Goal: Task Accomplishment & Management: Use online tool/utility

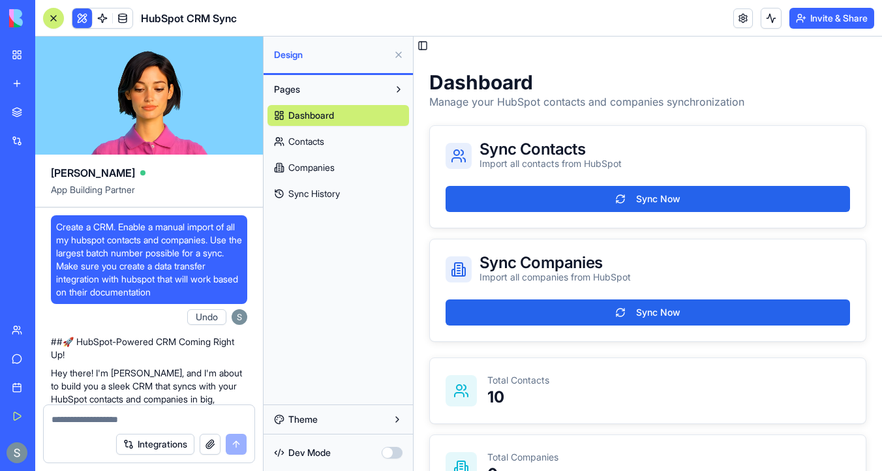
scroll to position [925, 0]
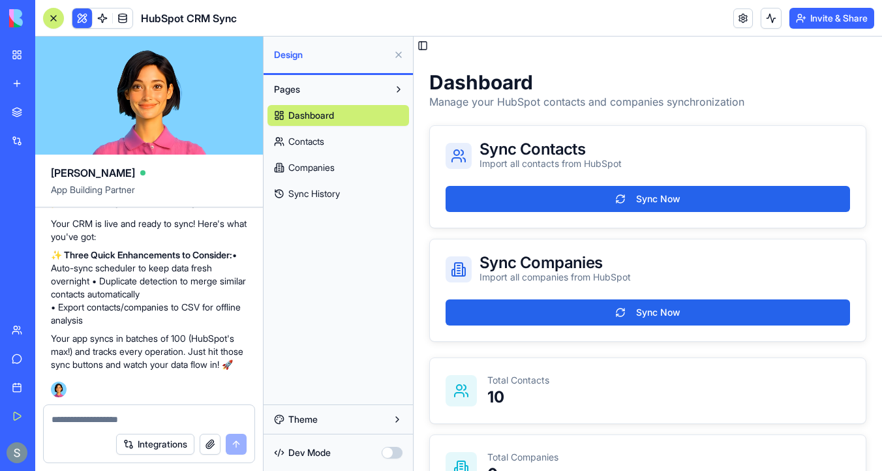
click at [334, 135] on link "Contacts" at bounding box center [339, 141] width 142 height 21
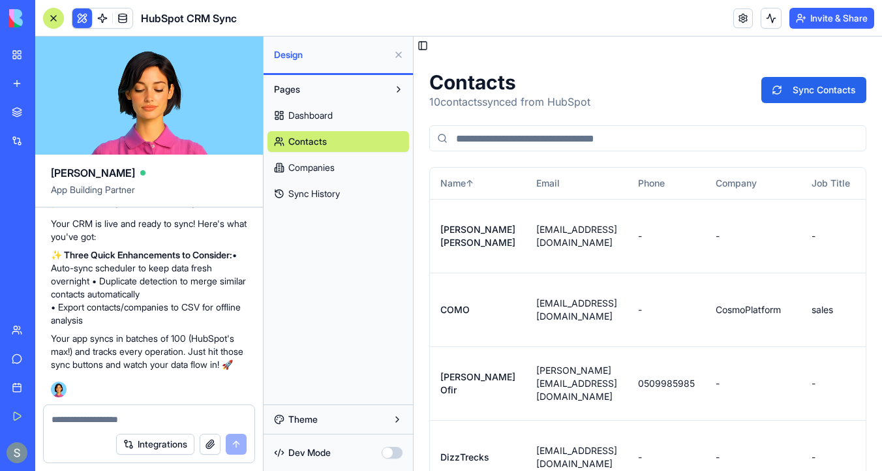
click at [341, 164] on link "Companies" at bounding box center [339, 167] width 142 height 21
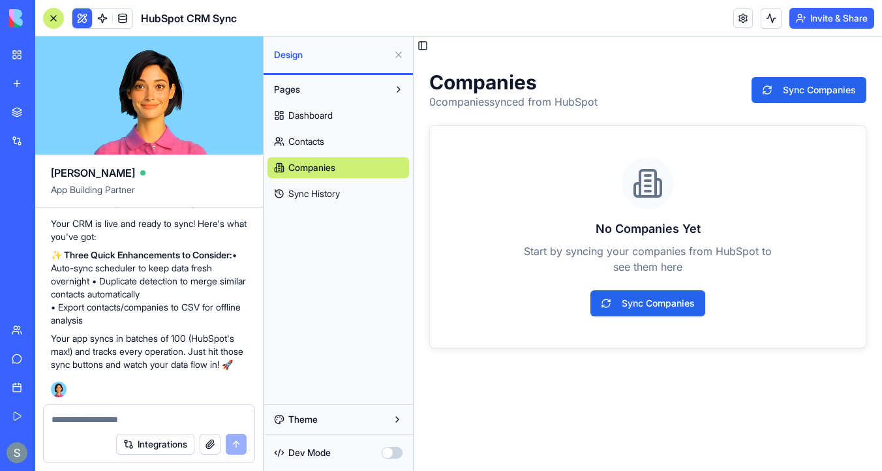
click at [341, 186] on link "Sync History" at bounding box center [339, 193] width 142 height 21
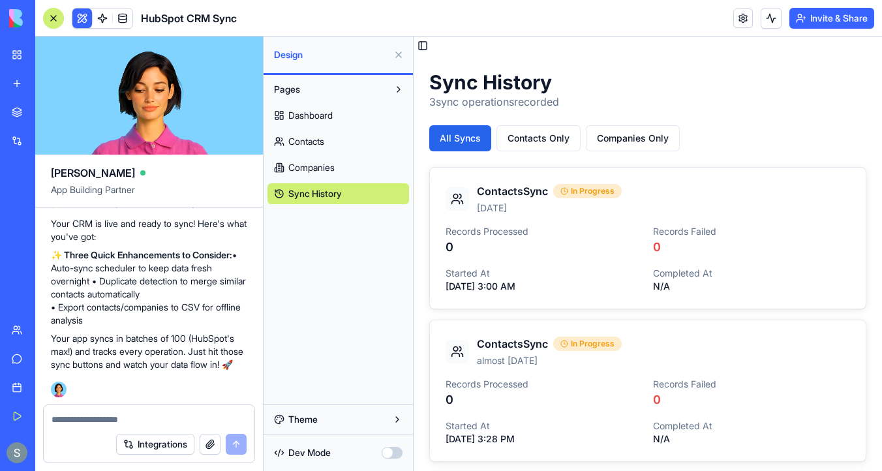
click at [344, 121] on link "Dashboard" at bounding box center [339, 115] width 142 height 21
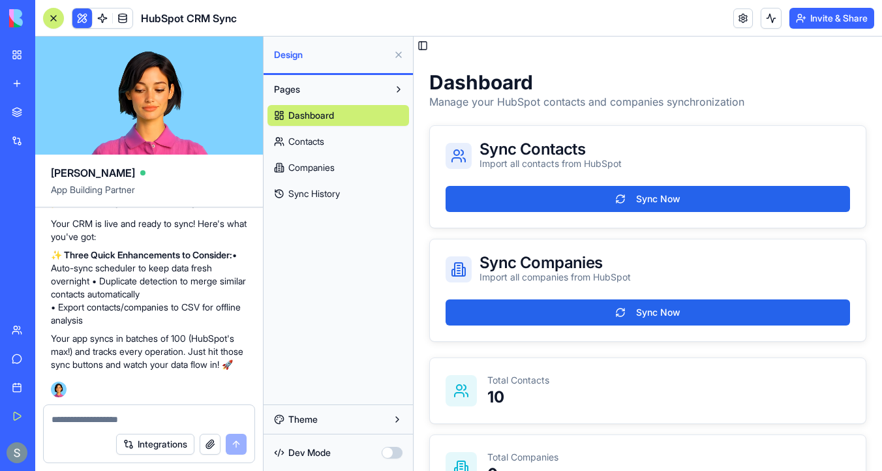
scroll to position [372, 0]
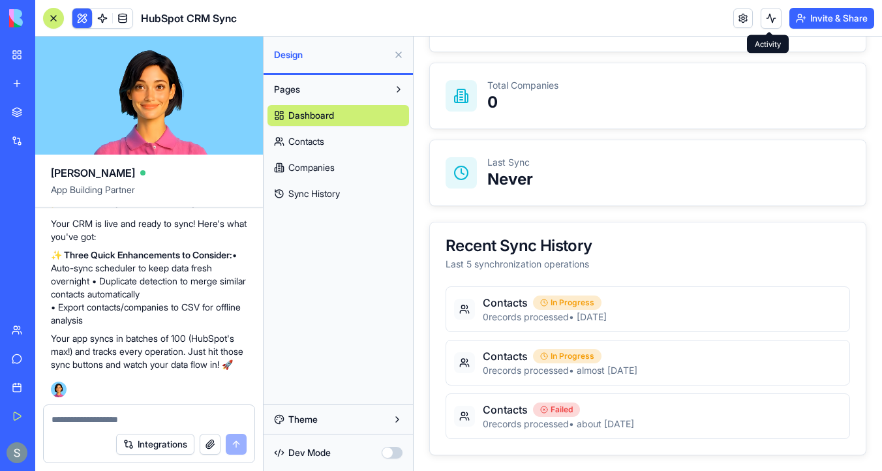
click at [768, 14] on button at bounding box center [771, 18] width 21 height 21
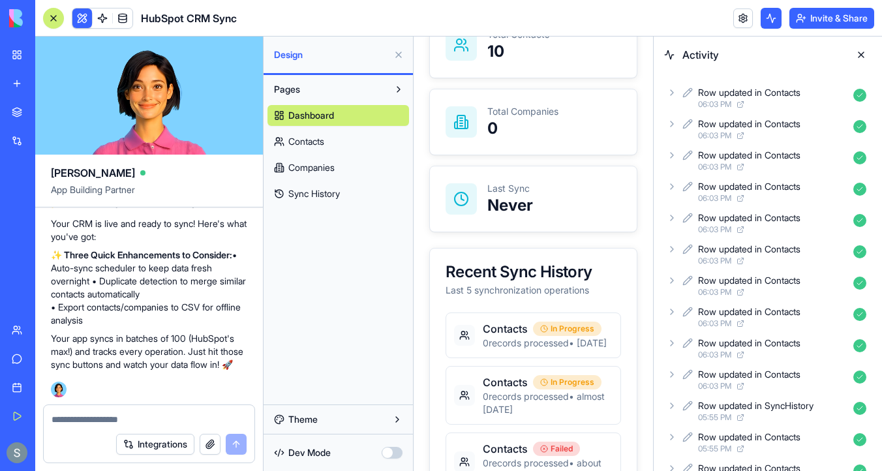
scroll to position [414, 0]
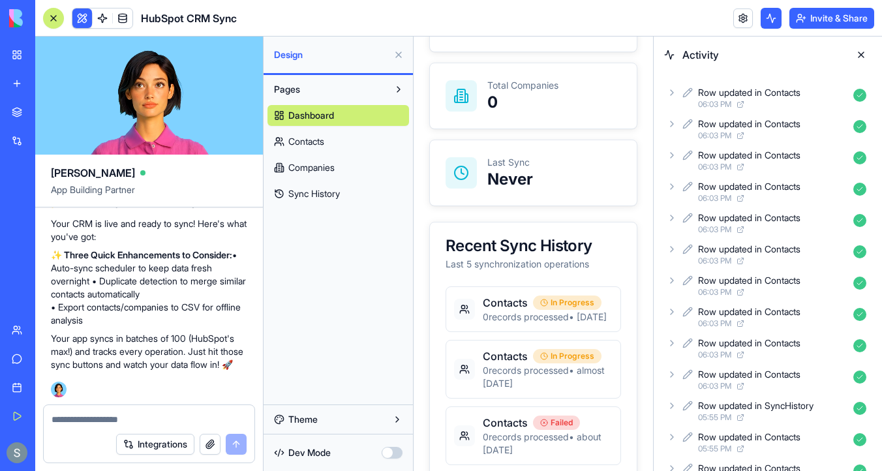
click at [674, 97] on icon at bounding box center [672, 92] width 10 height 10
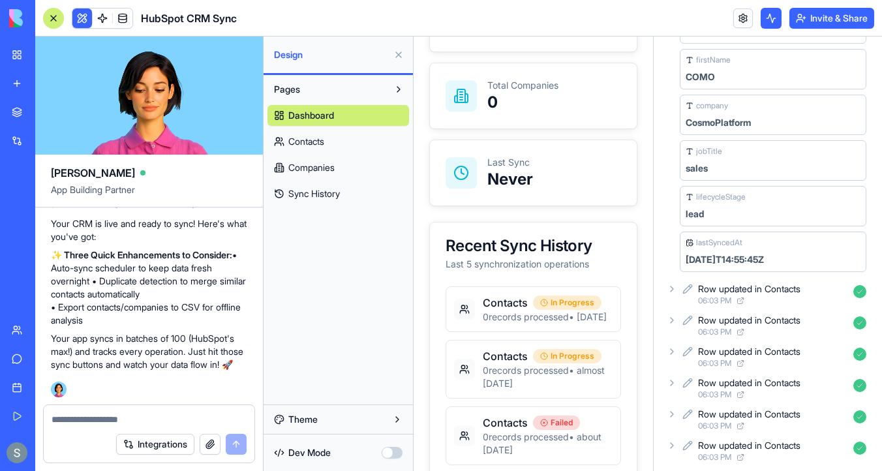
scroll to position [187, 0]
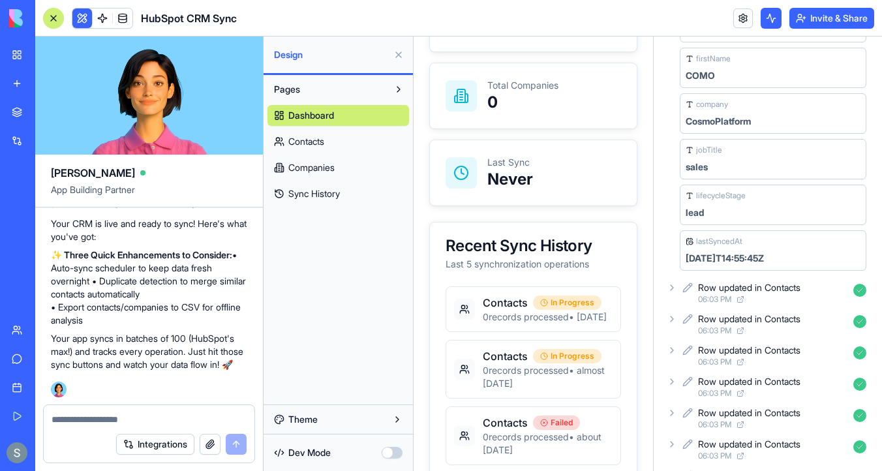
click at [670, 297] on div "Row updated in Contacts 06:03 PM" at bounding box center [768, 293] width 208 height 29
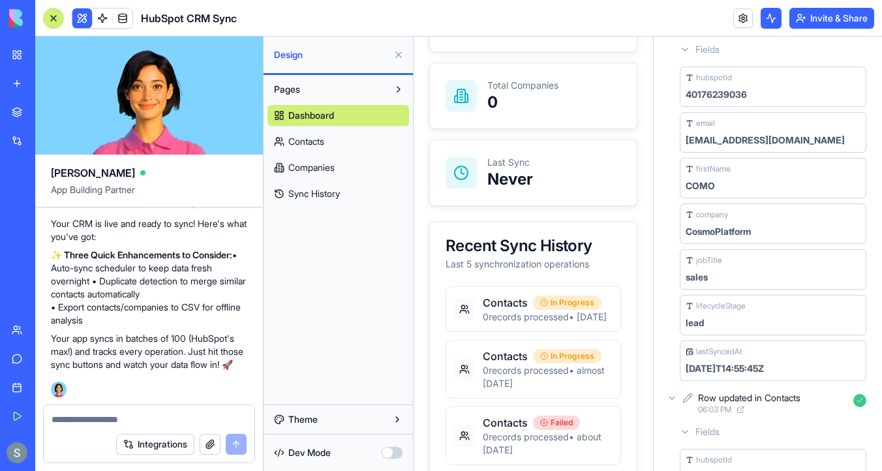
scroll to position [0, 0]
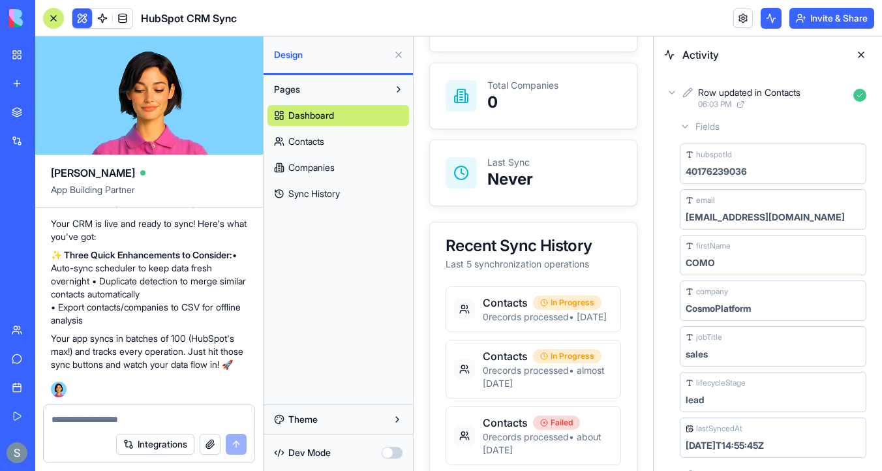
click at [676, 91] on icon at bounding box center [672, 92] width 10 height 10
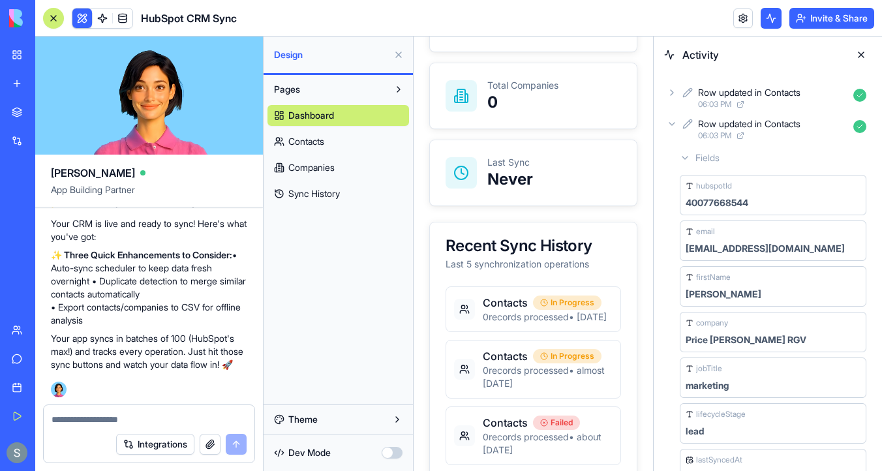
click at [674, 122] on icon at bounding box center [672, 124] width 10 height 10
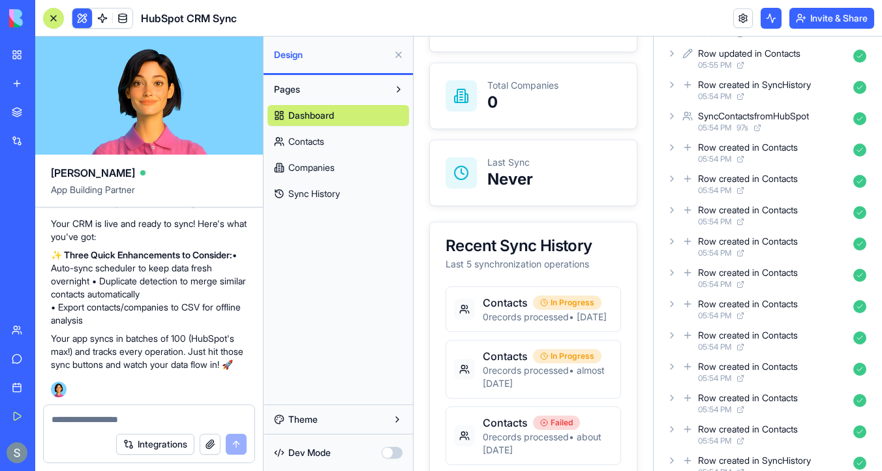
scroll to position [905, 0]
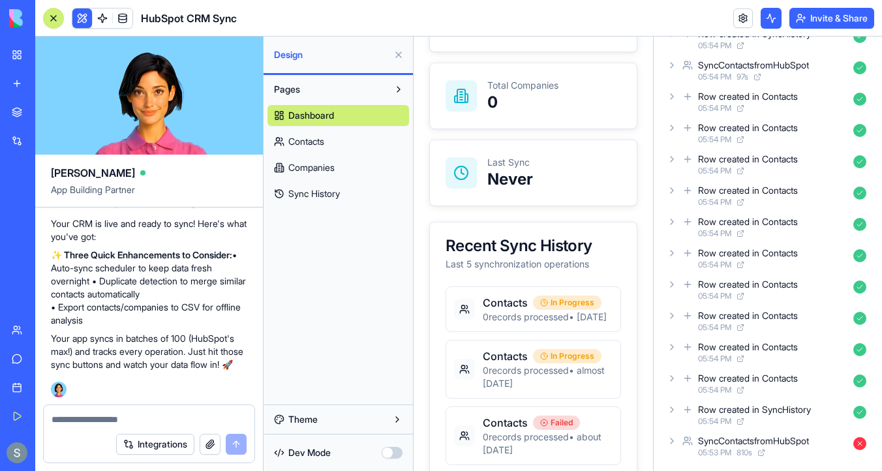
click at [673, 437] on icon at bounding box center [672, 441] width 10 height 10
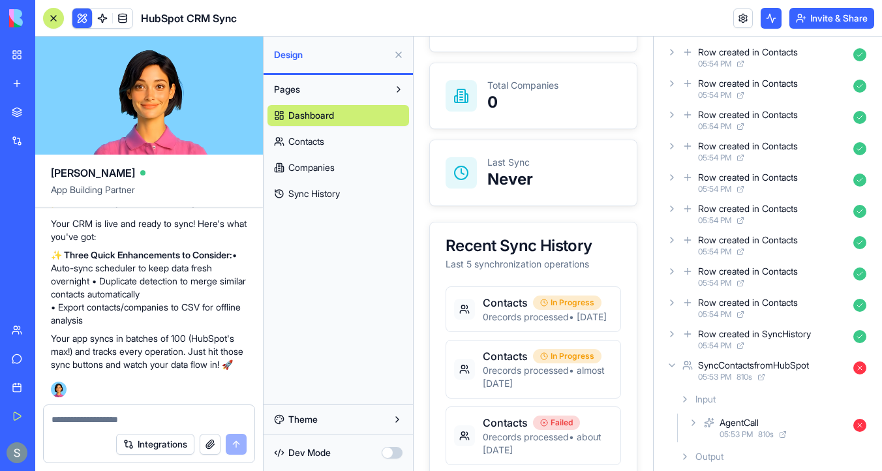
scroll to position [988, 0]
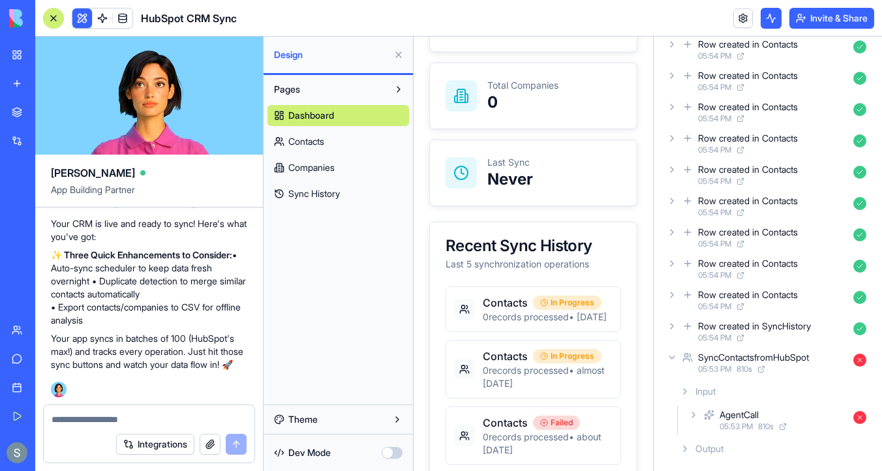
click at [681, 444] on icon at bounding box center [685, 449] width 10 height 10
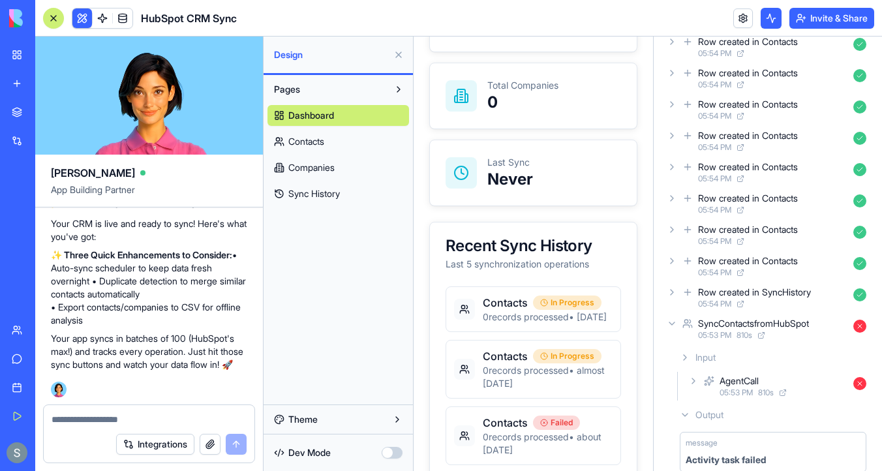
scroll to position [1039, 0]
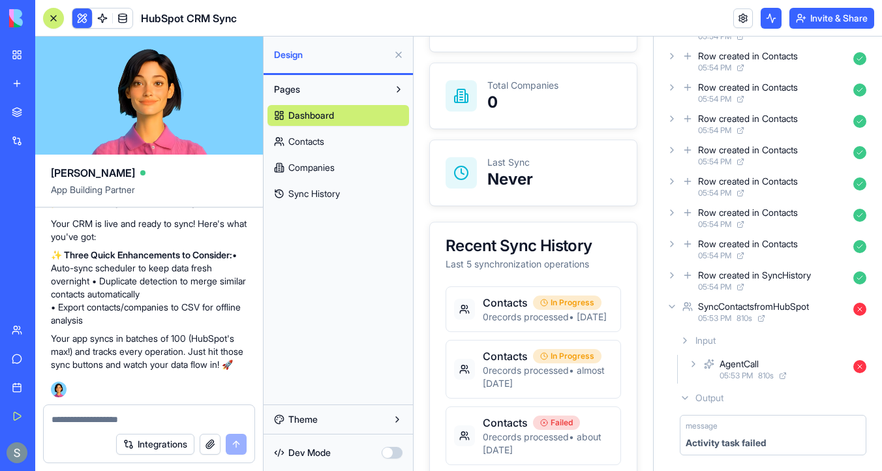
click at [693, 362] on icon at bounding box center [694, 364] width 3 height 5
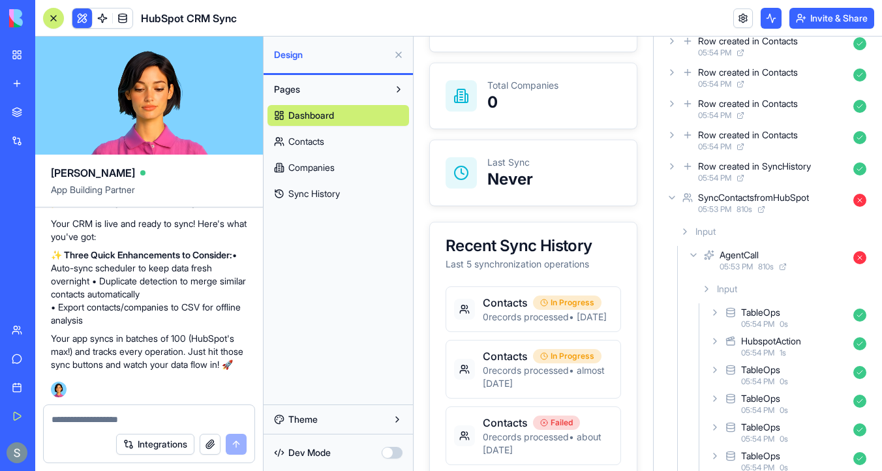
scroll to position [1235, 0]
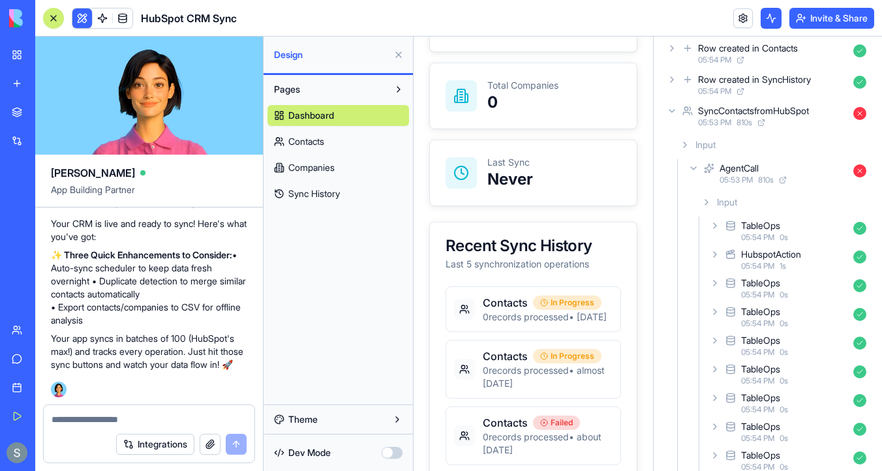
click at [691, 159] on div "AgentCall 05:53 PM 810 s" at bounding box center [779, 173] width 186 height 29
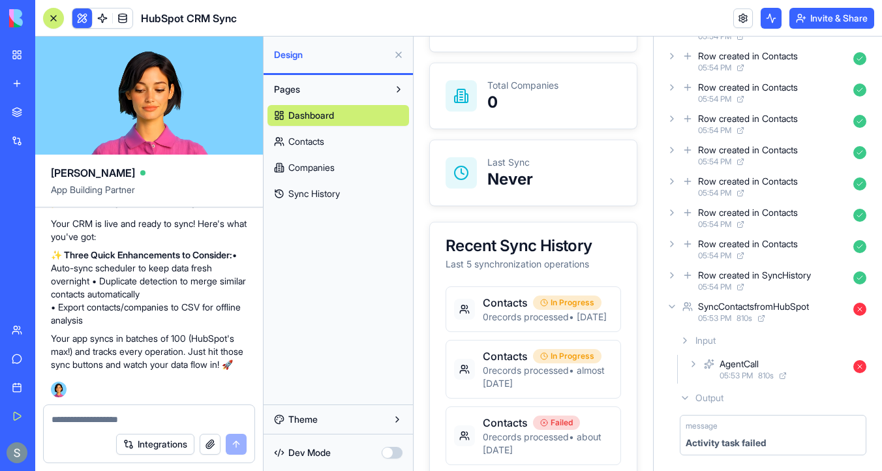
scroll to position [453, 0]
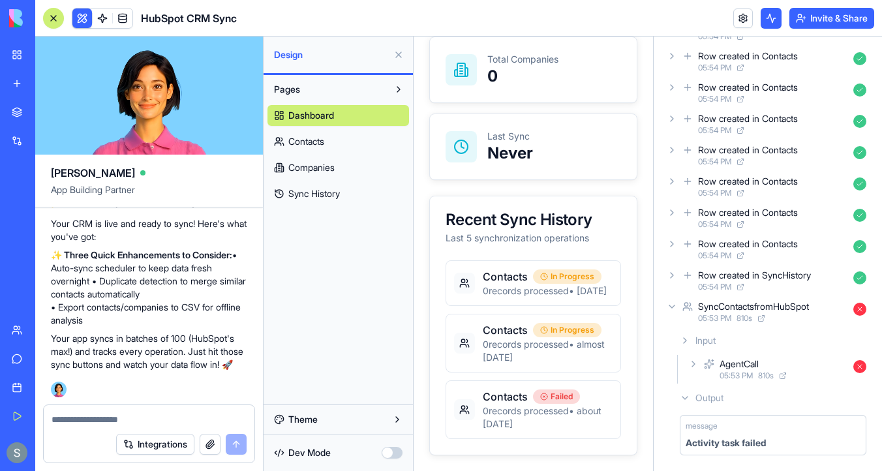
click at [683, 397] on icon at bounding box center [685, 398] width 5 height 3
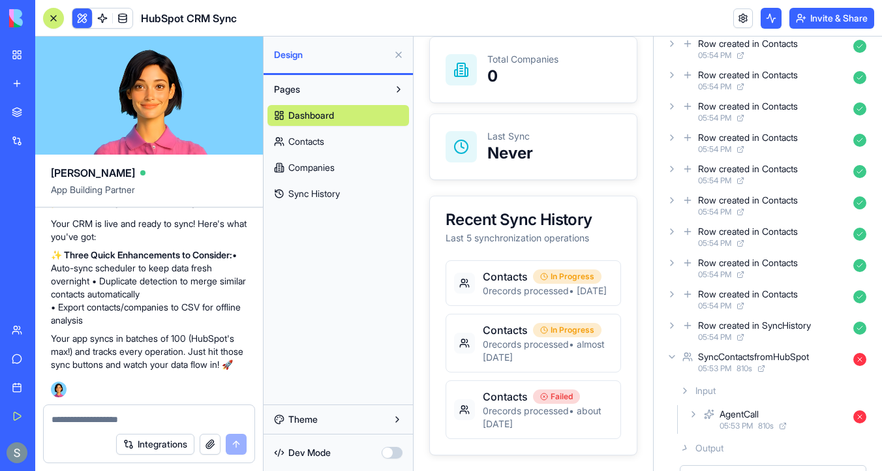
scroll to position [988, 0]
click at [685, 396] on icon at bounding box center [685, 391] width 10 height 10
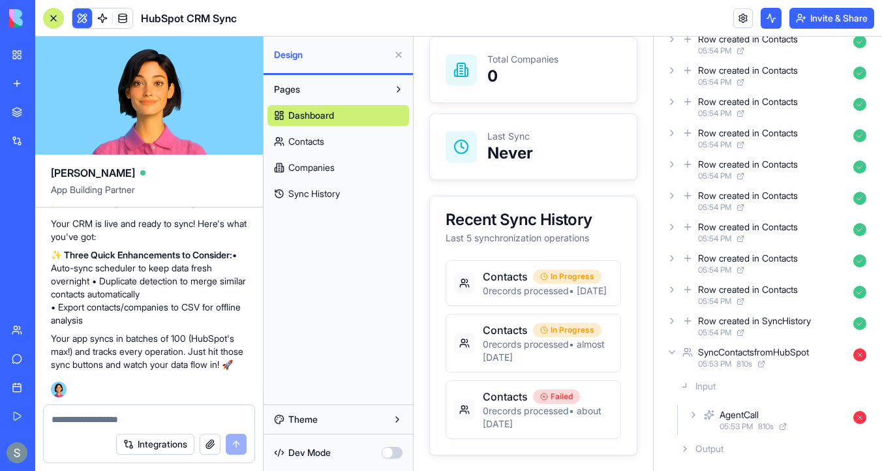
scroll to position [999, 0]
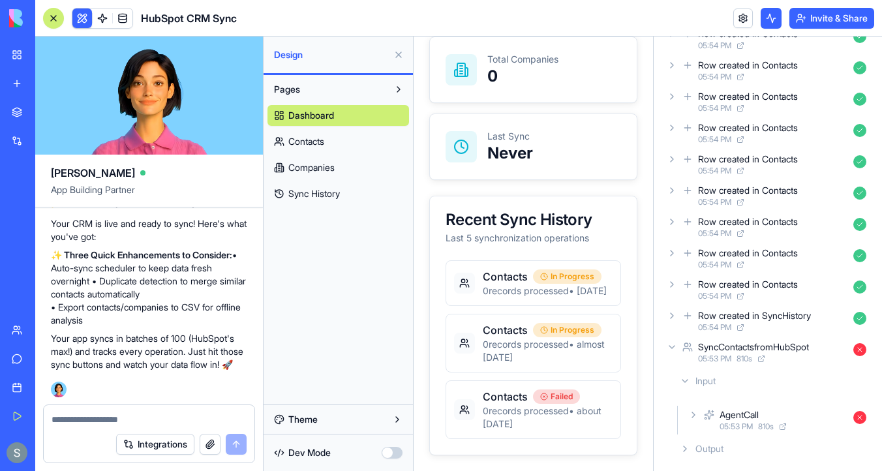
click at [676, 354] on div "SyncContactsfromHubSpot 05:53 PM 810 s" at bounding box center [768, 352] width 208 height 29
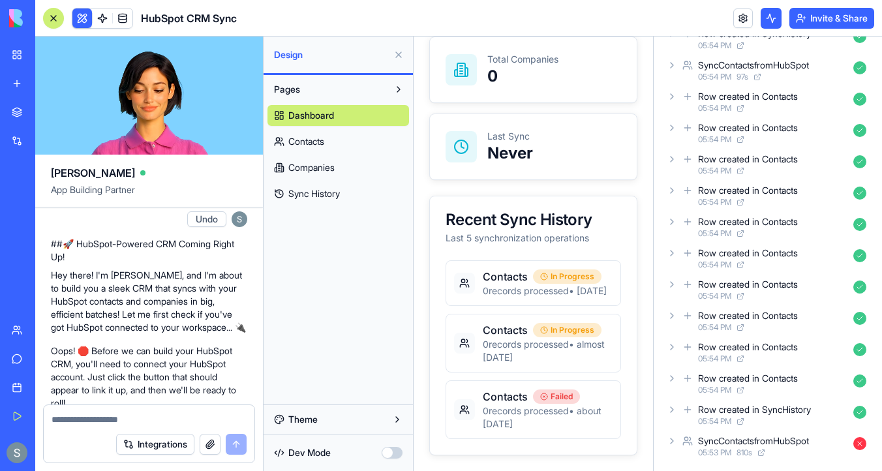
scroll to position [0, 0]
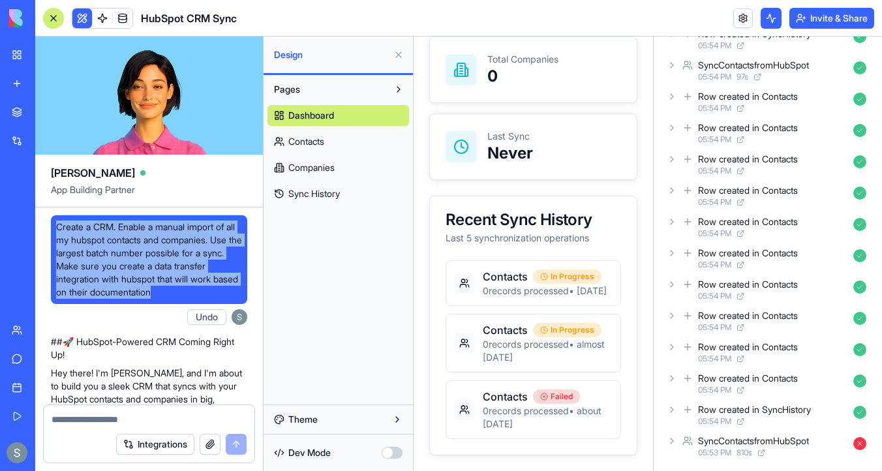
drag, startPoint x: 215, startPoint y: 290, endPoint x: 57, endPoint y: 215, distance: 174.6
click at [57, 215] on div "Create a CRM. Enable a manual import of all my hubspot contacts and companies. …" at bounding box center [149, 259] width 196 height 89
copy span "Create a CRM. Enable a manual import of all my hubspot contacts and companies. …"
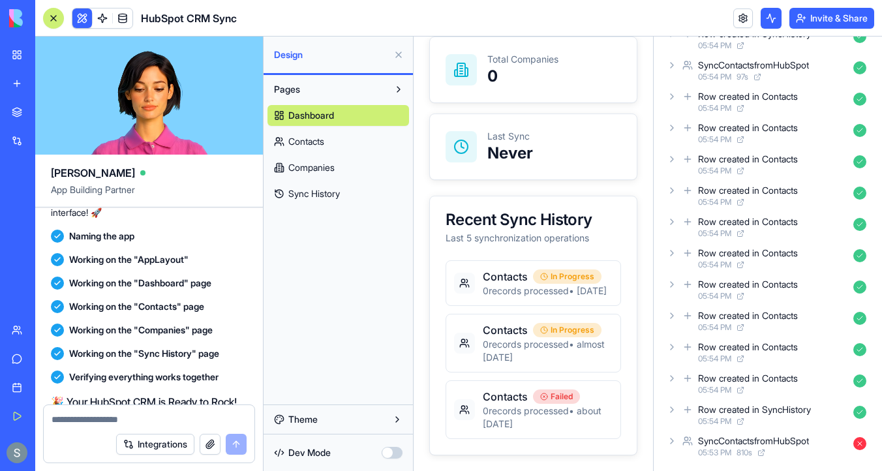
scroll to position [706, 0]
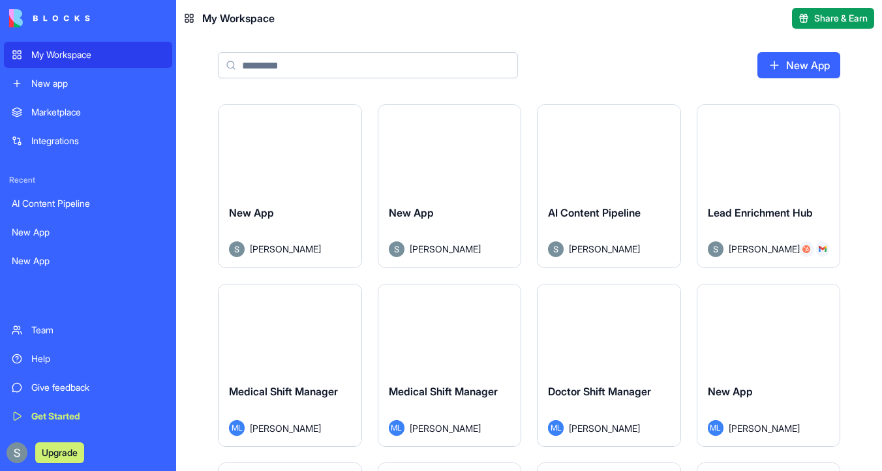
click at [321, 183] on div "Launch" at bounding box center [290, 149] width 143 height 89
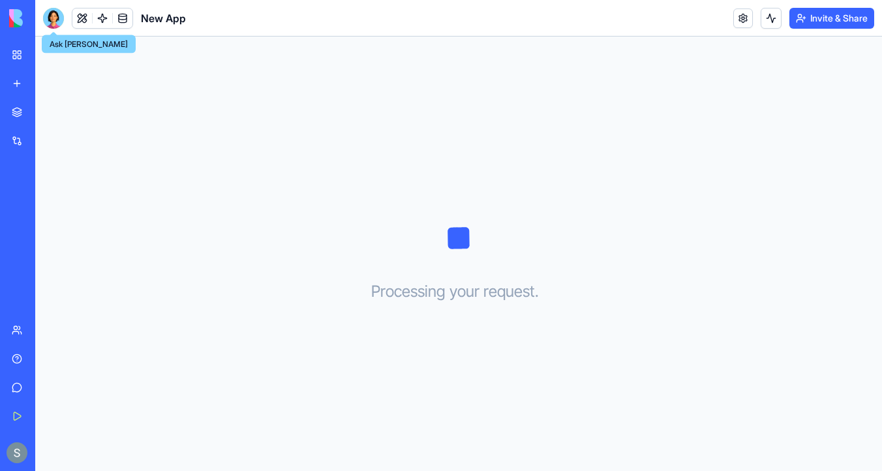
click at [58, 23] on div at bounding box center [53, 18] width 21 height 21
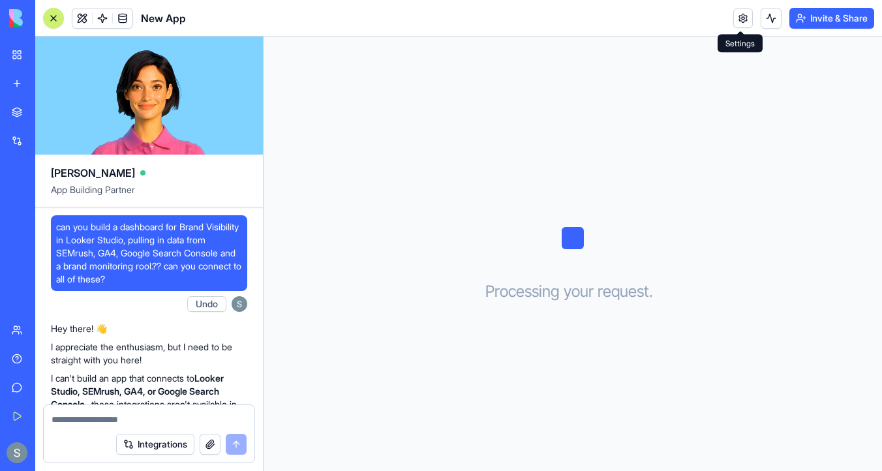
click at [744, 15] on link at bounding box center [744, 18] width 20 height 20
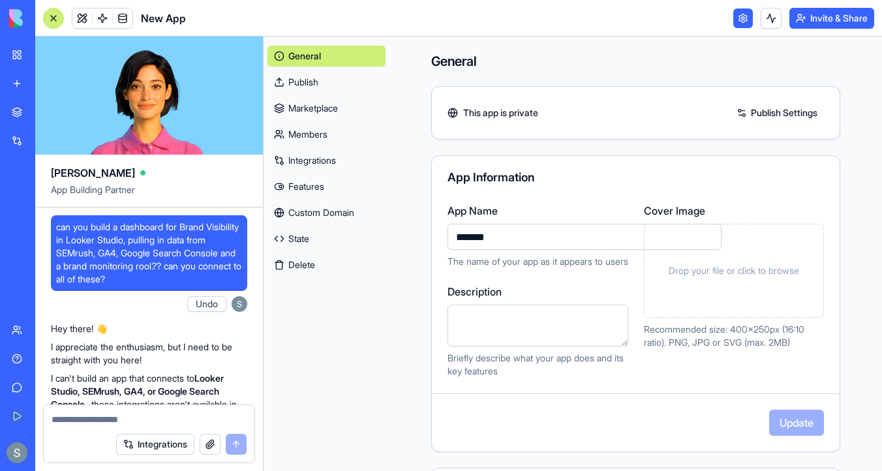
click at [324, 260] on button "Delete" at bounding box center [327, 265] width 118 height 21
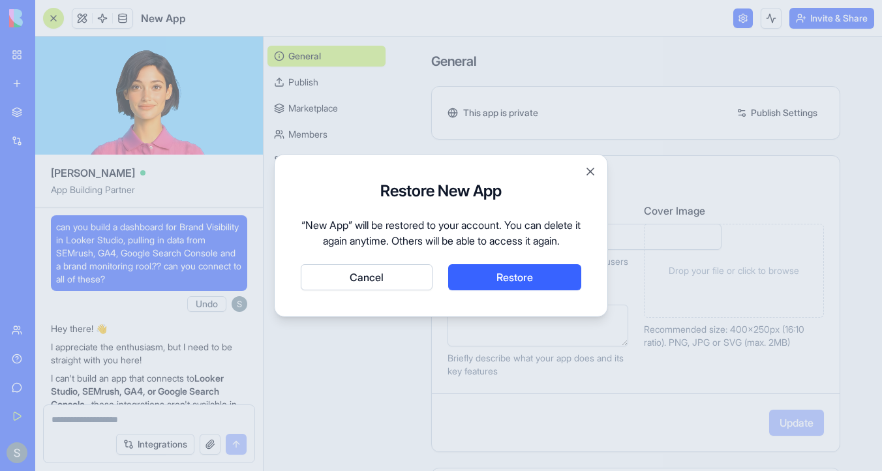
click at [512, 277] on button "Restore" at bounding box center [514, 277] width 133 height 26
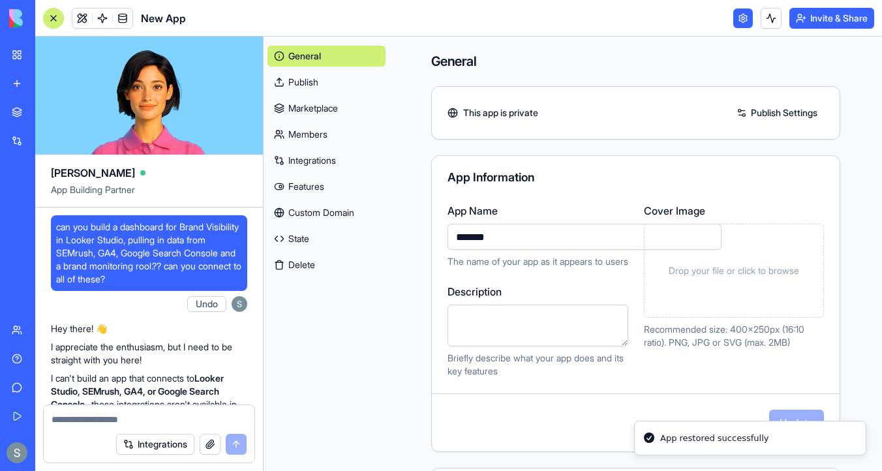
click at [735, 21] on link at bounding box center [744, 18] width 20 height 20
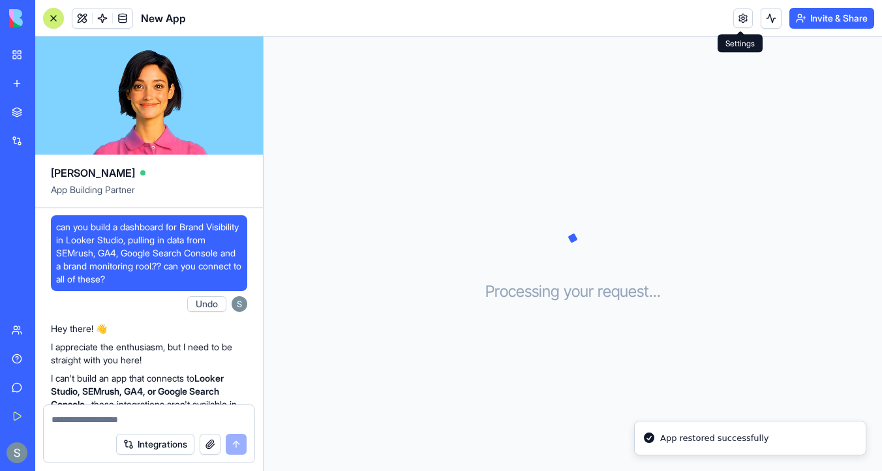
click at [740, 20] on link at bounding box center [744, 18] width 20 height 20
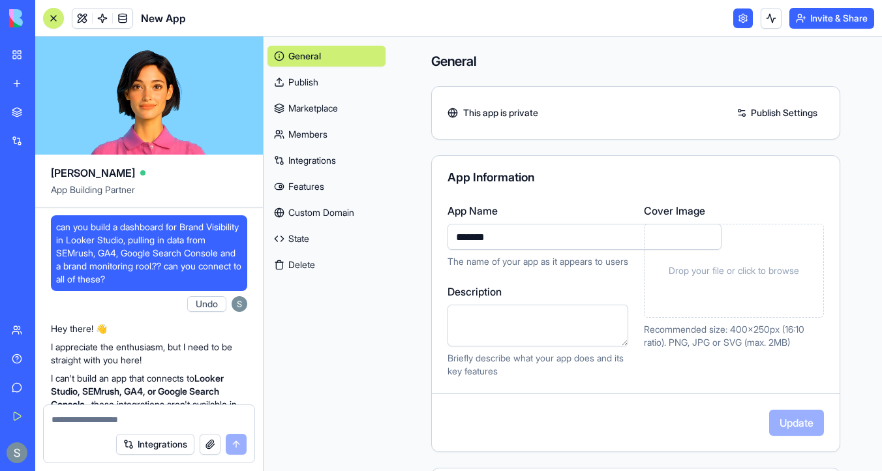
click at [335, 272] on button "Delete" at bounding box center [327, 265] width 118 height 21
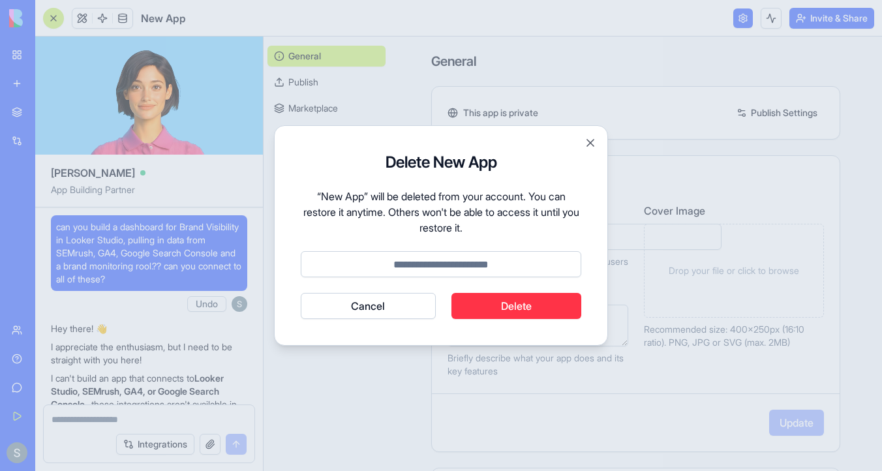
click at [400, 268] on input at bounding box center [441, 264] width 281 height 26
type input "******"
click at [514, 310] on button "Delete" at bounding box center [517, 306] width 131 height 26
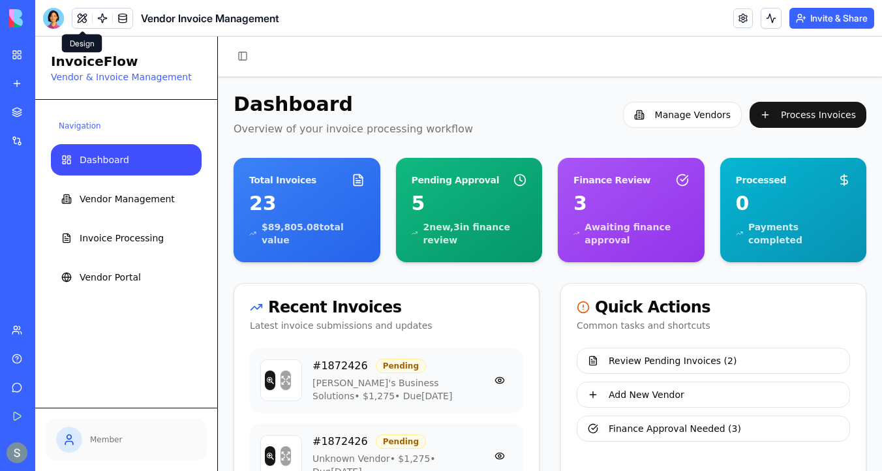
click at [84, 13] on button at bounding box center [82, 18] width 20 height 20
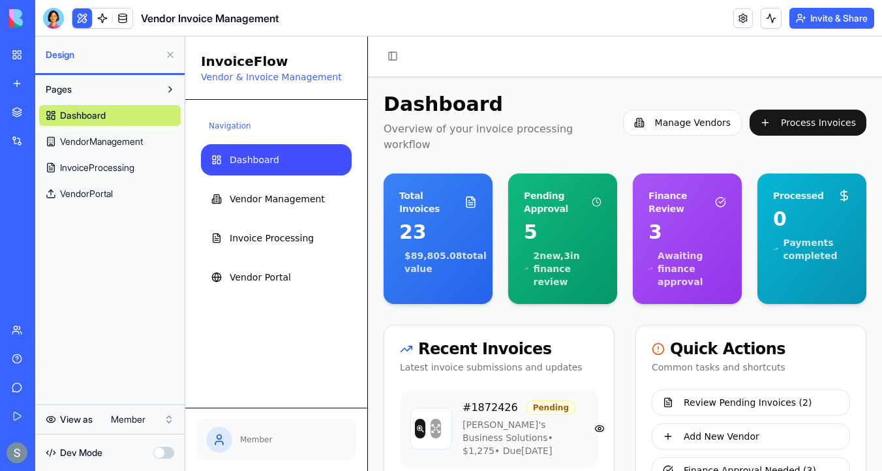
click at [146, 424] on html "My Workspace New app Marketplace Integrations Recent Medical Shift Manager Medi…" at bounding box center [441, 235] width 882 height 471
click at [285, 271] on span "Vendor Portal" at bounding box center [260, 277] width 61 height 13
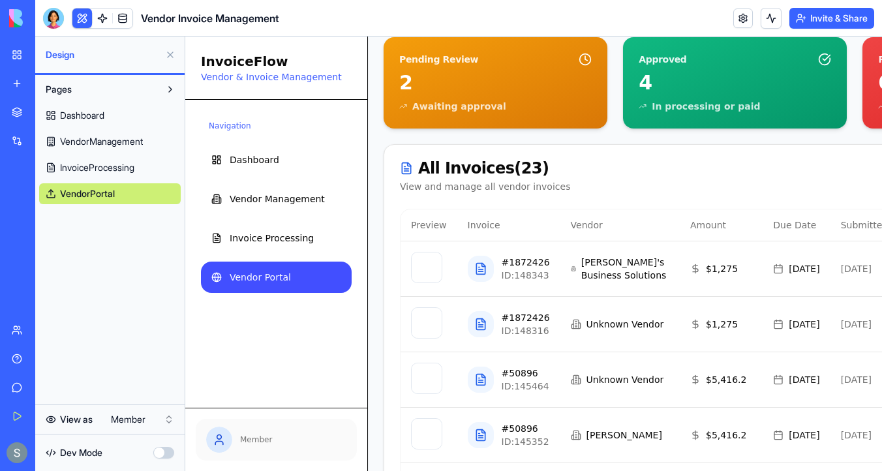
scroll to position [417, 0]
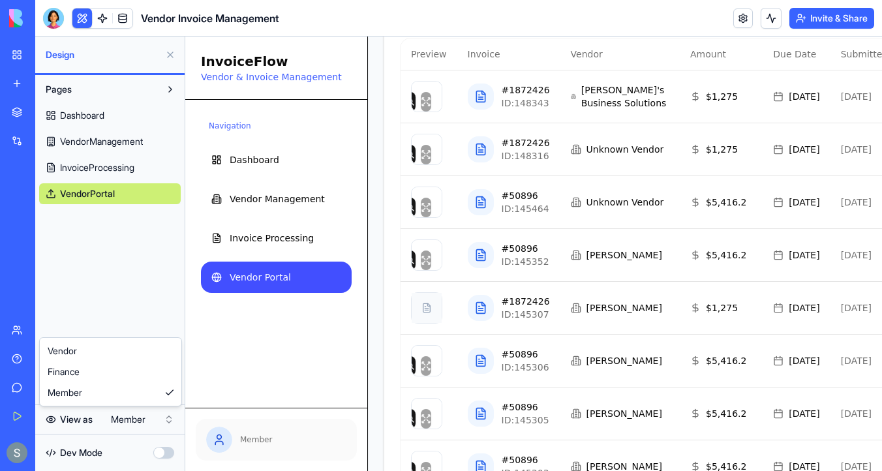
click at [134, 419] on html "My Workspace New app Marketplace Integrations Recent Medical Shift Manager Medi…" at bounding box center [441, 235] width 882 height 471
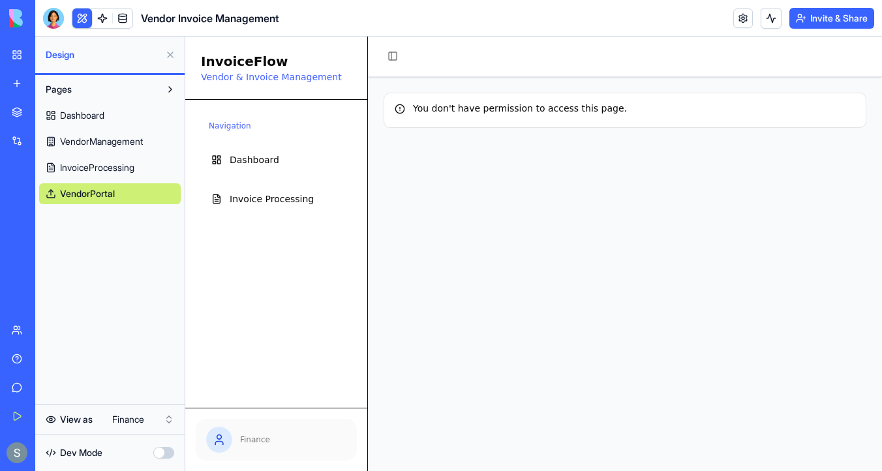
click at [143, 415] on html "My Workspace New app Marketplace Integrations Recent Medical Shift Manager Medi…" at bounding box center [441, 235] width 882 height 471
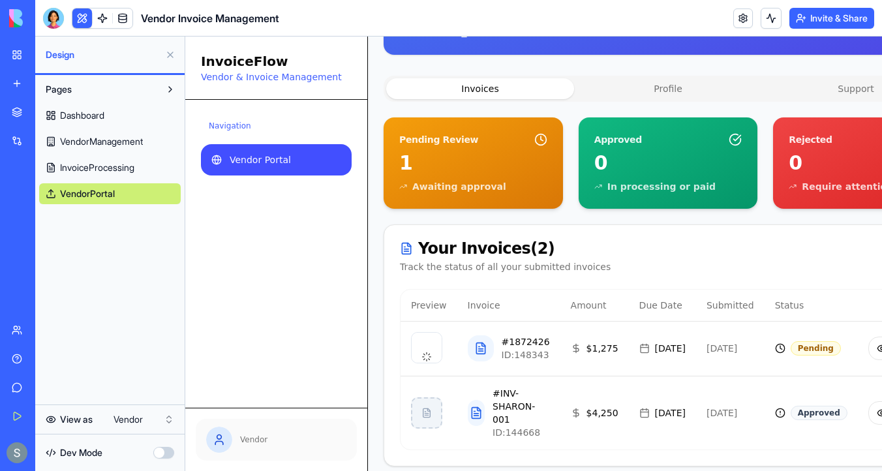
scroll to position [273, 86]
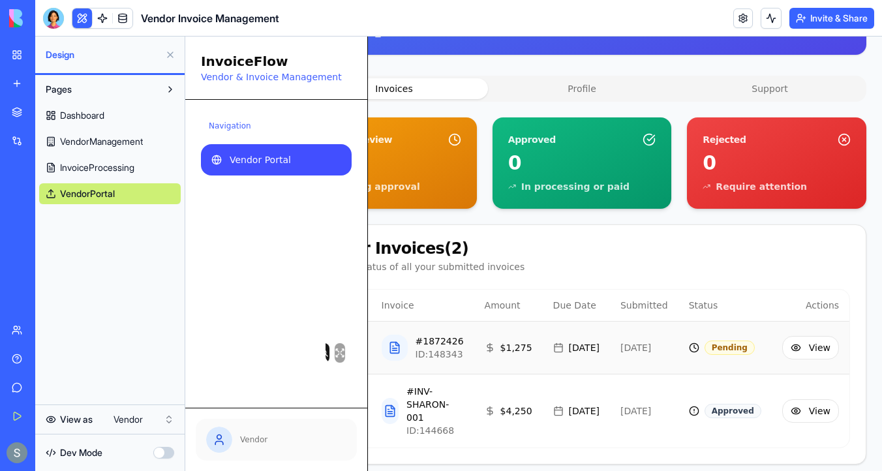
type button "on"
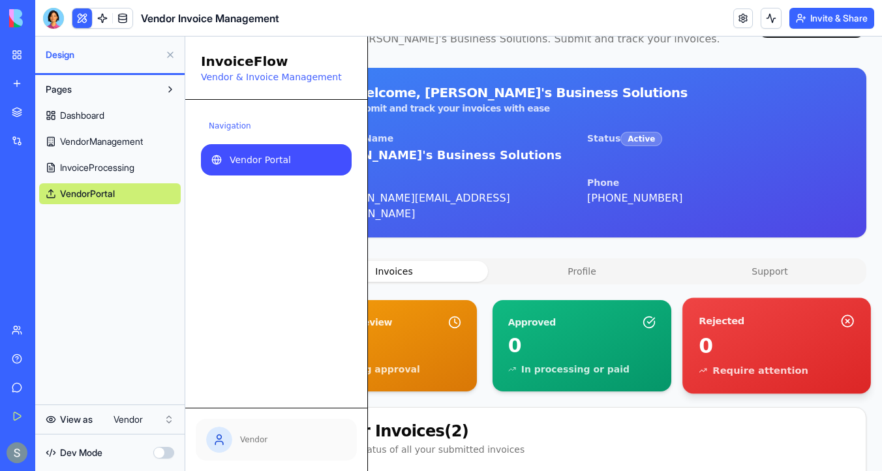
scroll to position [0, 86]
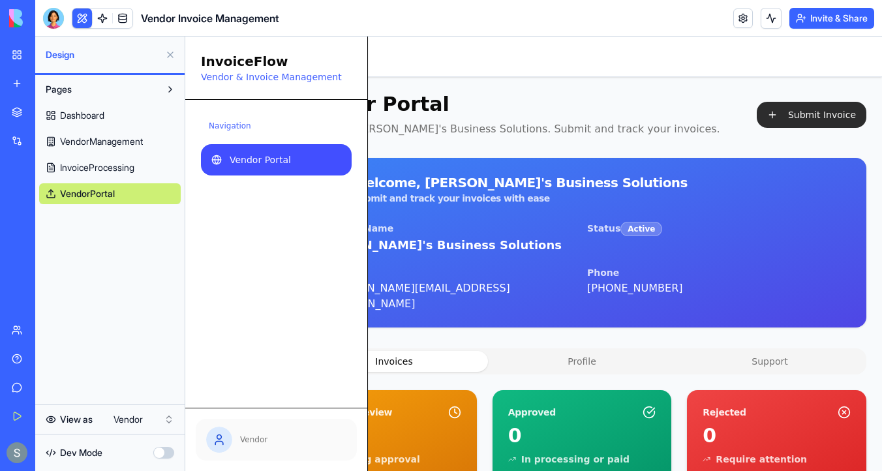
click at [826, 116] on button "Submit Invoice" at bounding box center [812, 115] width 110 height 26
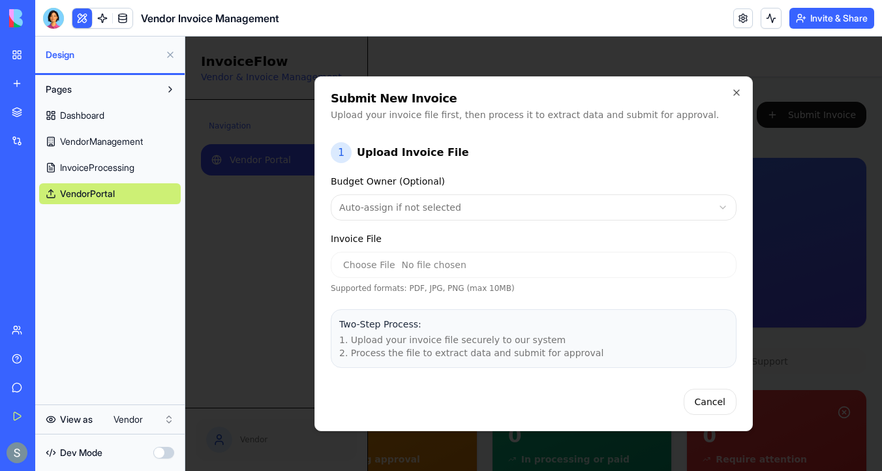
click at [440, 267] on input "Invoice File" at bounding box center [534, 265] width 406 height 26
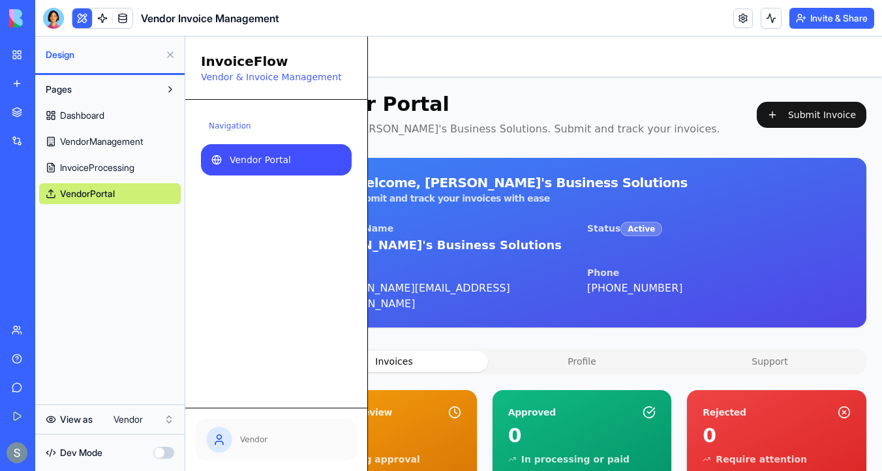
click at [132, 108] on link "Dashboard" at bounding box center [110, 115] width 142 height 21
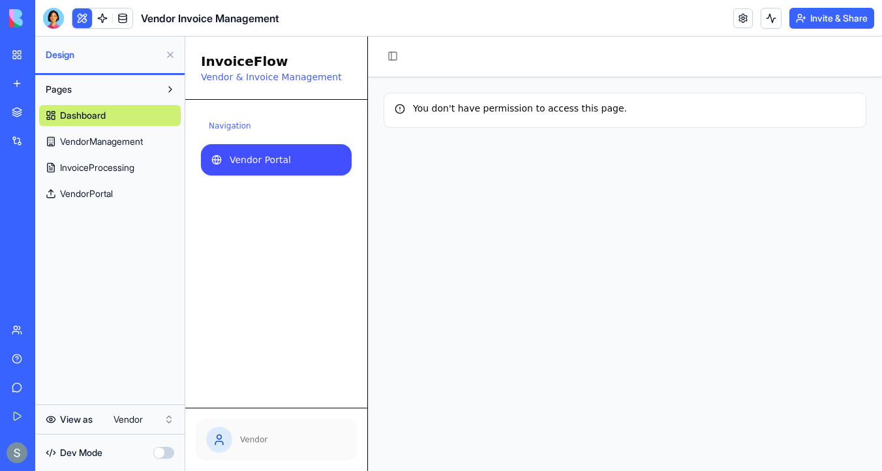
click at [258, 153] on span "Vendor Portal" at bounding box center [260, 159] width 61 height 13
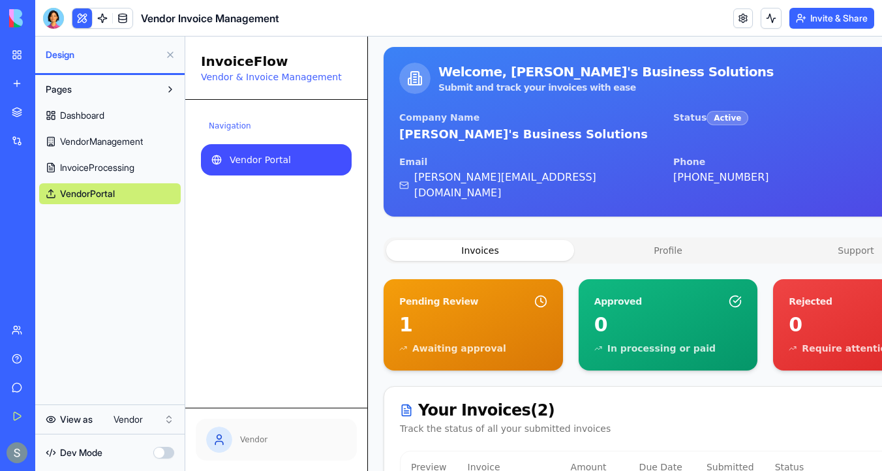
scroll to position [112, 0]
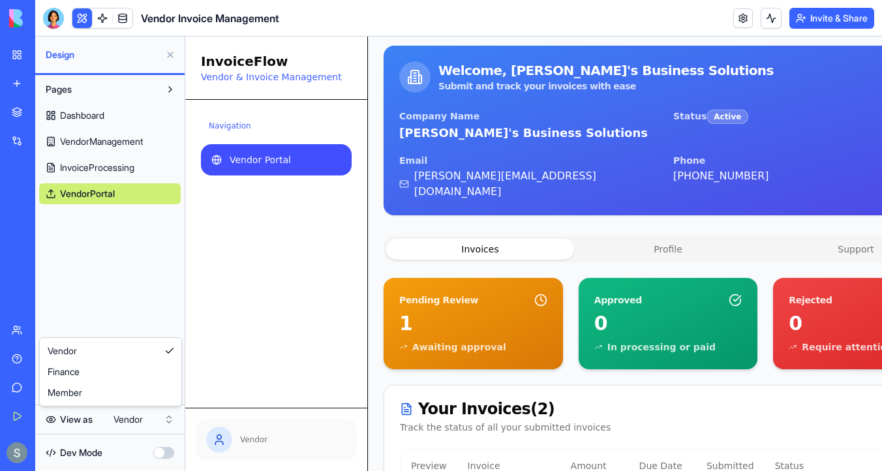
click at [144, 419] on html "My Workspace New app Marketplace Integrations Recent Medical Shift Manager Medi…" at bounding box center [441, 235] width 882 height 471
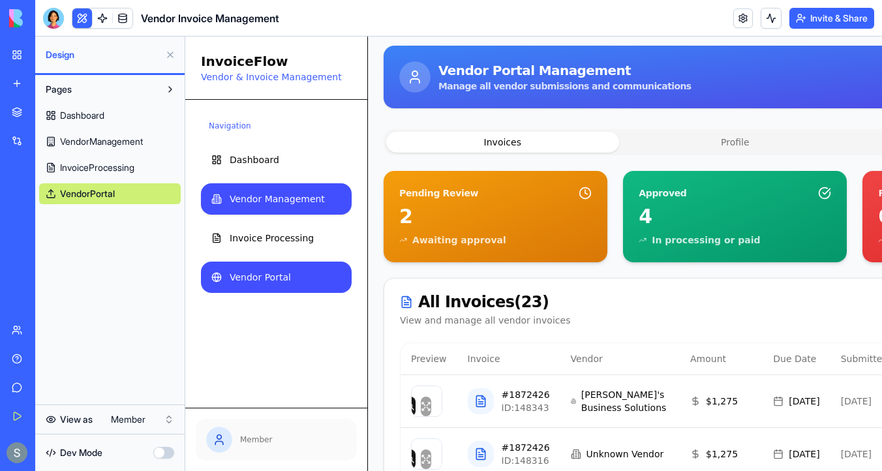
click at [283, 192] on link "Vendor Management" at bounding box center [276, 198] width 151 height 31
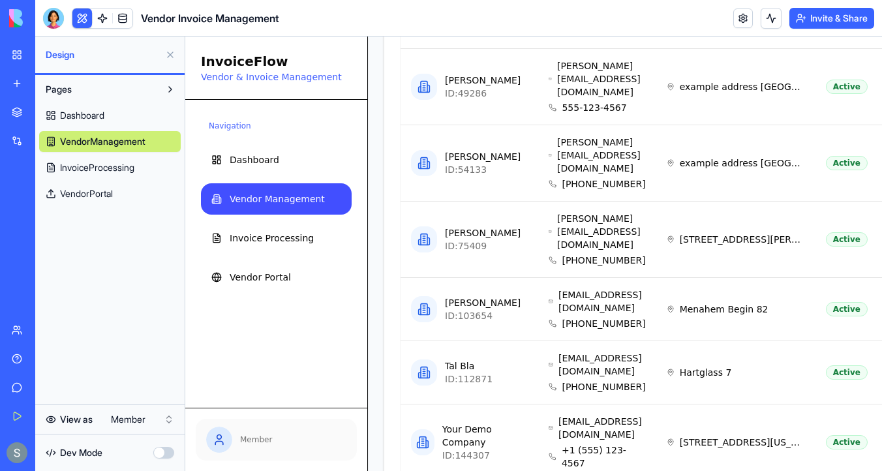
scroll to position [600, 0]
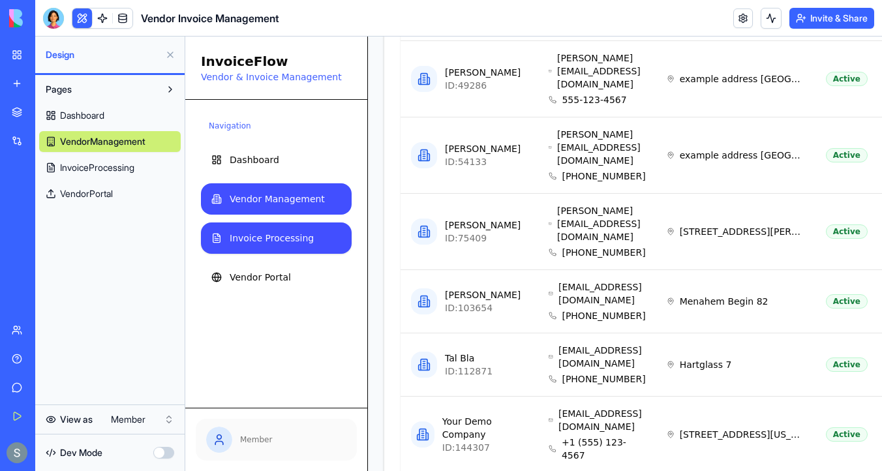
click at [301, 242] on span "Invoice Processing" at bounding box center [272, 238] width 84 height 13
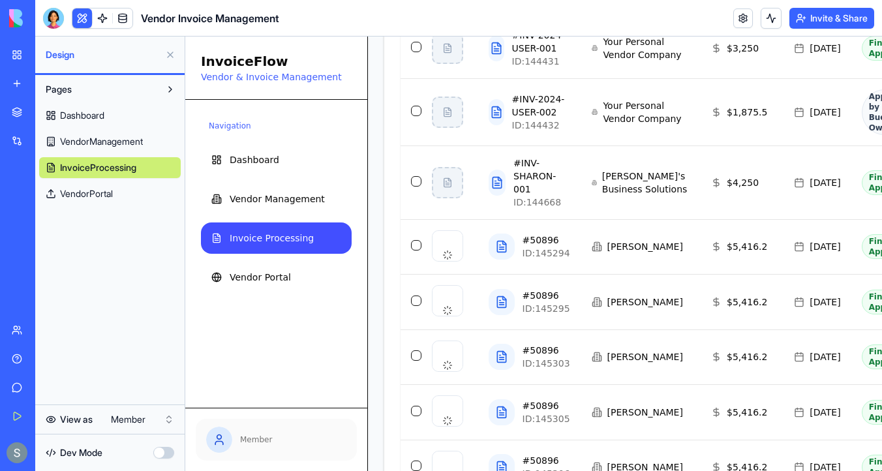
scroll to position [980, 0]
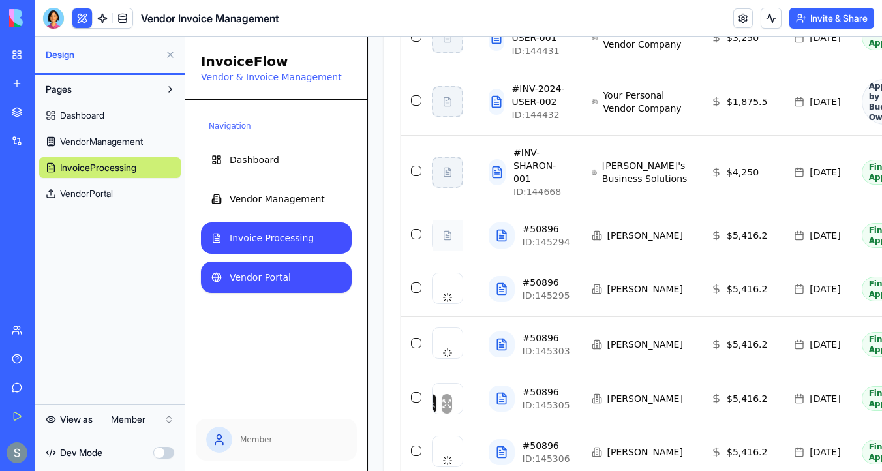
click at [280, 268] on link "Vendor Portal" at bounding box center [276, 277] width 151 height 31
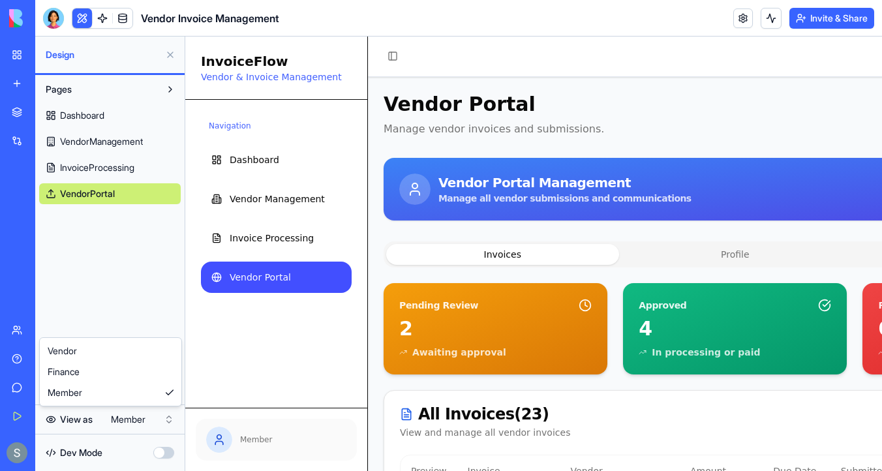
click at [144, 418] on html "My Workspace New app Marketplace Integrations Recent Medical Shift Manager Medi…" at bounding box center [441, 235] width 882 height 471
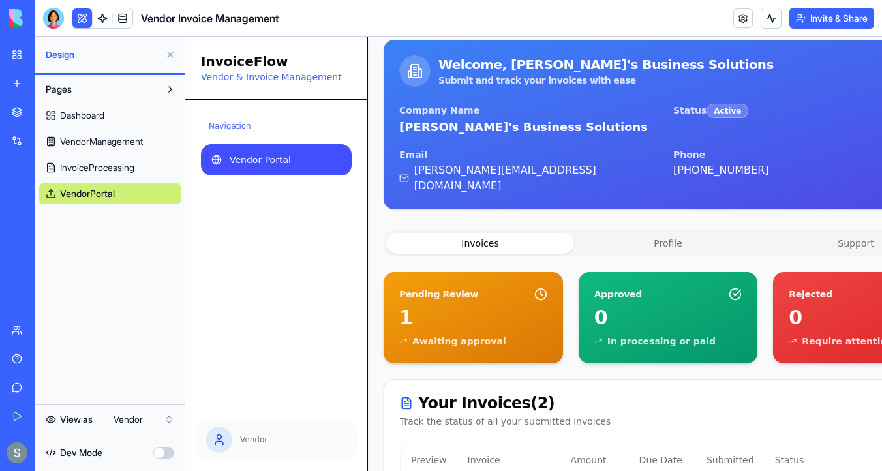
scroll to position [126, 0]
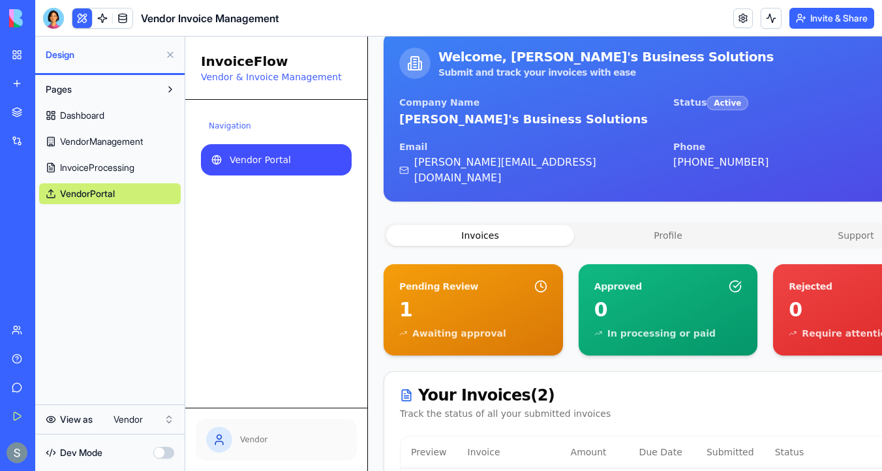
click at [169, 57] on button at bounding box center [170, 54] width 21 height 21
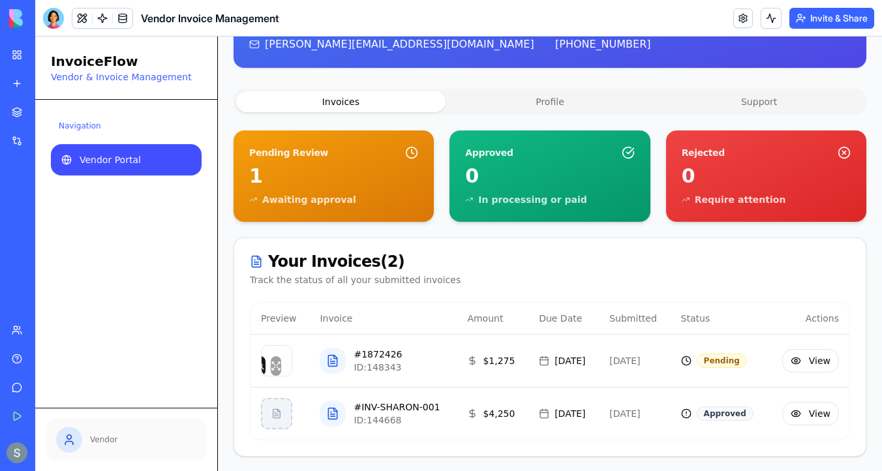
scroll to position [117, 0]
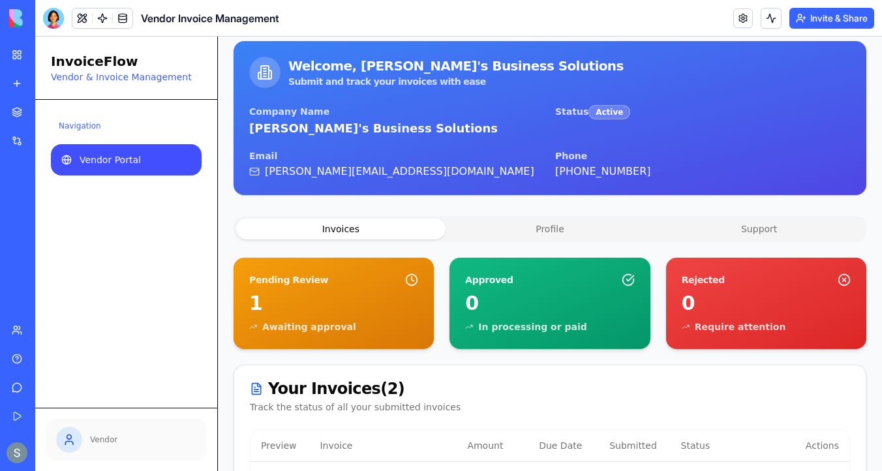
click at [540, 97] on div "Vendor Portal Welcome, Sharon's Business Solutions. Submit and track your invoi…" at bounding box center [550, 280] width 633 height 608
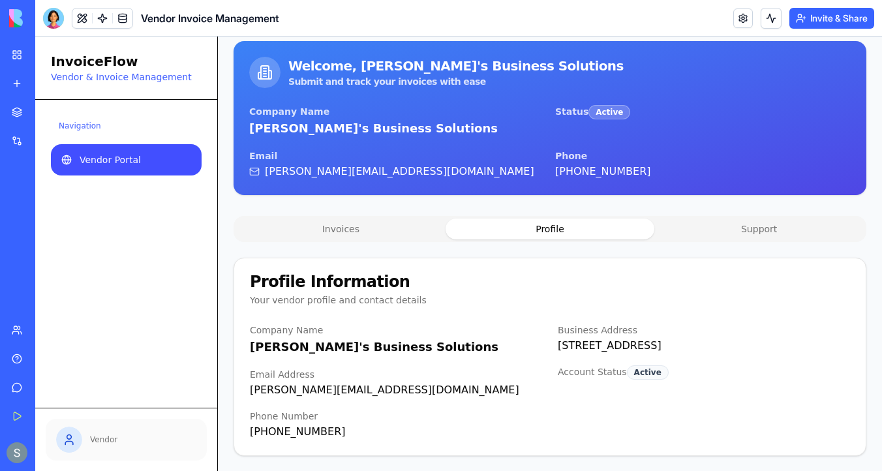
scroll to position [0, 0]
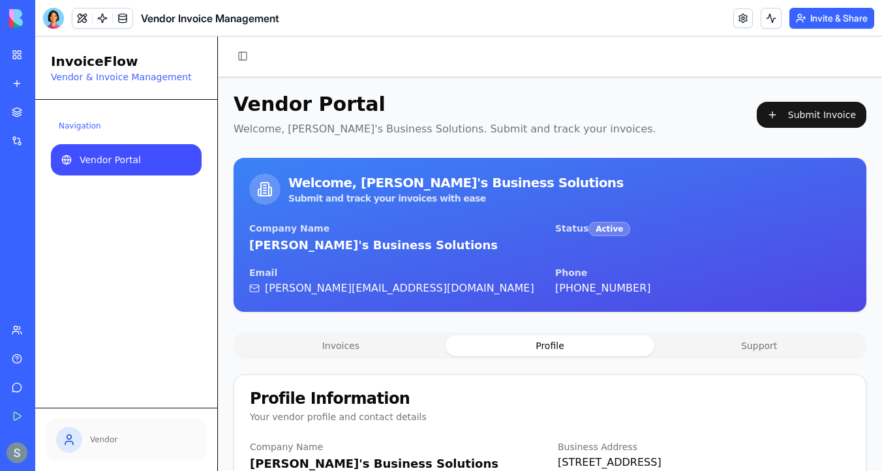
click at [852, 16] on button "Invite & Share" at bounding box center [832, 18] width 85 height 21
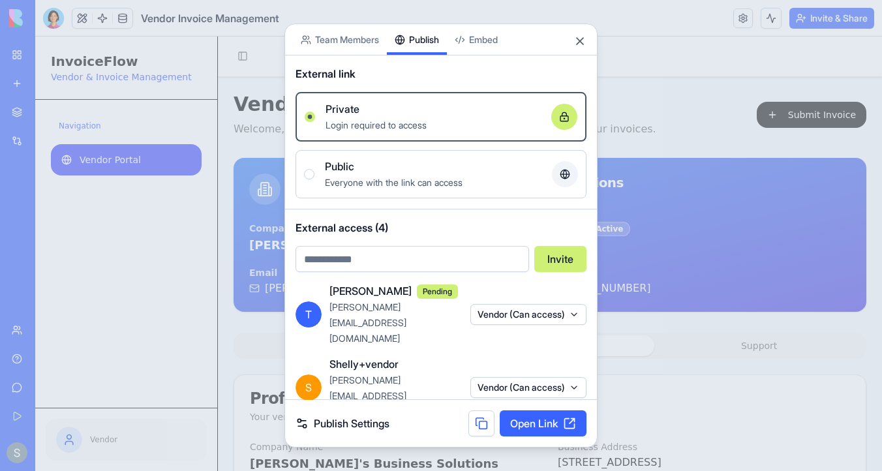
click at [437, 42] on button "Publish" at bounding box center [417, 39] width 60 height 31
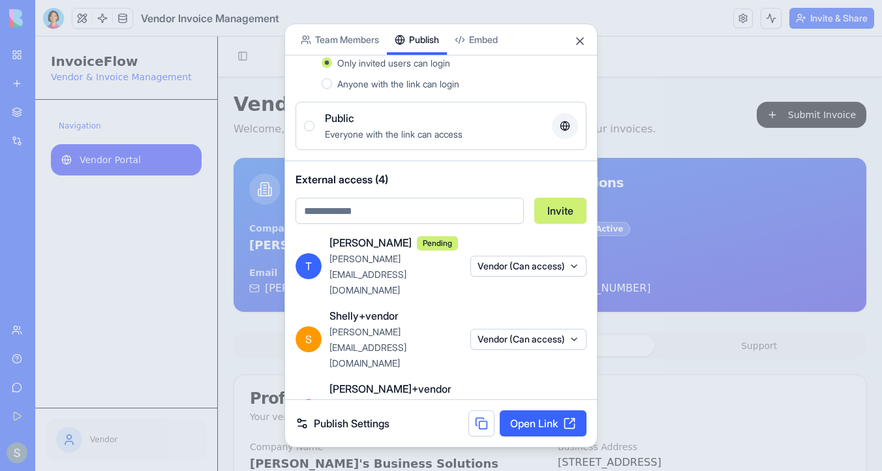
scroll to position [94, 0]
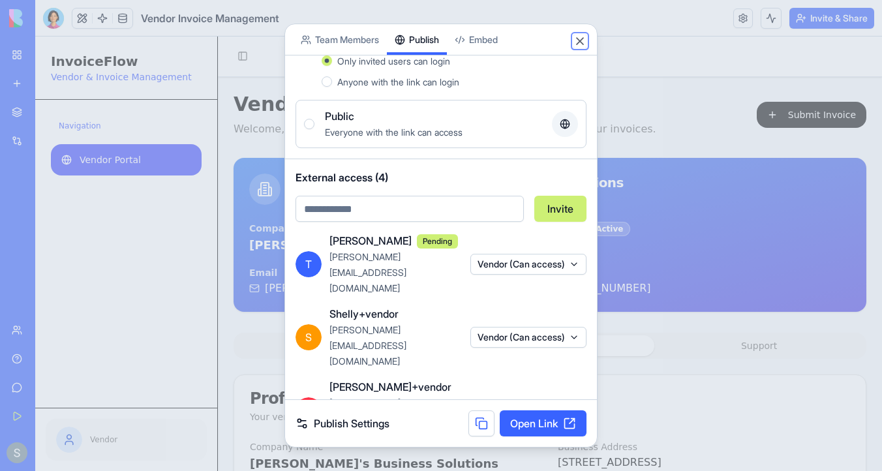
click at [582, 40] on button "Close" at bounding box center [580, 41] width 13 height 13
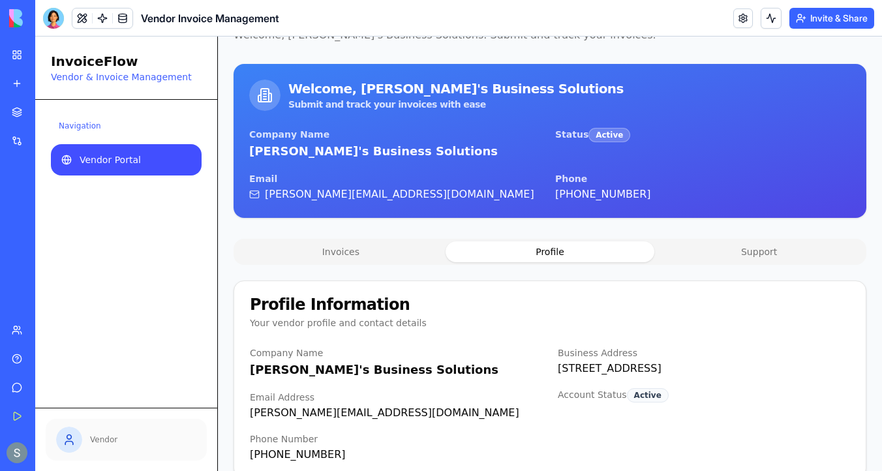
scroll to position [87, 0]
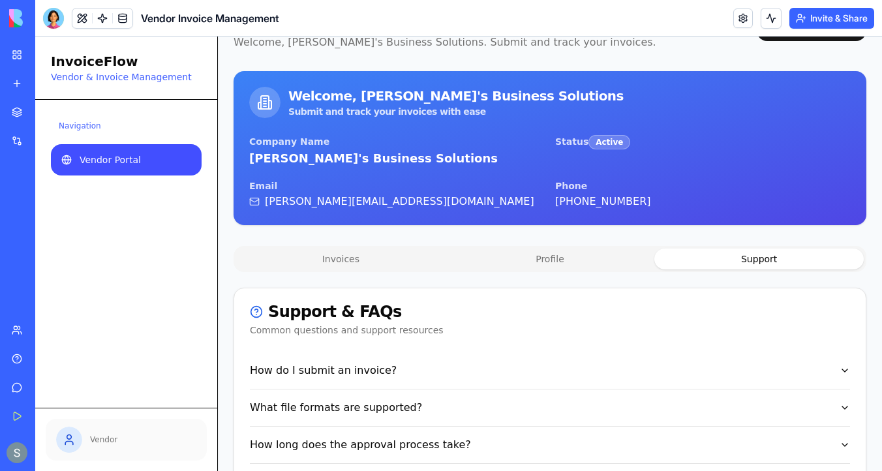
click at [760, 262] on button "Support" at bounding box center [760, 259] width 210 height 21
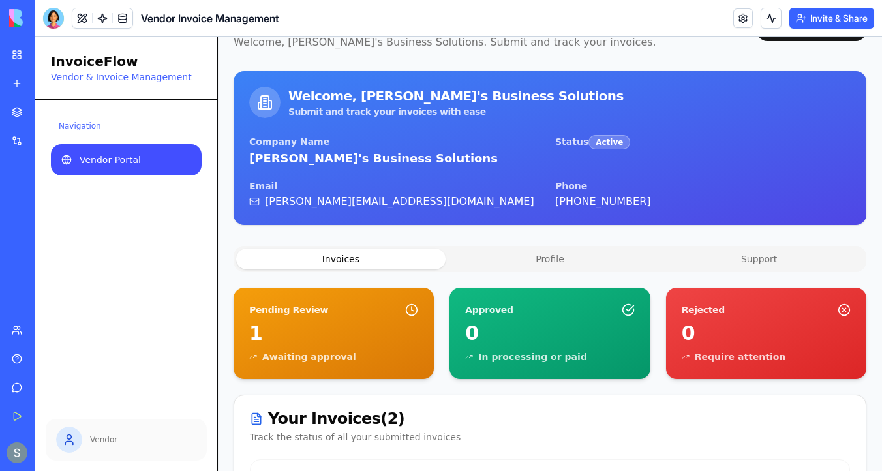
click at [364, 260] on button "Invoices" at bounding box center [341, 259] width 210 height 21
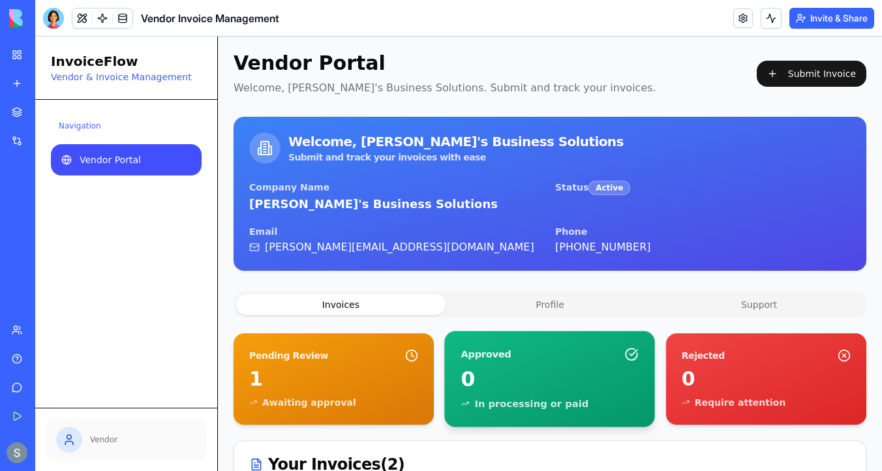
scroll to position [12, 0]
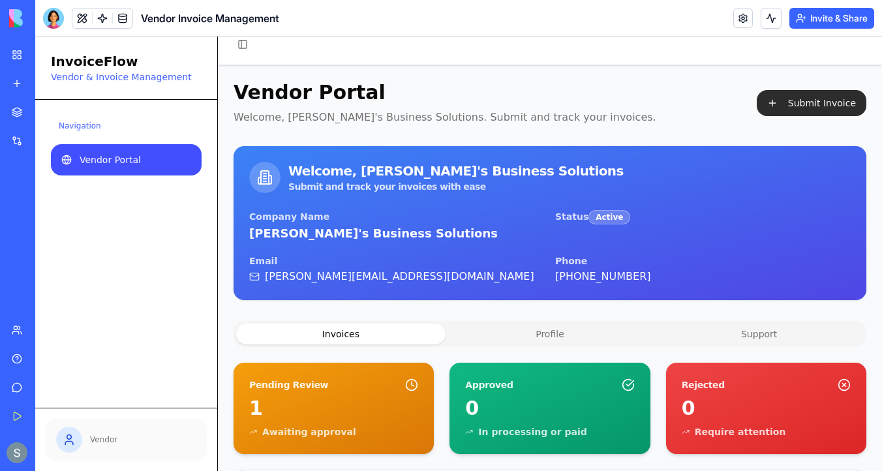
click at [816, 99] on button "Submit Invoice" at bounding box center [812, 103] width 110 height 26
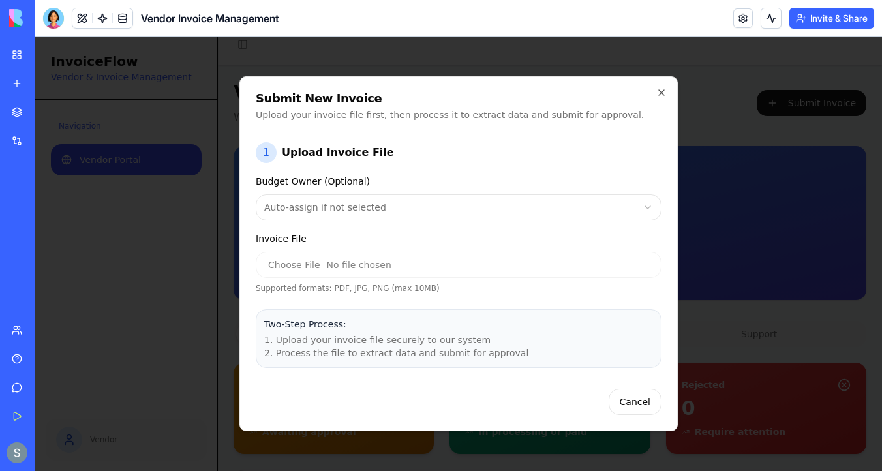
click at [389, 271] on input "Invoice File" at bounding box center [459, 265] width 406 height 26
type input "**********"
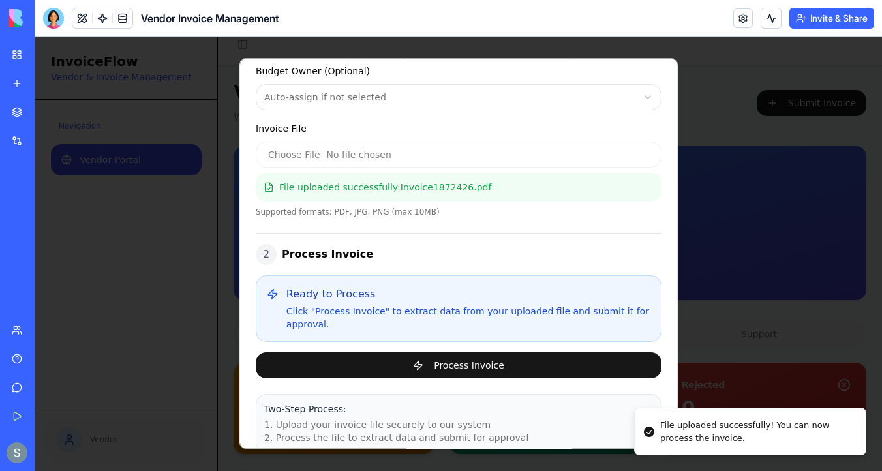
scroll to position [159, 0]
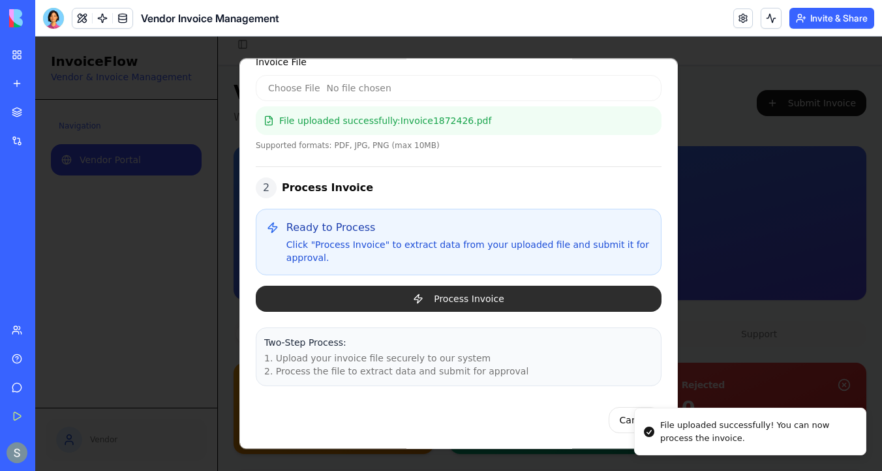
click at [462, 294] on button "Process Invoice" at bounding box center [459, 299] width 406 height 26
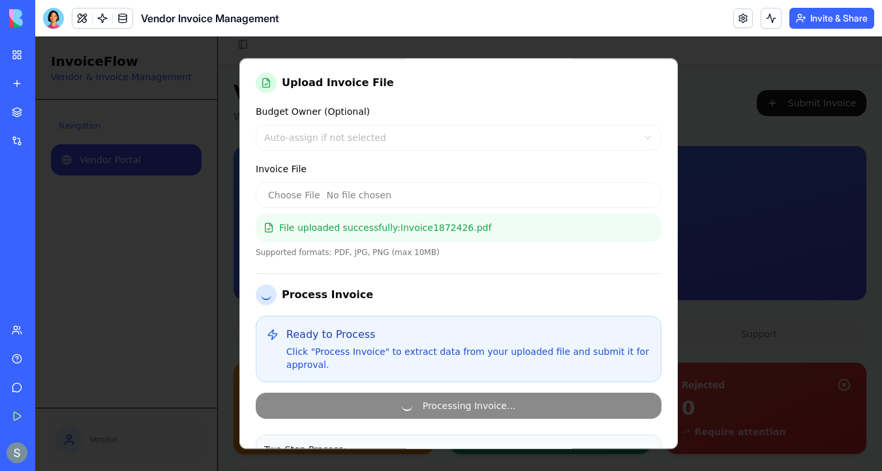
scroll to position [63, 0]
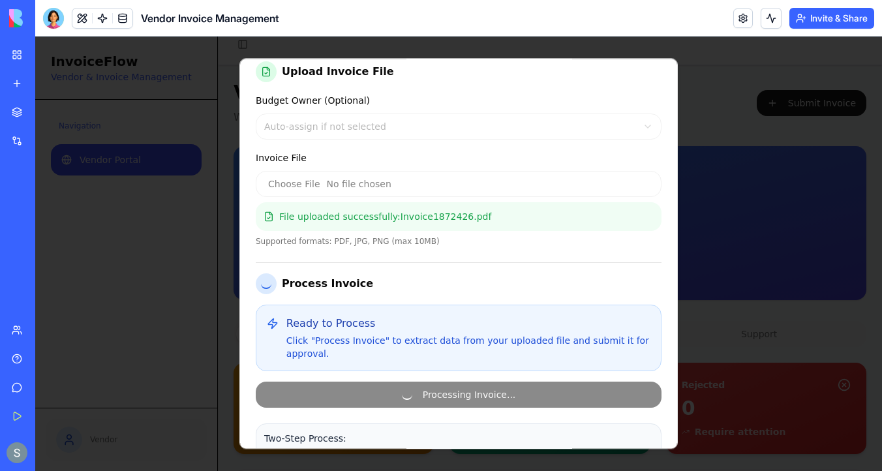
click at [753, 143] on div at bounding box center [458, 254] width 847 height 435
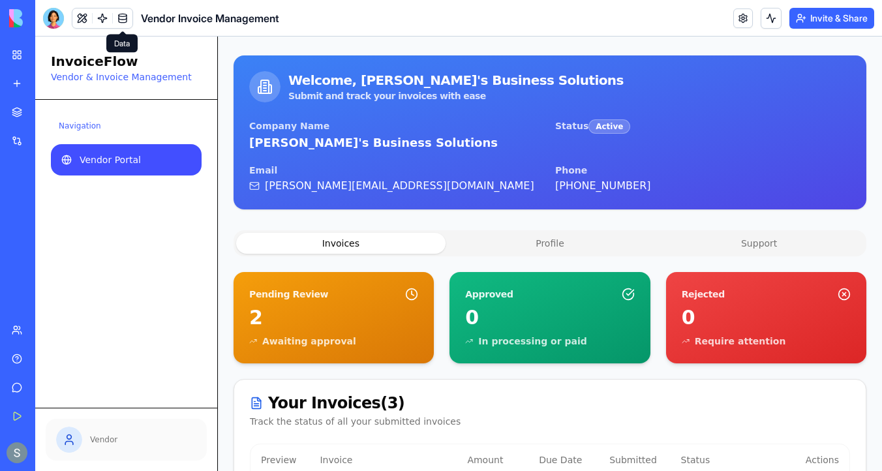
scroll to position [297, 0]
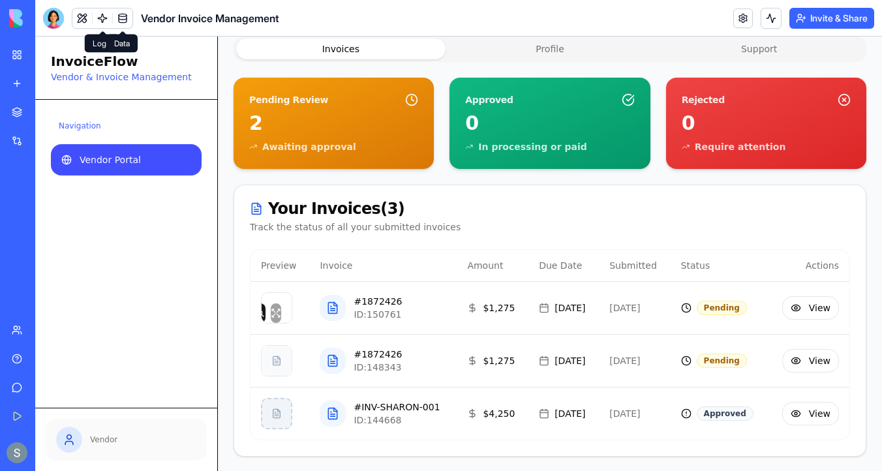
click at [104, 18] on span at bounding box center [122, 18] width 37 height 37
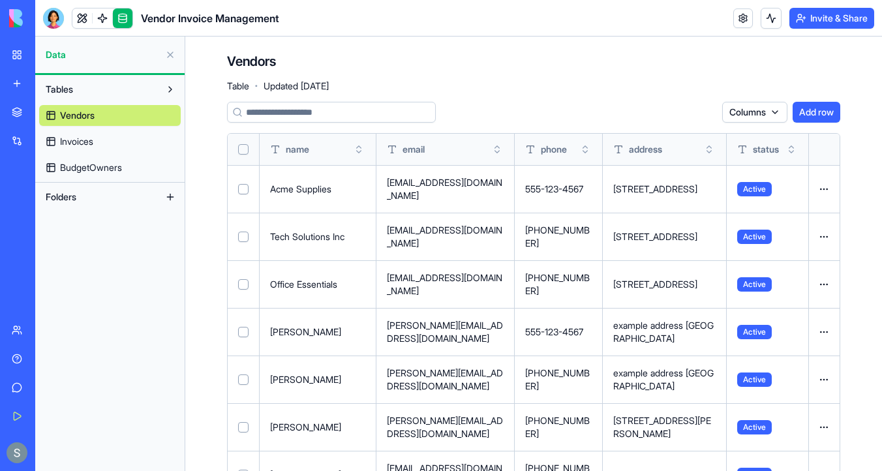
click at [109, 147] on link "Invoices" at bounding box center [110, 141] width 142 height 21
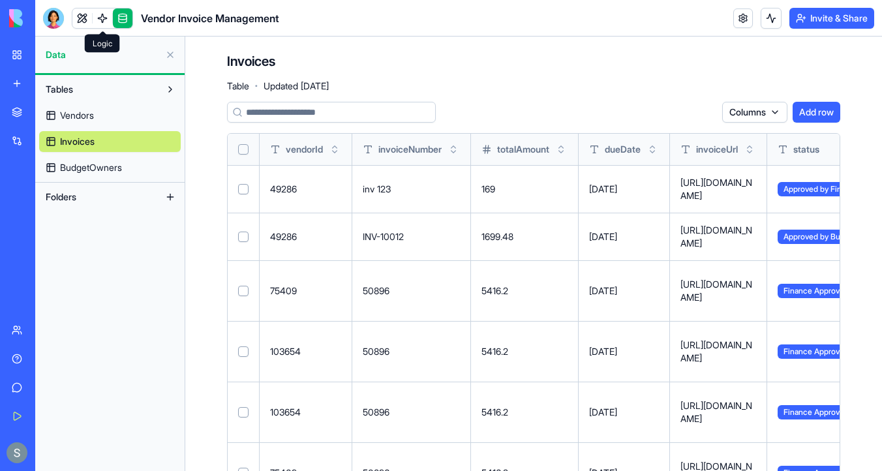
click at [104, 17] on link at bounding box center [103, 18] width 20 height 20
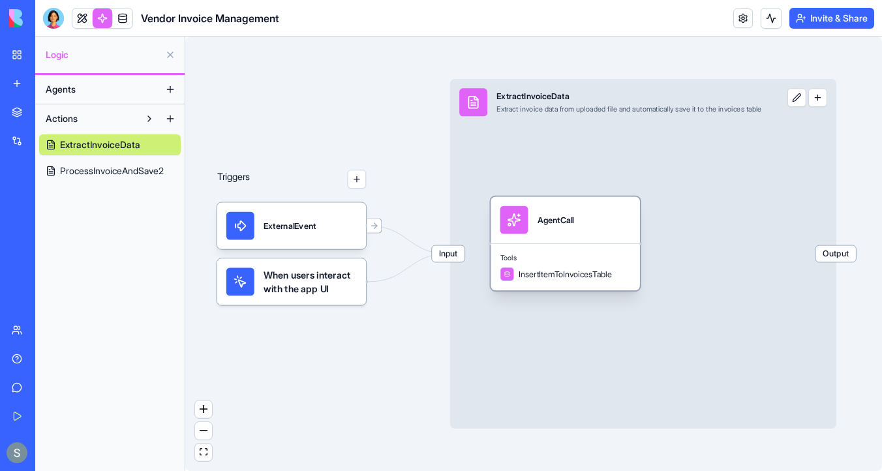
click at [552, 225] on div "AgentCall" at bounding box center [556, 220] width 37 height 12
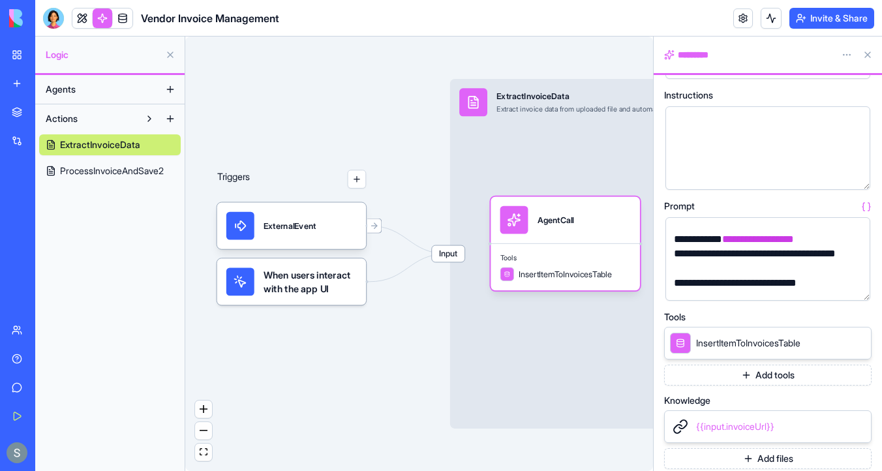
scroll to position [55, 0]
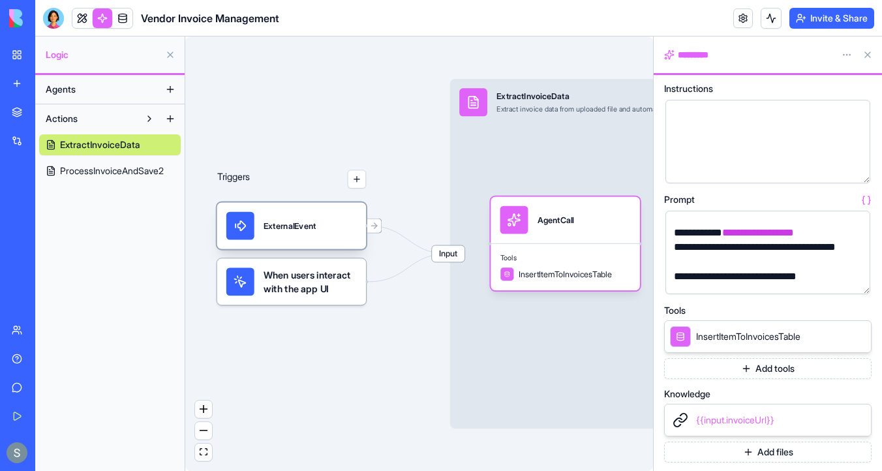
click at [325, 240] on div "ExternalEvent" at bounding box center [291, 225] width 149 height 46
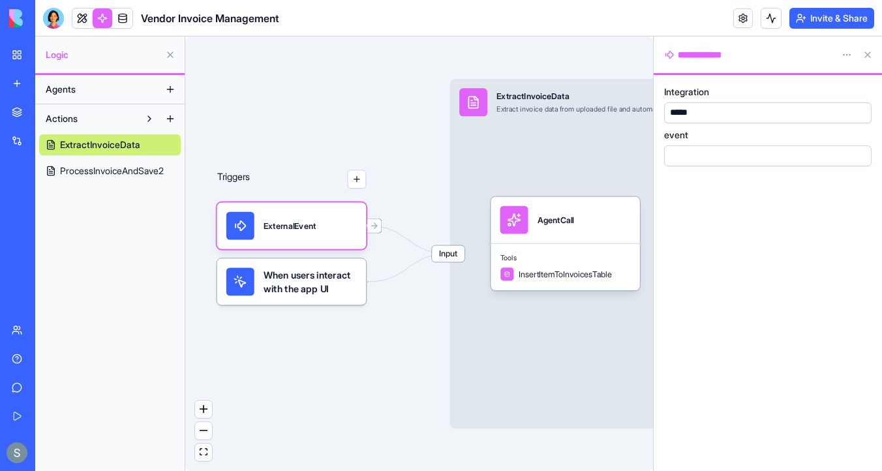
click at [328, 285] on span "When users interact with the app UI" at bounding box center [310, 282] width 93 height 28
click at [133, 173] on span "ProcessInvoiceAndSave2" at bounding box center [112, 170] width 104 height 13
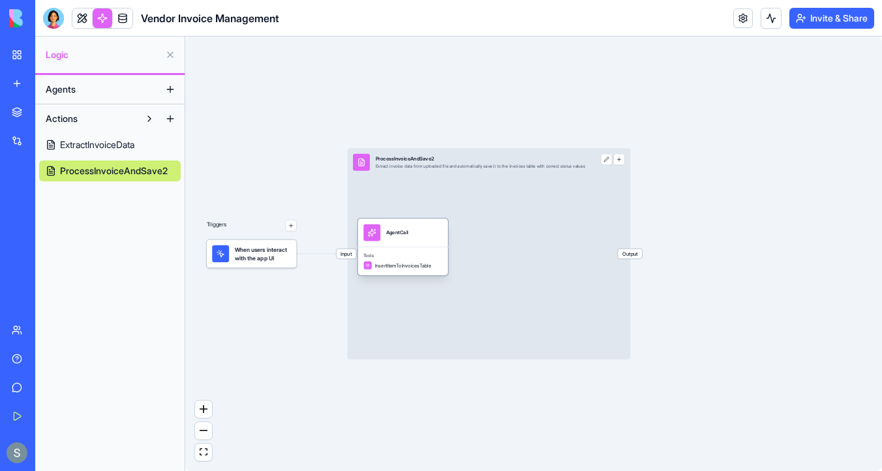
click at [427, 238] on div "AgentCall" at bounding box center [403, 233] width 79 height 17
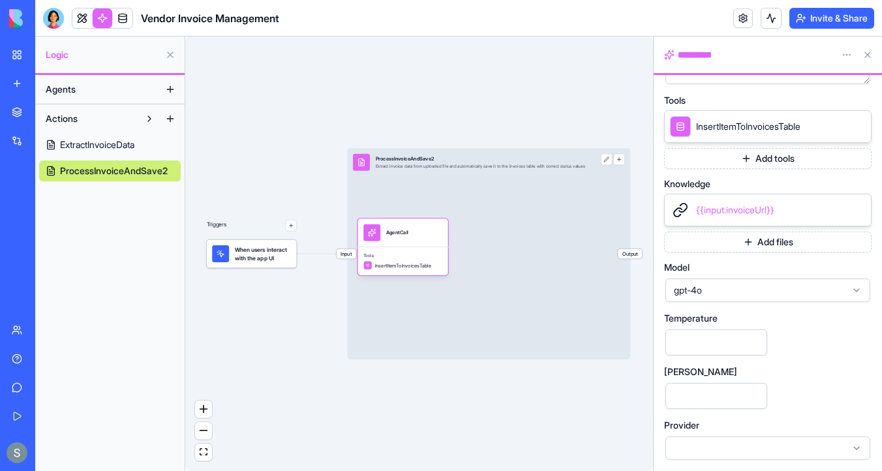
scroll to position [266, 0]
click at [134, 135] on link "ExtractInvoiceData" at bounding box center [110, 144] width 142 height 21
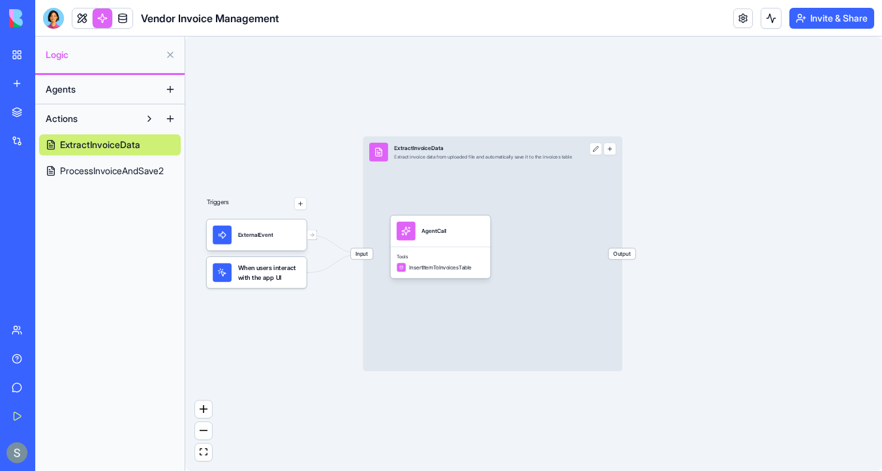
click at [461, 181] on div "Input ExtractInvoiceData Extract invoice data from uploaded file and automatica…" at bounding box center [493, 253] width 260 height 235
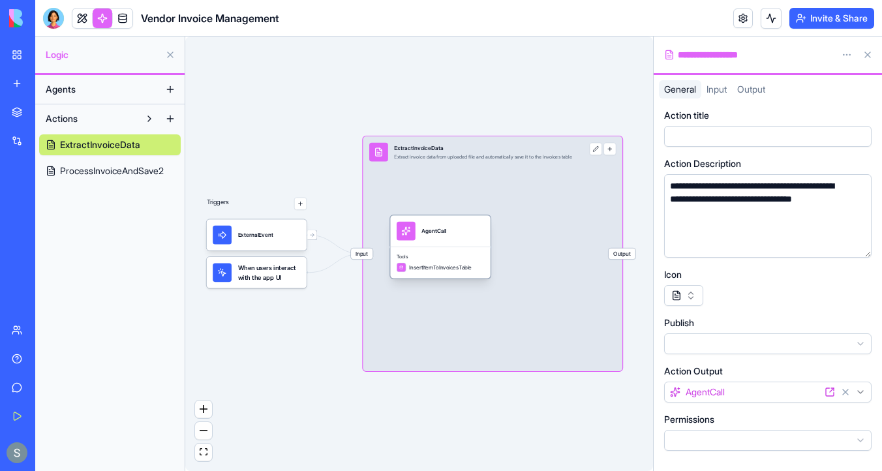
click at [465, 254] on span "Tools" at bounding box center [440, 256] width 87 height 7
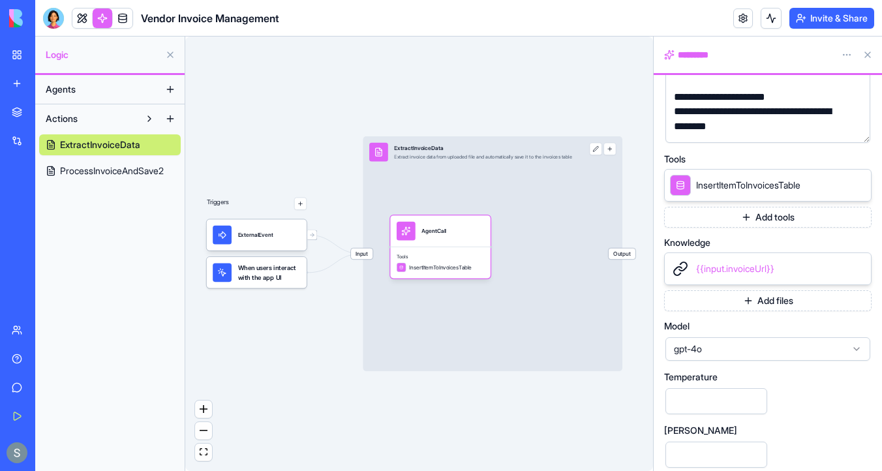
scroll to position [175, 0]
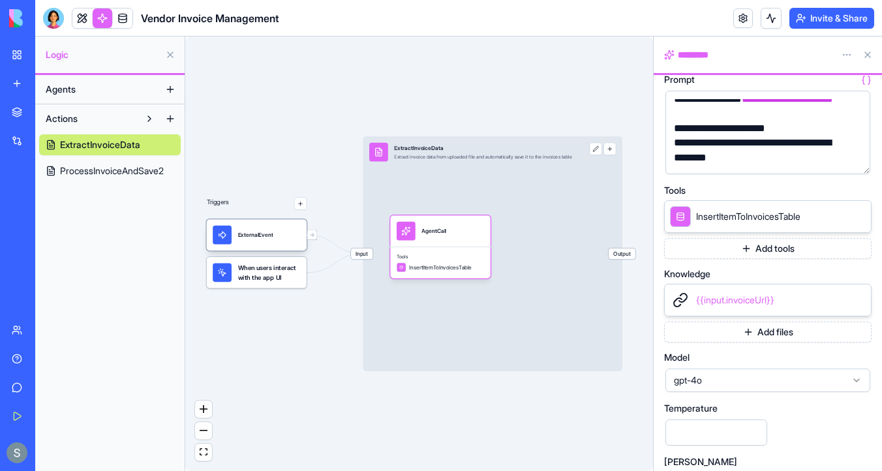
click at [290, 238] on div "ExternalEvent" at bounding box center [256, 235] width 87 height 19
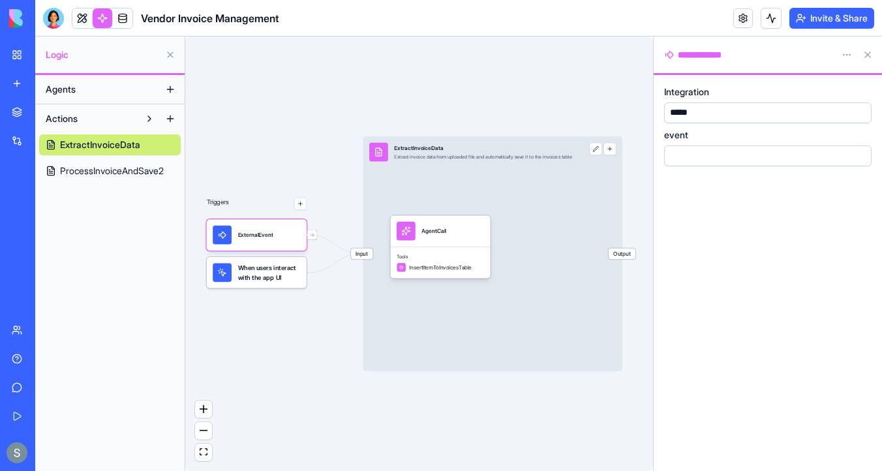
click at [283, 281] on span "When users interact with the app UI" at bounding box center [269, 272] width 63 height 19
click at [146, 172] on span "ProcessInvoiceAndSave2" at bounding box center [112, 170] width 104 height 13
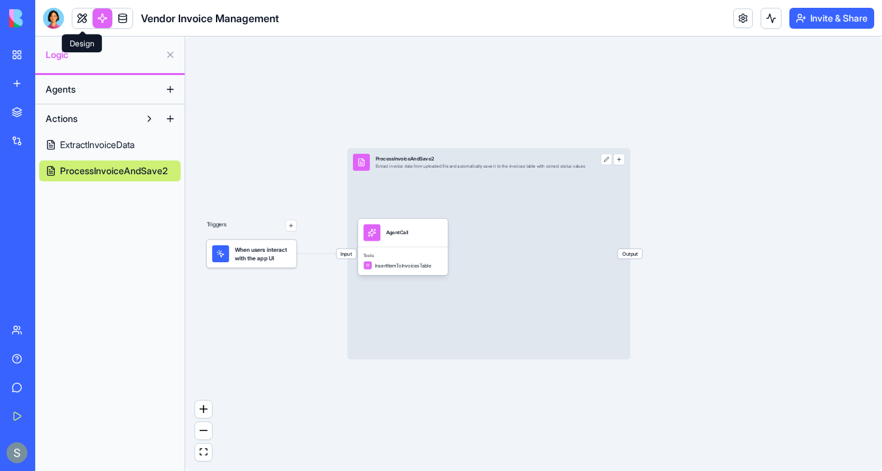
click at [86, 17] on link at bounding box center [82, 18] width 20 height 20
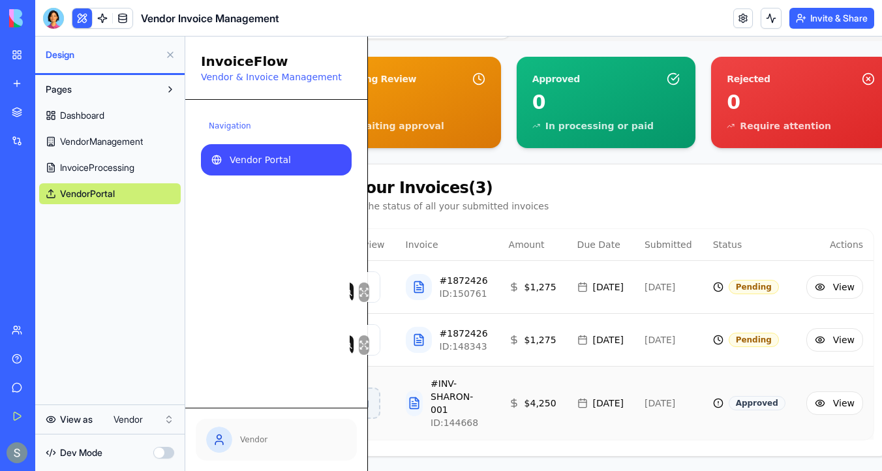
scroll to position [334, 89]
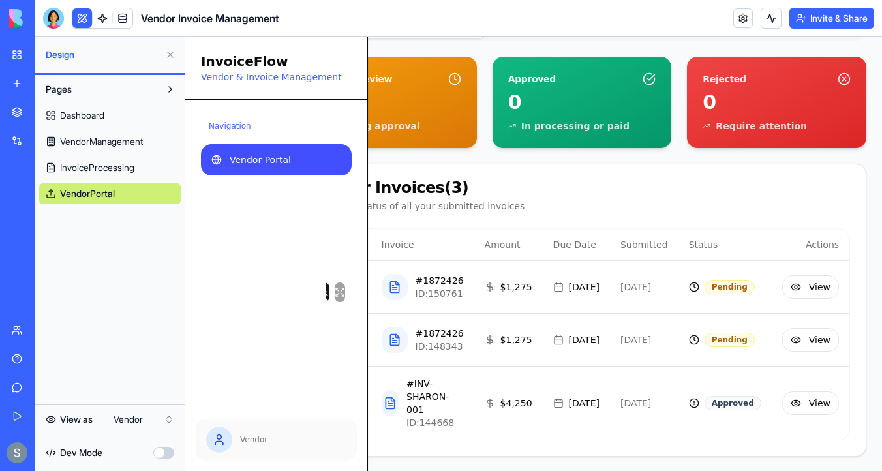
click at [142, 418] on html "My Workspace New app Marketplace Integrations Recent Medical Shift Manager Medi…" at bounding box center [441, 235] width 882 height 471
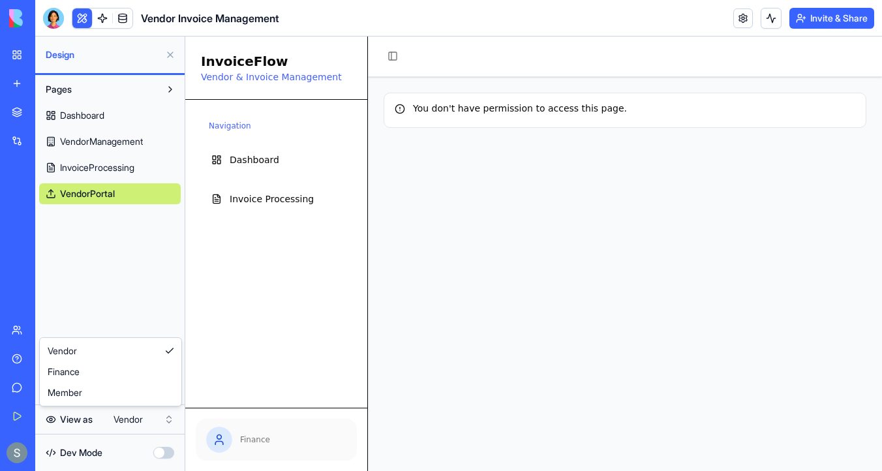
scroll to position [0, 0]
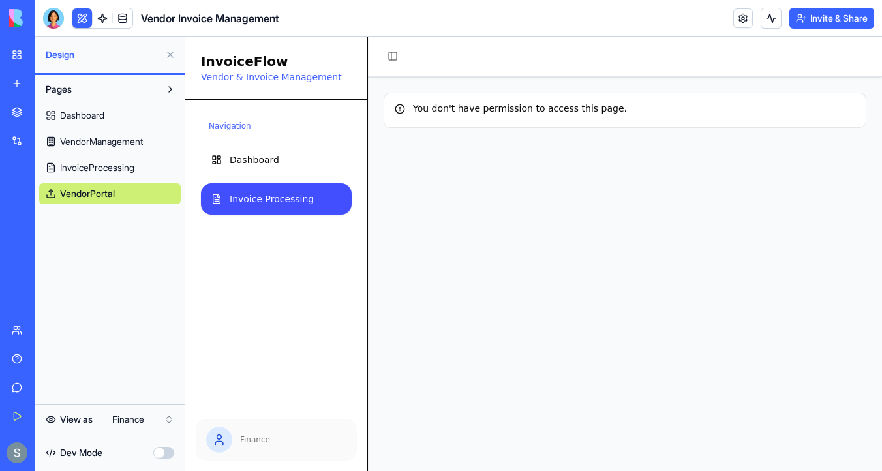
click at [274, 202] on span "Invoice Processing" at bounding box center [272, 199] width 84 height 13
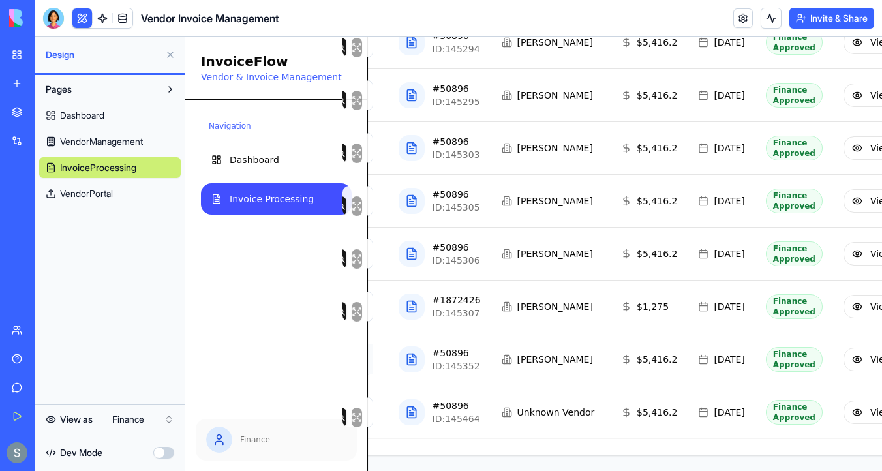
scroll to position [1007, 90]
click at [134, 420] on html "My Workspace New app Marketplace Integrations Recent Medical Shift Manager Medi…" at bounding box center [441, 235] width 882 height 471
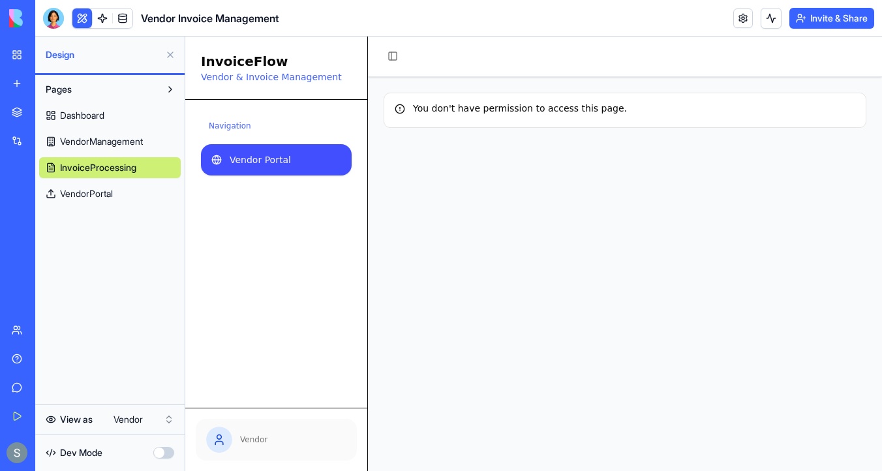
click at [272, 156] on span "Vendor Portal" at bounding box center [260, 159] width 61 height 13
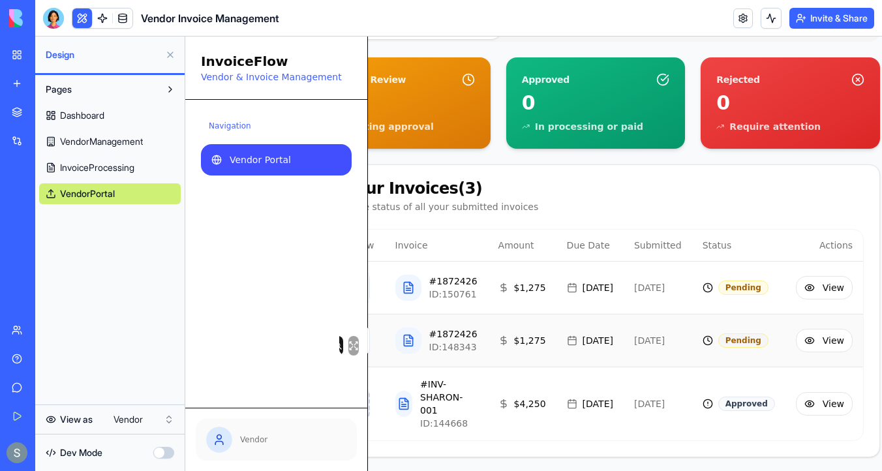
scroll to position [333, 89]
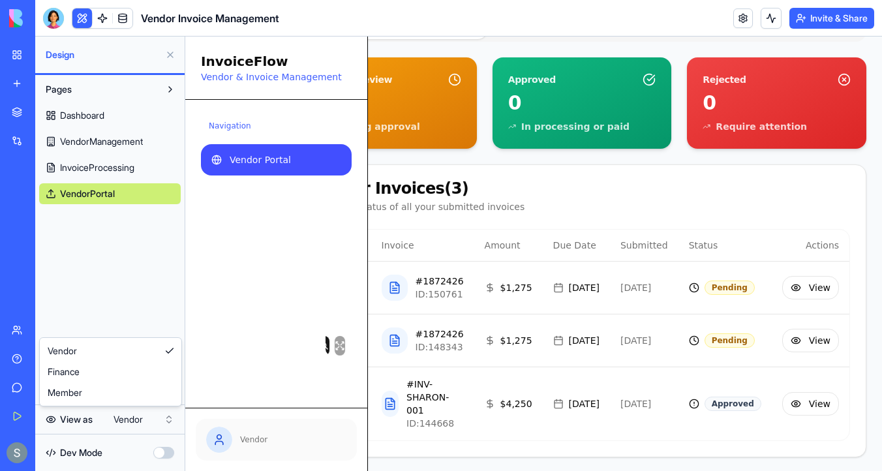
click at [127, 420] on html "My Workspace New app Marketplace Integrations Recent Medical Shift Manager Medi…" at bounding box center [441, 235] width 882 height 471
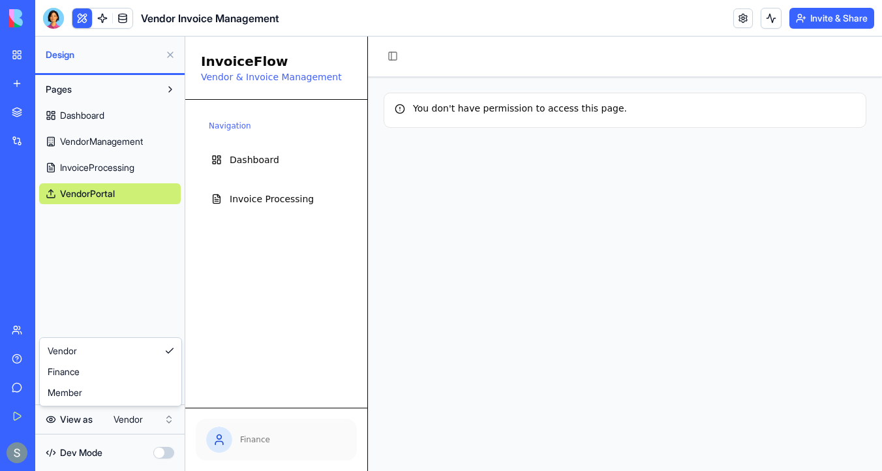
scroll to position [0, 0]
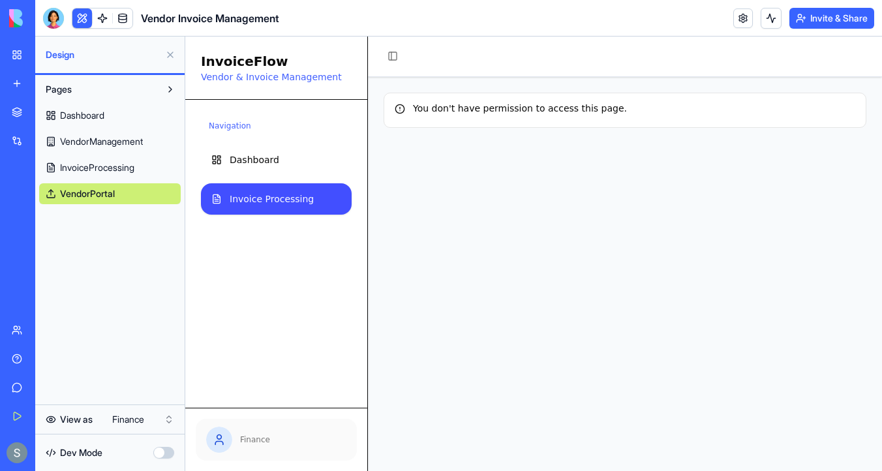
click at [315, 200] on link "Invoice Processing" at bounding box center [276, 198] width 151 height 31
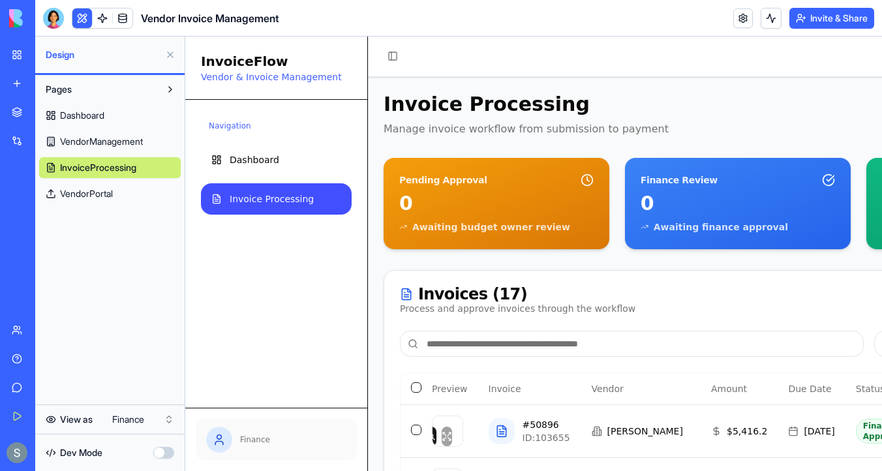
click at [102, 198] on span "VendorPortal" at bounding box center [86, 193] width 53 height 13
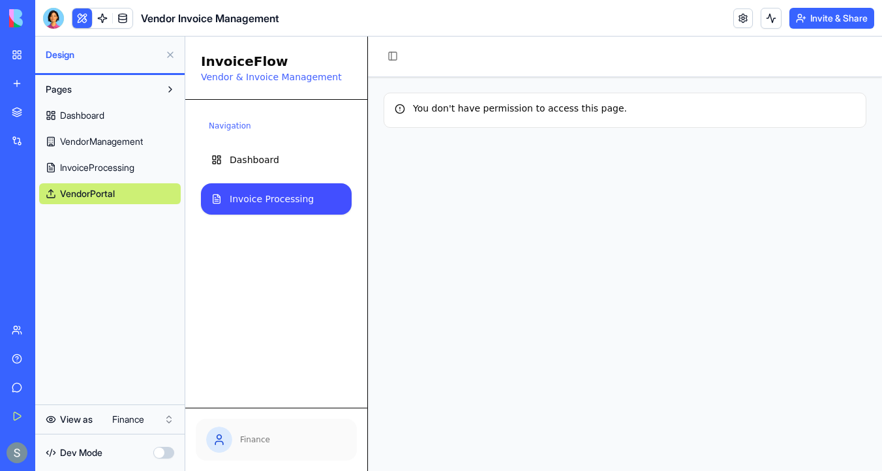
click at [262, 206] on link "Invoice Processing" at bounding box center [276, 198] width 151 height 31
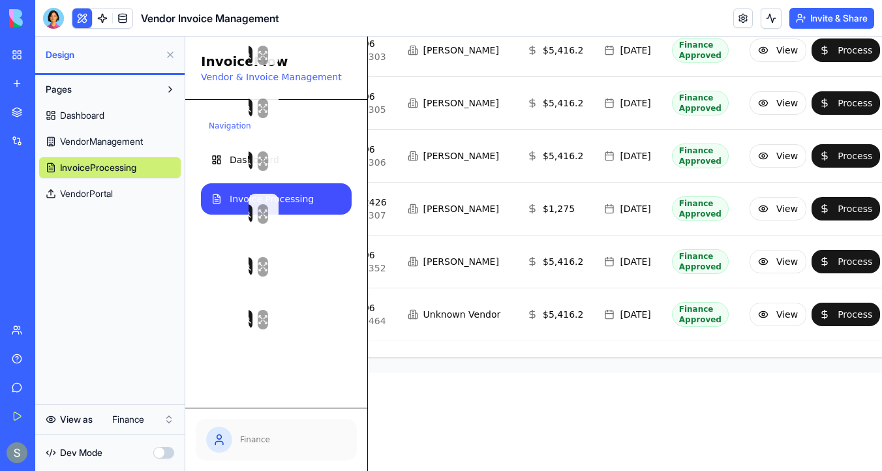
scroll to position [972, 184]
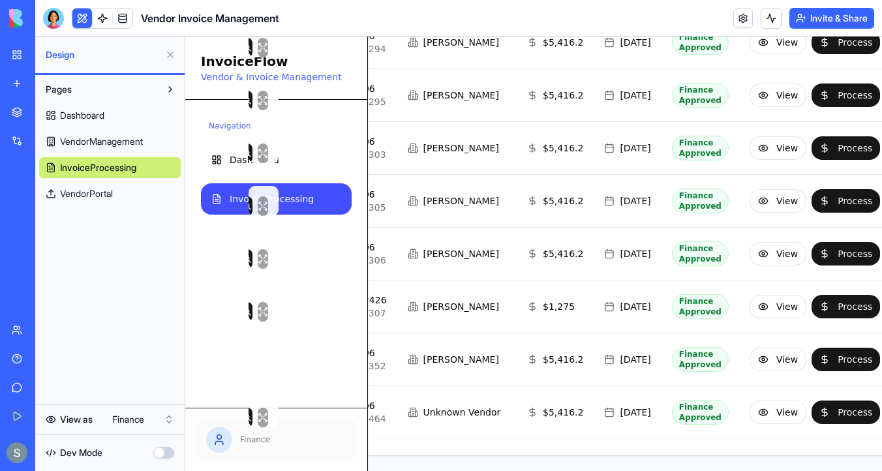
click at [132, 418] on html "My Workspace New app Marketplace Integrations Recent Medical Shift Manager Medi…" at bounding box center [441, 235] width 882 height 471
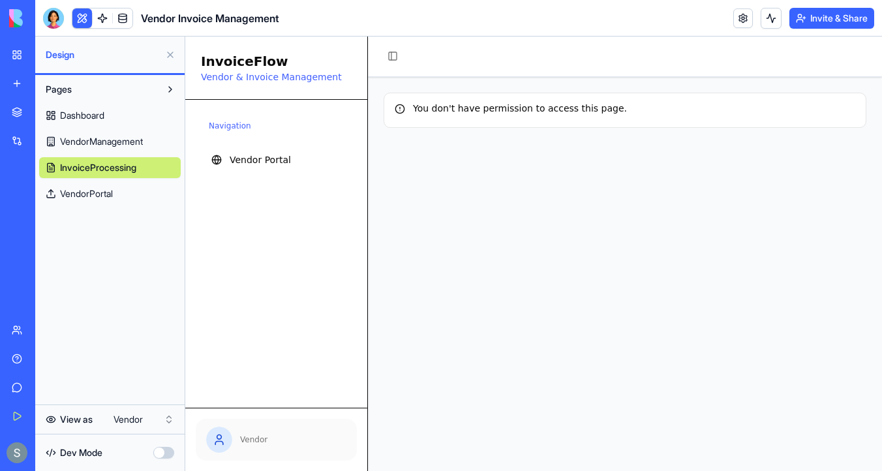
click at [129, 418] on html "My Workspace New app Marketplace Integrations Recent Medical Shift Manager Medi…" at bounding box center [441, 235] width 882 height 471
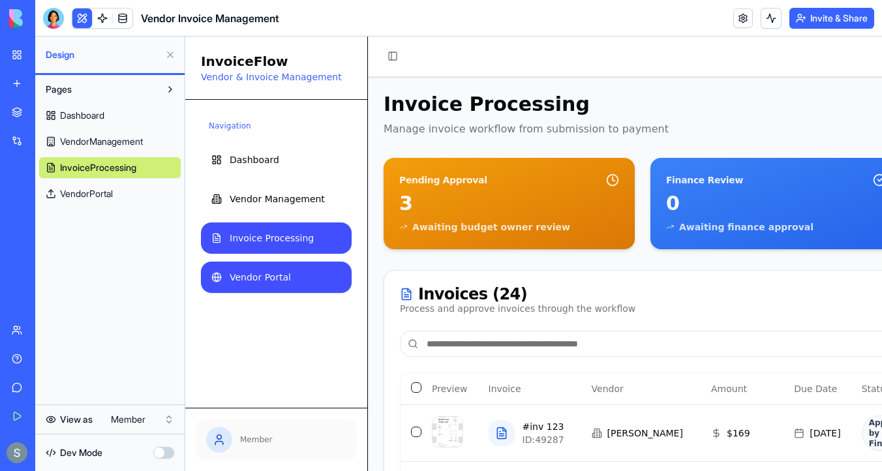
click at [265, 275] on span "Vendor Portal" at bounding box center [260, 277] width 61 height 13
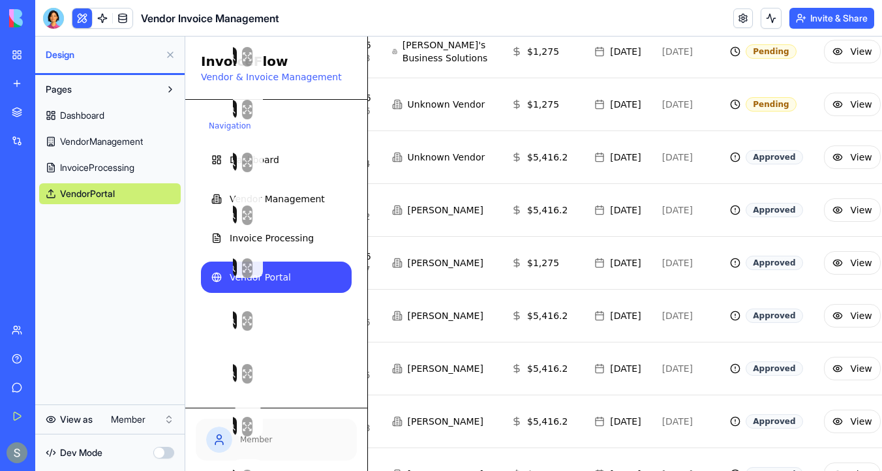
scroll to position [518, 179]
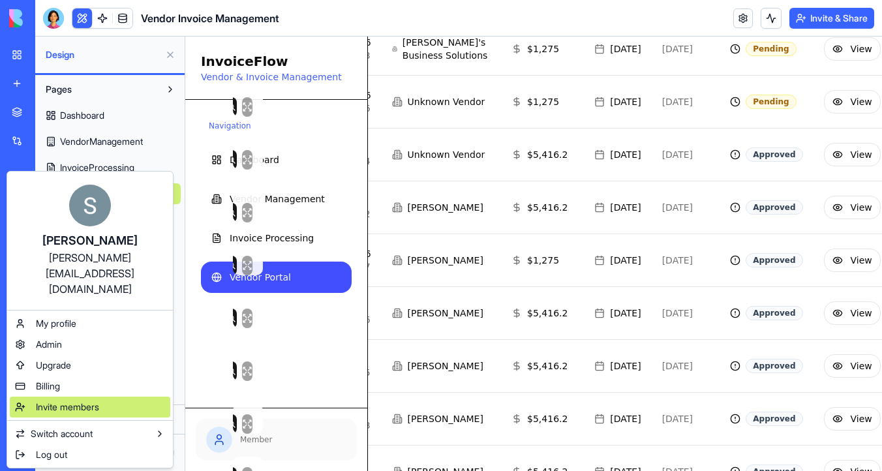
click at [105, 397] on div "Invite members" at bounding box center [90, 407] width 161 height 21
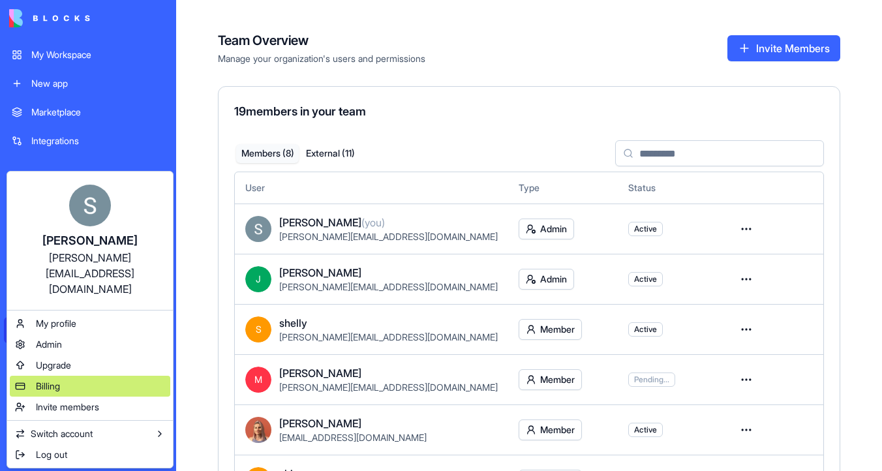
click at [69, 376] on div "Billing" at bounding box center [90, 386] width 161 height 21
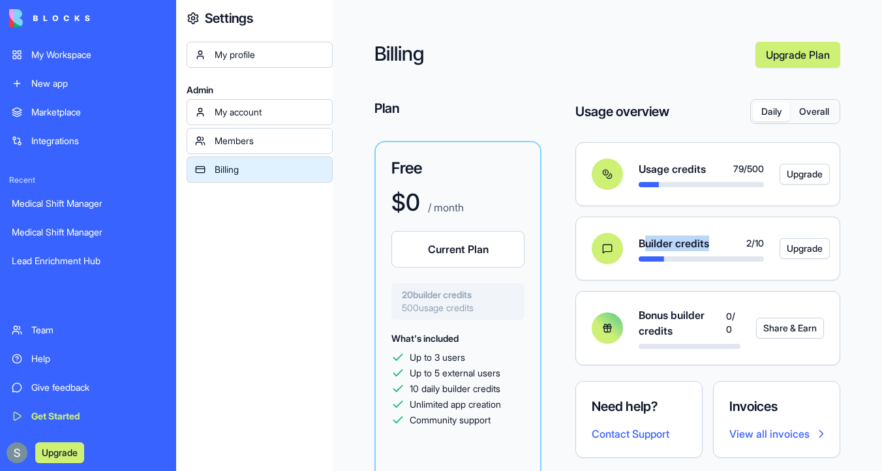
drag, startPoint x: 723, startPoint y: 241, endPoint x: 646, endPoint y: 241, distance: 77.0
click at [646, 241] on div "Builder credits 2 / 10" at bounding box center [701, 244] width 125 height 16
drag, startPoint x: 638, startPoint y: 166, endPoint x: 763, endPoint y: 167, distance: 124.7
click at [763, 167] on div "Usage credits 79 / 500 Upgrade" at bounding box center [700, 174] width 248 height 31
click at [668, 177] on div "Usage credits 79 / 500" at bounding box center [701, 174] width 125 height 26
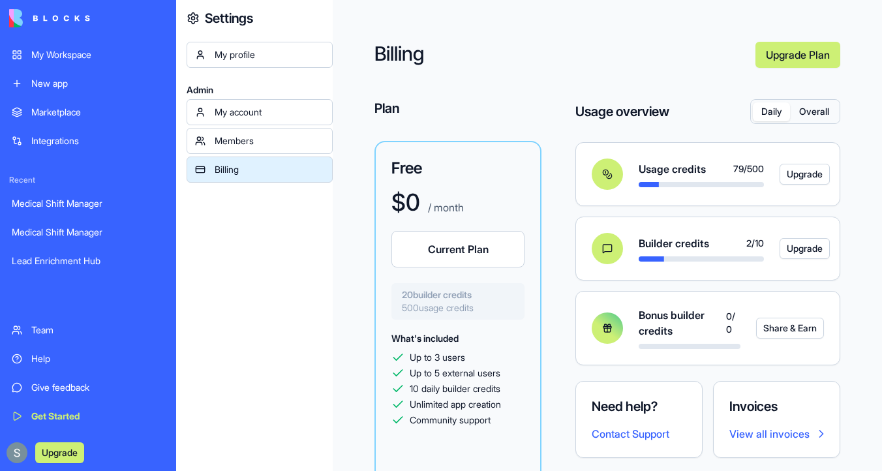
scroll to position [29, 0]
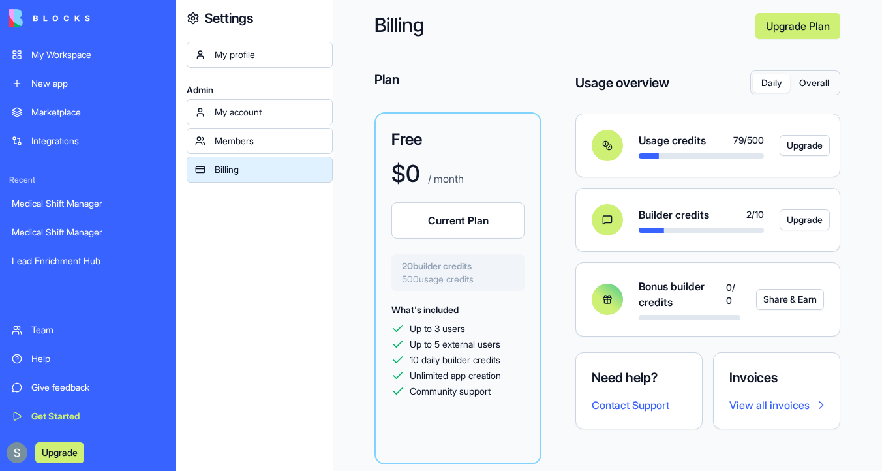
click at [788, 29] on link "Upgrade Plan" at bounding box center [798, 26] width 85 height 26
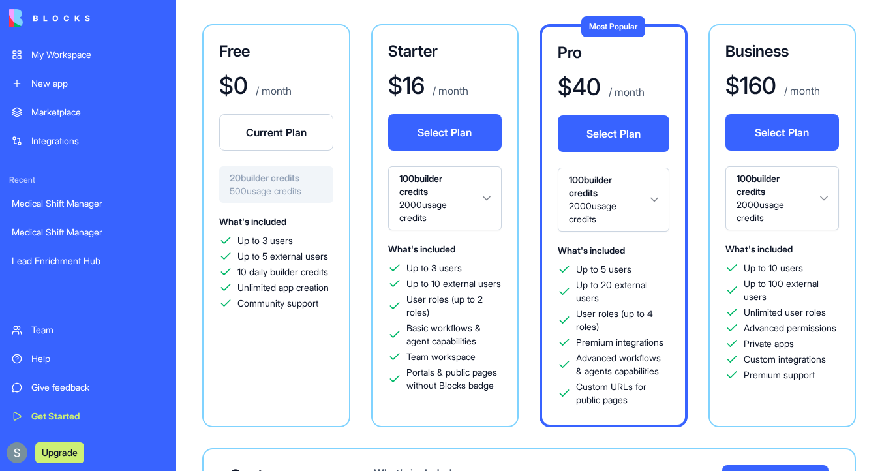
scroll to position [111, 0]
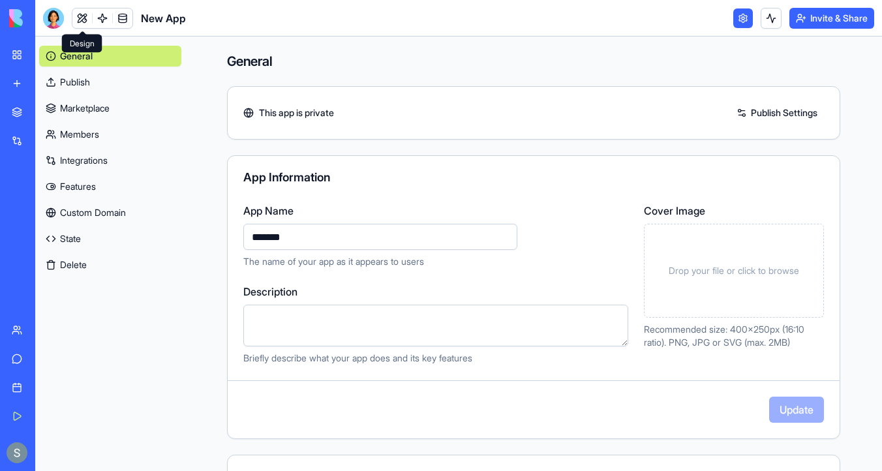
click at [82, 17] on link at bounding box center [82, 18] width 20 height 20
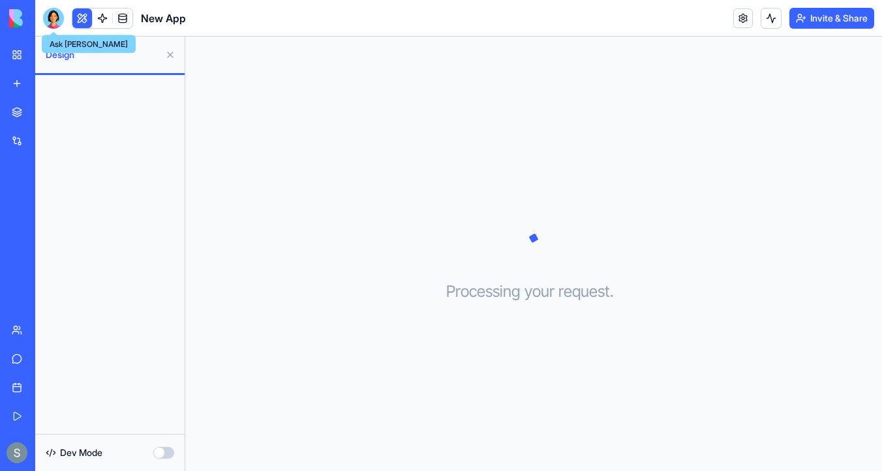
click at [49, 18] on div at bounding box center [53, 18] width 21 height 21
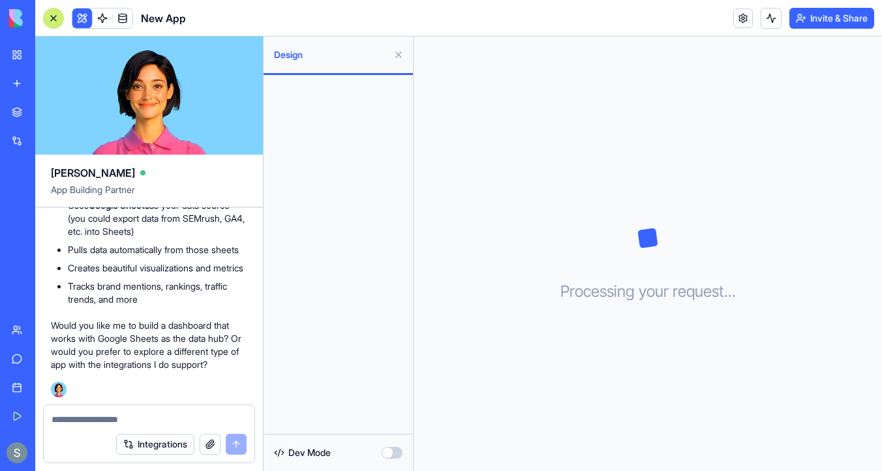
click at [24, 15] on img at bounding box center [49, 18] width 81 height 18
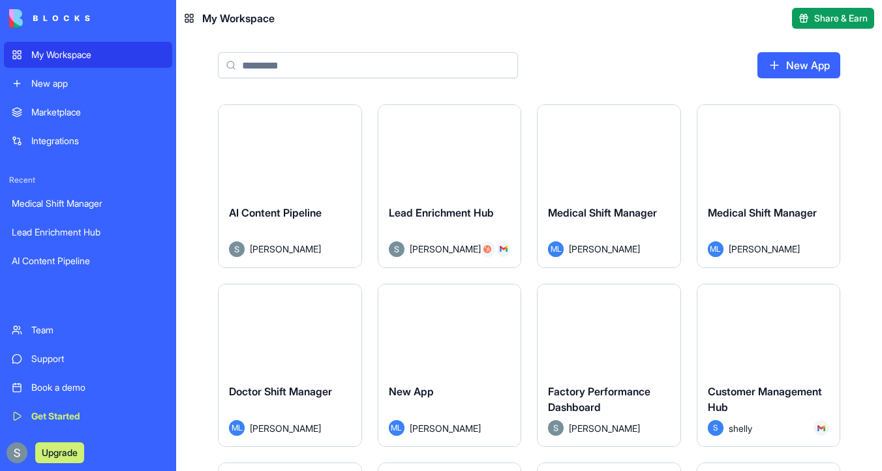
click at [65, 53] on div "My Workspace" at bounding box center [97, 54] width 133 height 13
click at [304, 119] on div "Launch" at bounding box center [290, 149] width 143 height 89
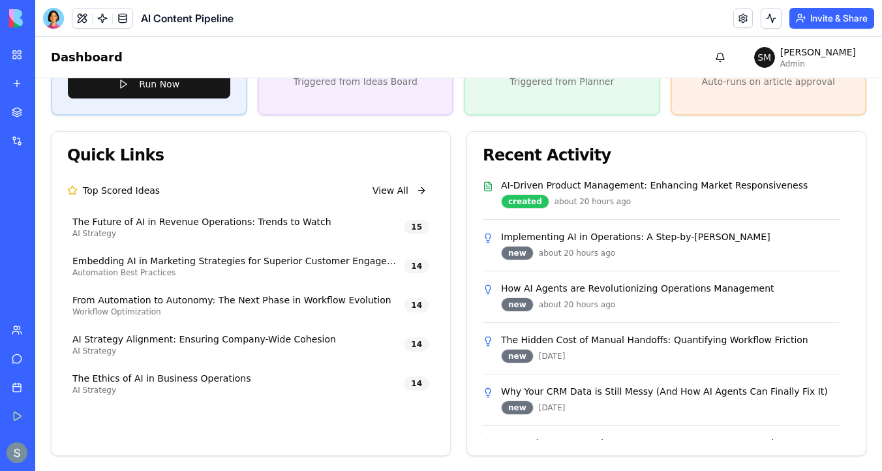
scroll to position [295, 0]
click at [82, 18] on button at bounding box center [82, 18] width 20 height 20
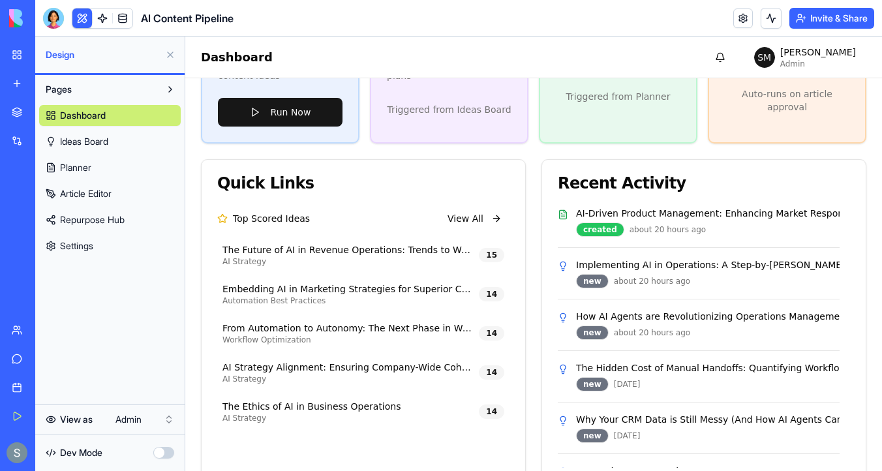
click at [125, 141] on link "Ideas Board" at bounding box center [110, 141] width 142 height 21
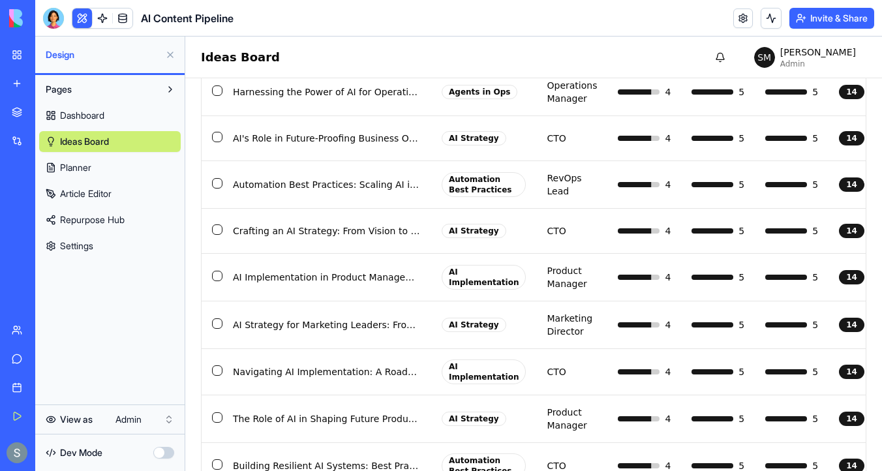
click at [141, 164] on link "Planner" at bounding box center [110, 167] width 142 height 21
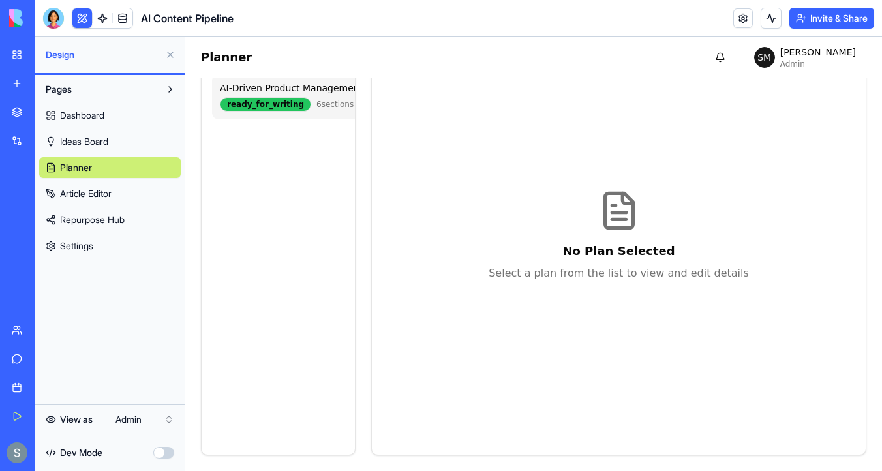
click at [309, 80] on div "AI-Driven Product Management: Enhancing Market Responsiveness ready_for_writing…" at bounding box center [373, 97] width 322 height 46
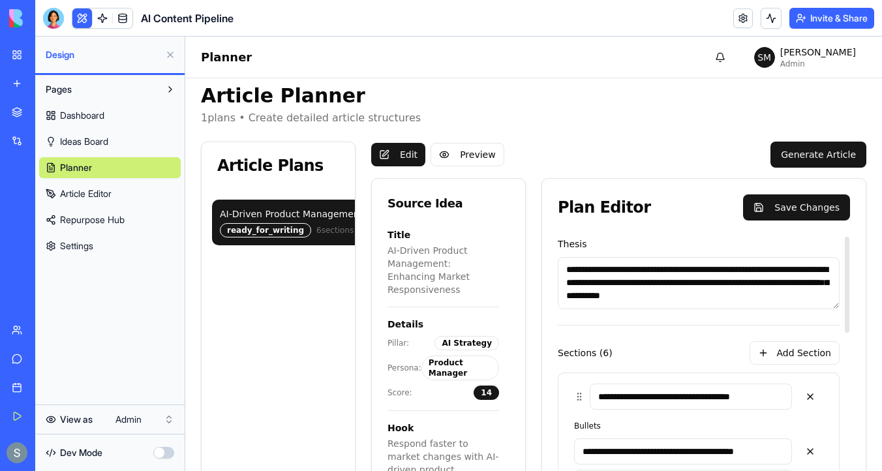
scroll to position [0, 0]
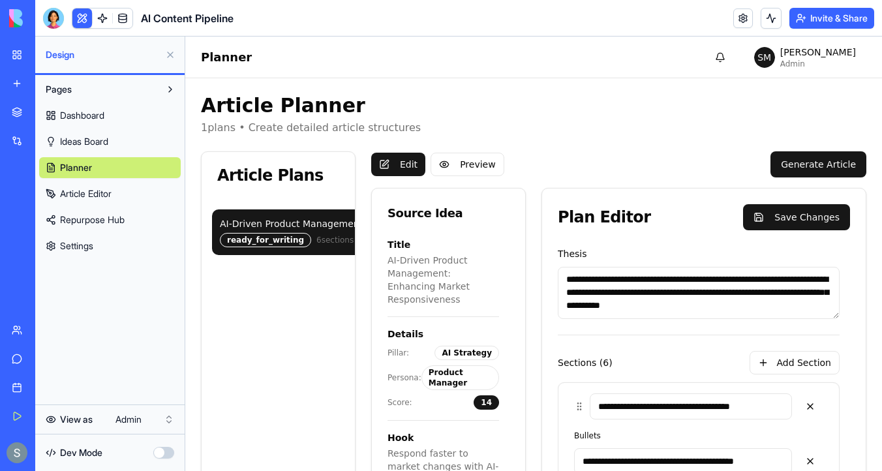
click at [89, 249] on span "Settings" at bounding box center [76, 246] width 33 height 13
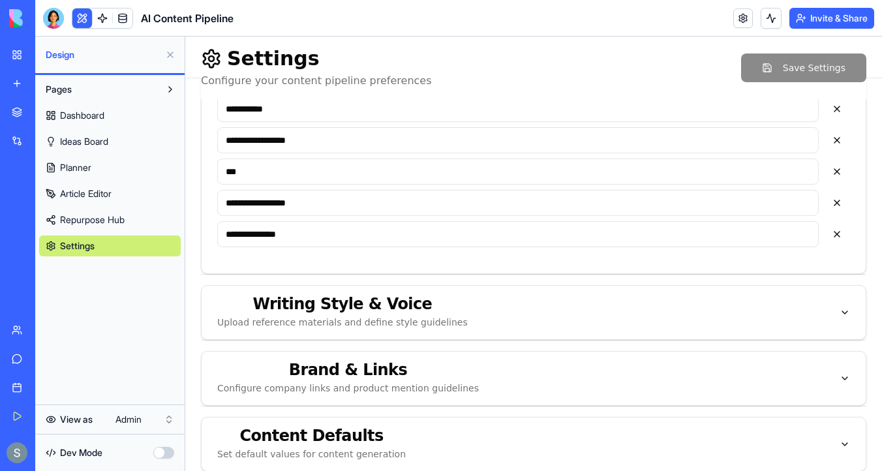
scroll to position [586, 0]
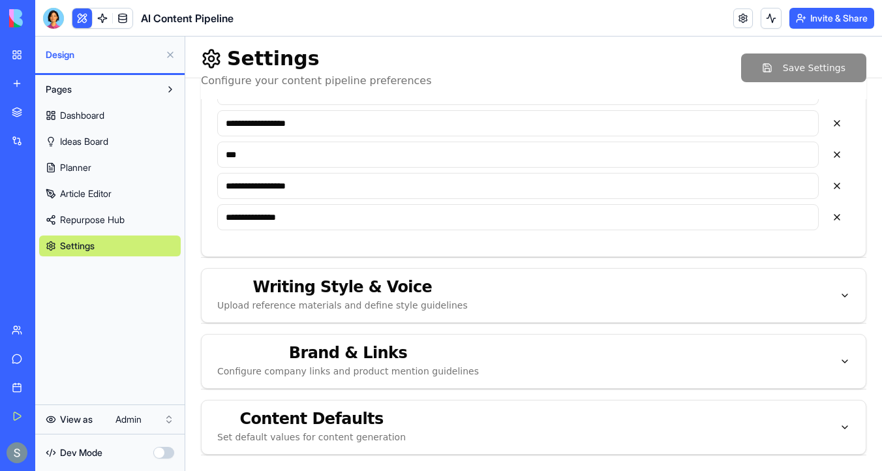
click at [131, 116] on link "Dashboard" at bounding box center [110, 115] width 142 height 21
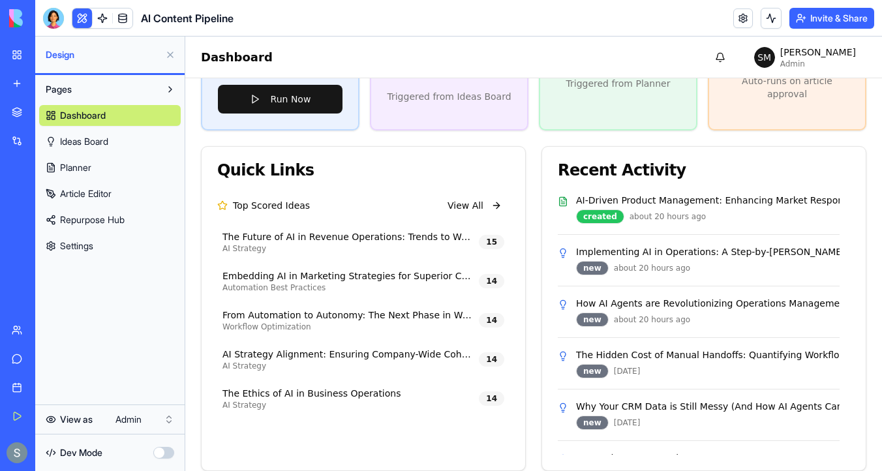
click at [131, 138] on link "Ideas Board" at bounding box center [110, 141] width 142 height 21
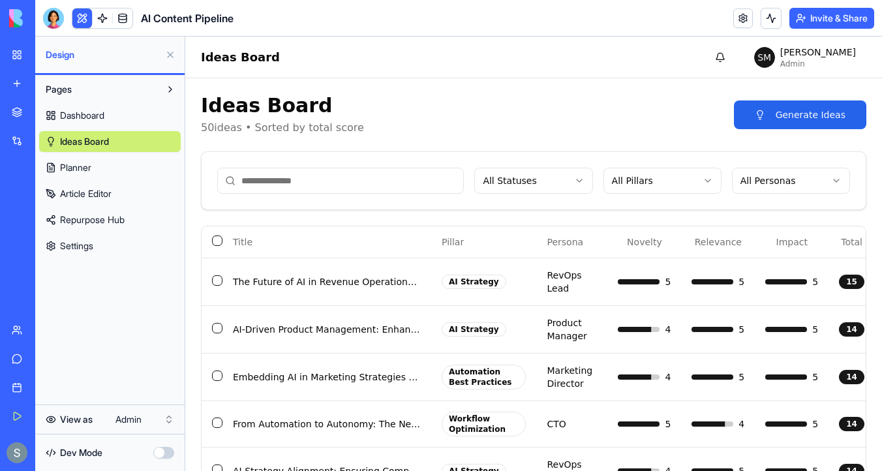
click at [13, 17] on img at bounding box center [49, 18] width 81 height 18
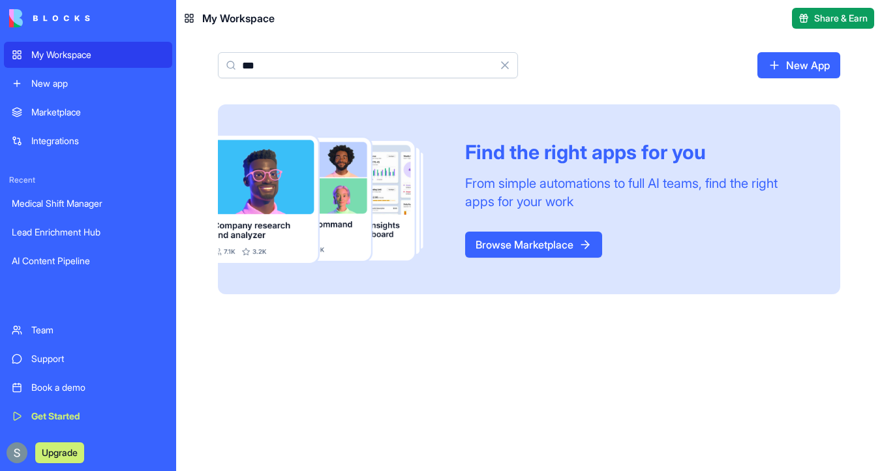
type input "***"
click at [23, 444] on div "Upgrade" at bounding box center [49, 453] width 80 height 21
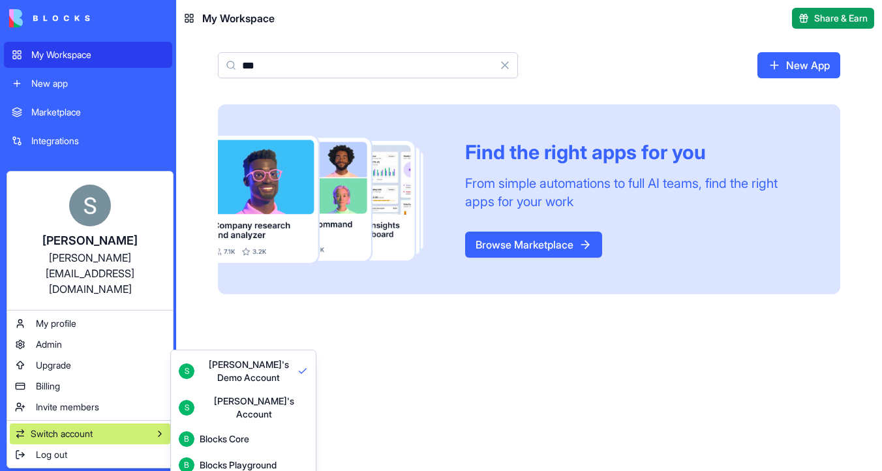
click at [239, 459] on div "Blocks Playground" at bounding box center [238, 465] width 77 height 13
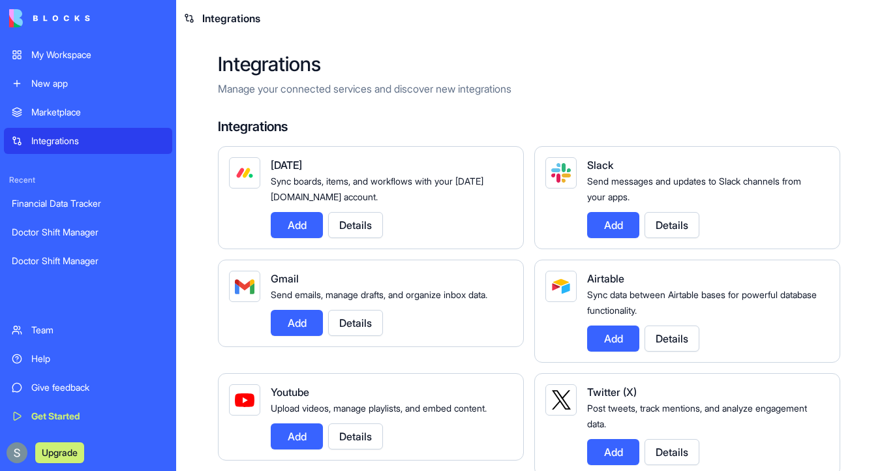
click at [99, 54] on div "My Workspace" at bounding box center [97, 54] width 133 height 13
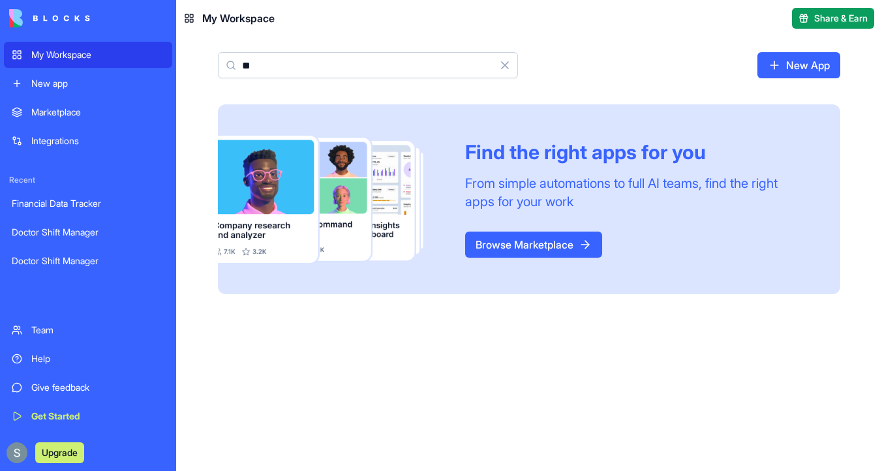
type input "*"
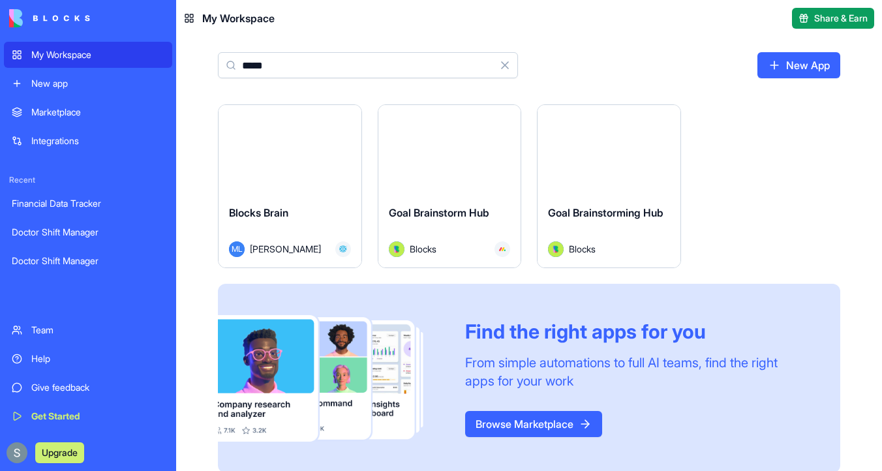
type input "*****"
click at [293, 151] on button "Launch" at bounding box center [290, 149] width 98 height 26
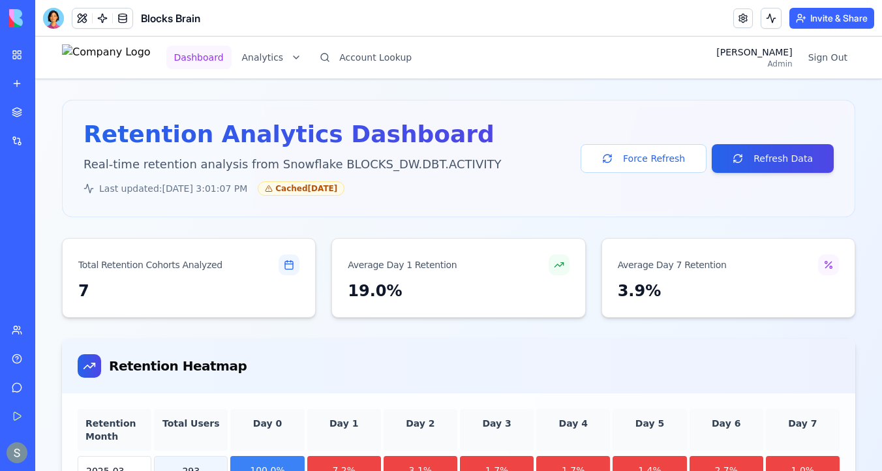
click at [232, 60] on button "Dashboard" at bounding box center [198, 57] width 65 height 23
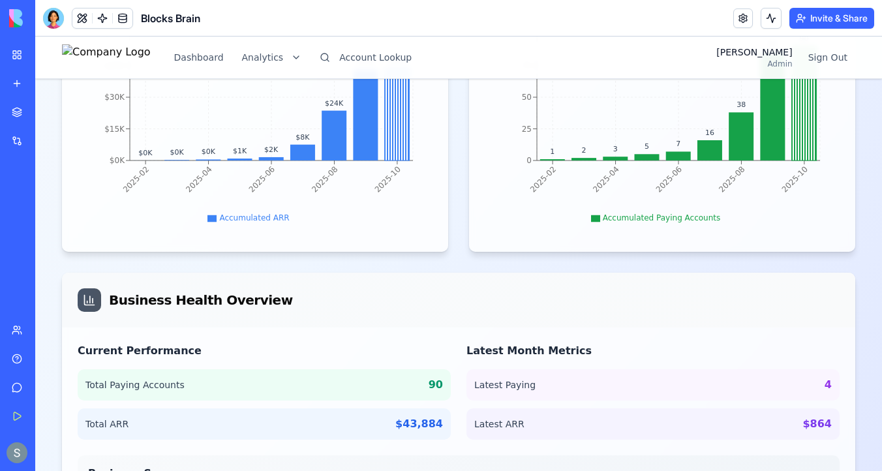
scroll to position [452, 0]
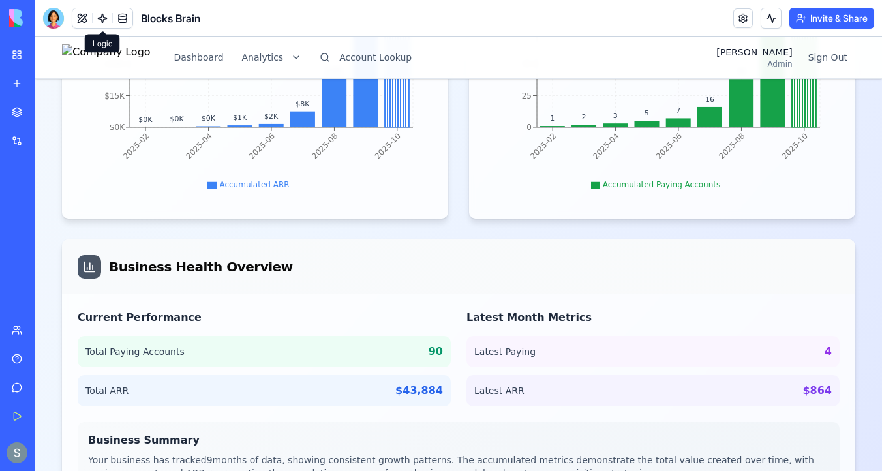
click at [101, 18] on link at bounding box center [103, 18] width 20 height 20
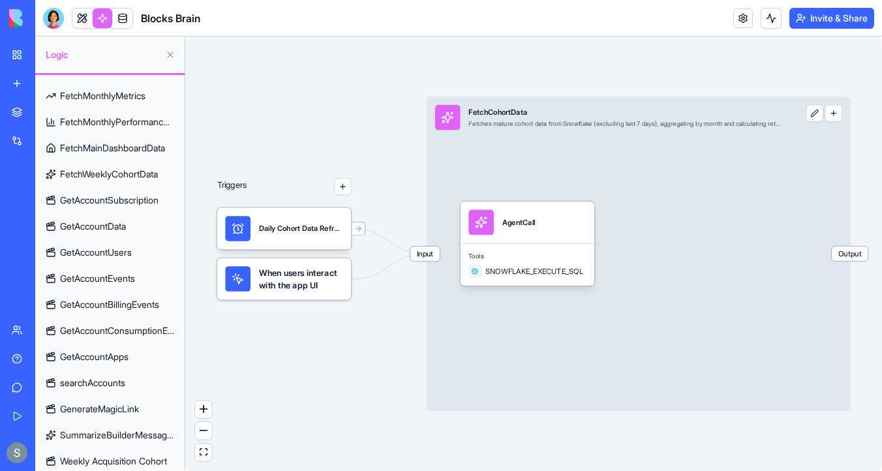
scroll to position [132, 0]
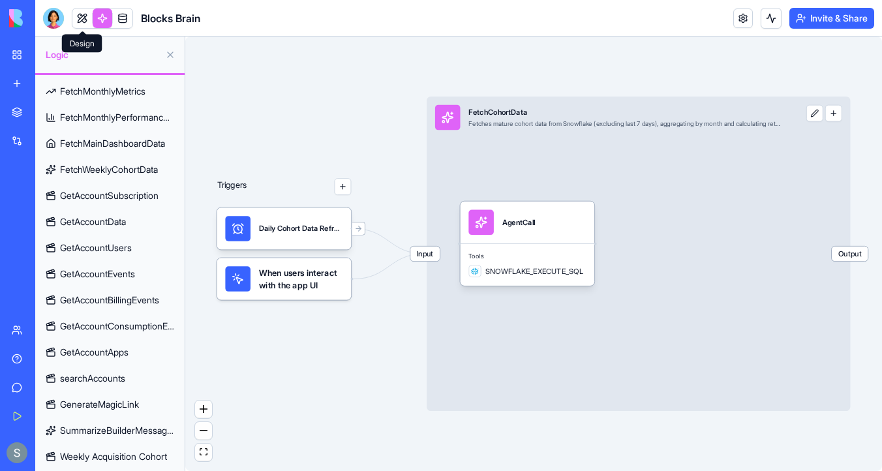
click at [84, 20] on link at bounding box center [82, 18] width 20 height 20
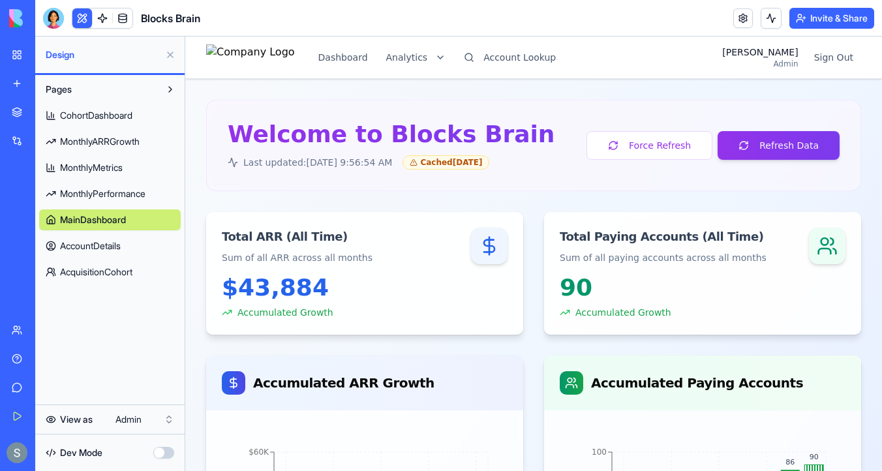
click at [138, 109] on link "CohortDashboard" at bounding box center [110, 115] width 142 height 21
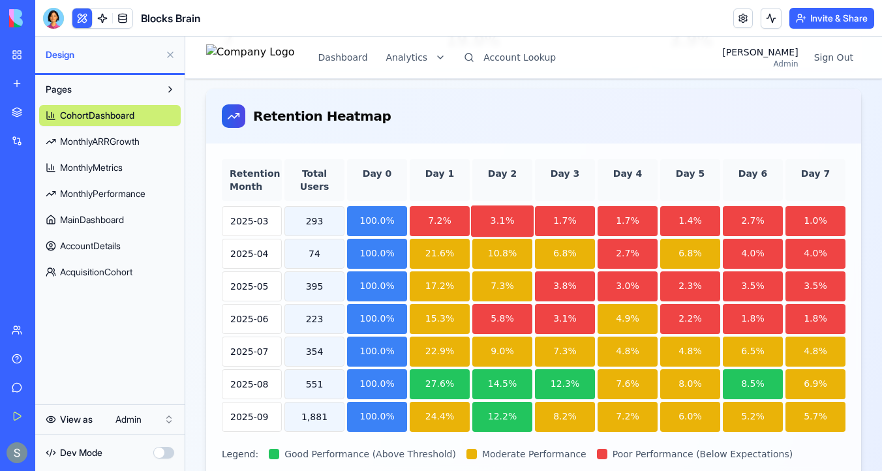
scroll to position [288, 0]
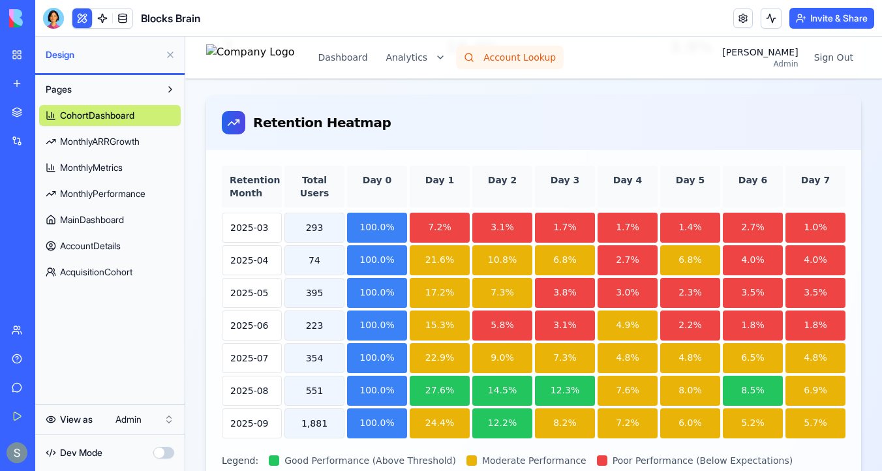
click at [557, 59] on button "Account Lookup" at bounding box center [510, 57] width 108 height 23
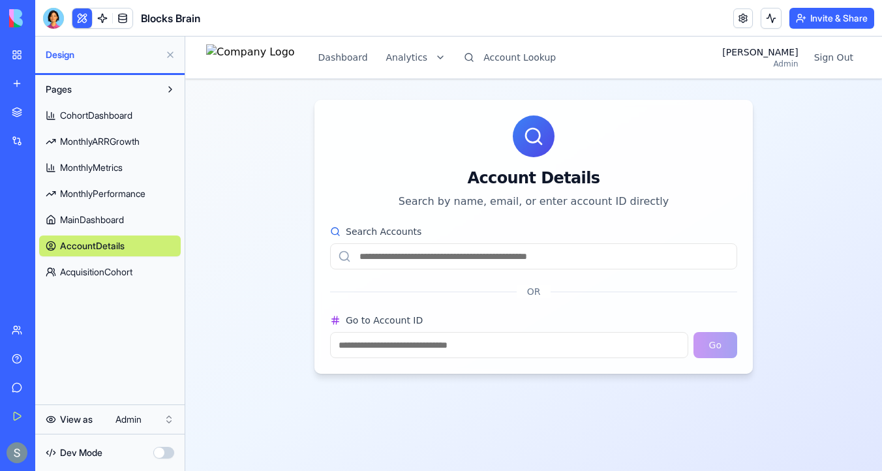
click at [454, 268] on input "Search Accounts" at bounding box center [533, 256] width 407 height 26
type input "**********"
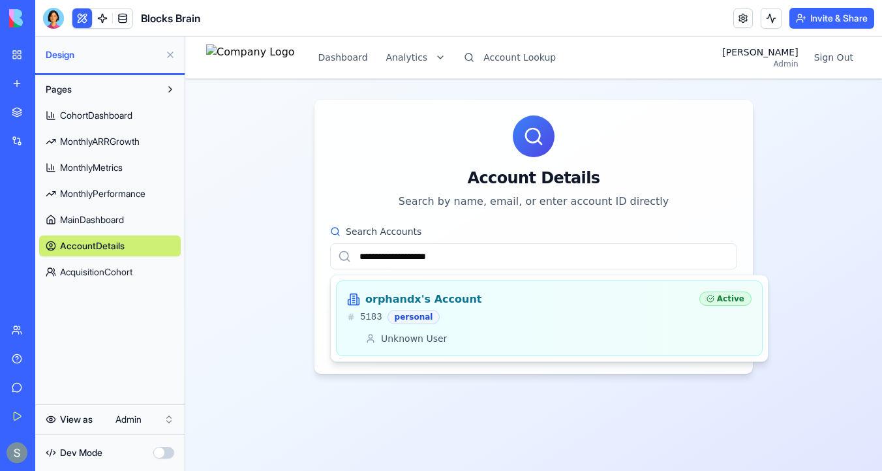
click at [461, 305] on h3 "orphandx's Account" at bounding box center [424, 300] width 116 height 16
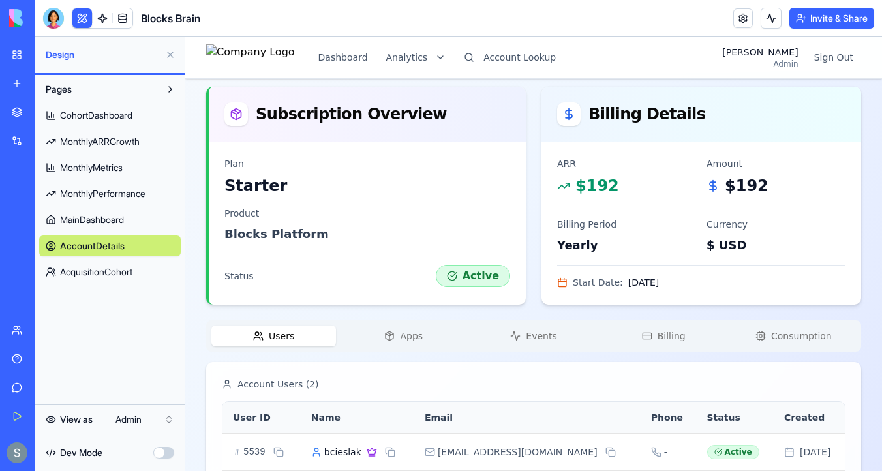
scroll to position [312, 0]
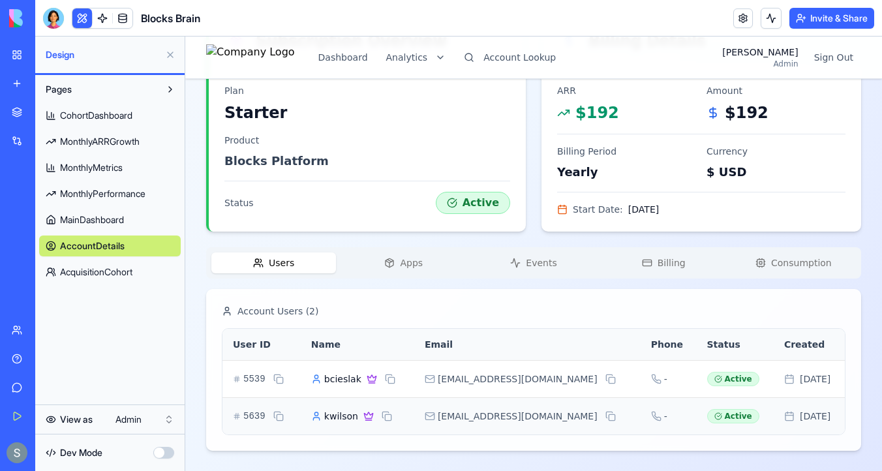
click at [408, 268] on span "Apps" at bounding box center [411, 263] width 23 height 13
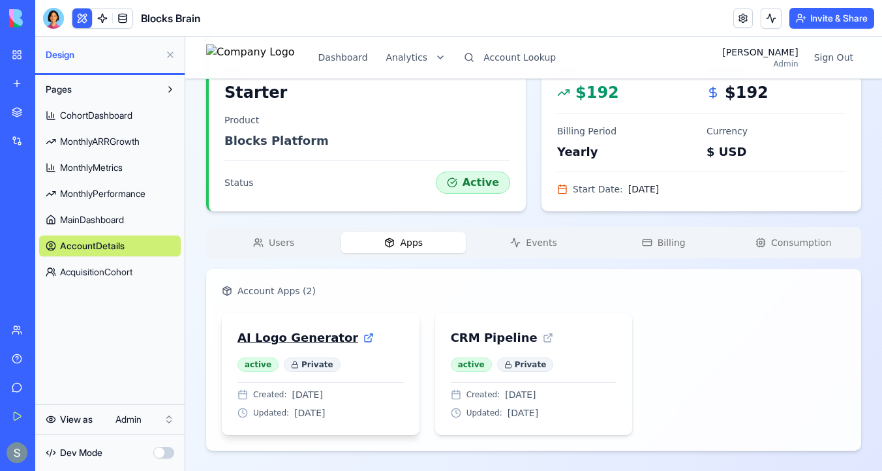
scroll to position [333, 0]
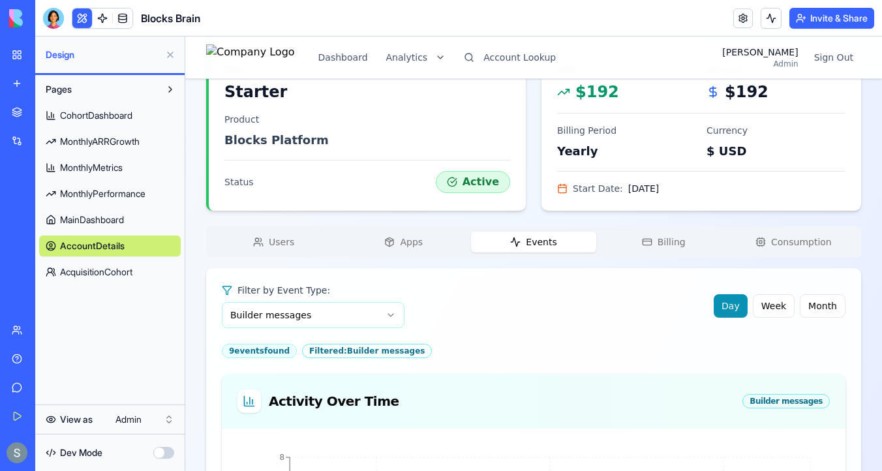
click at [540, 240] on span "Events" at bounding box center [541, 242] width 31 height 13
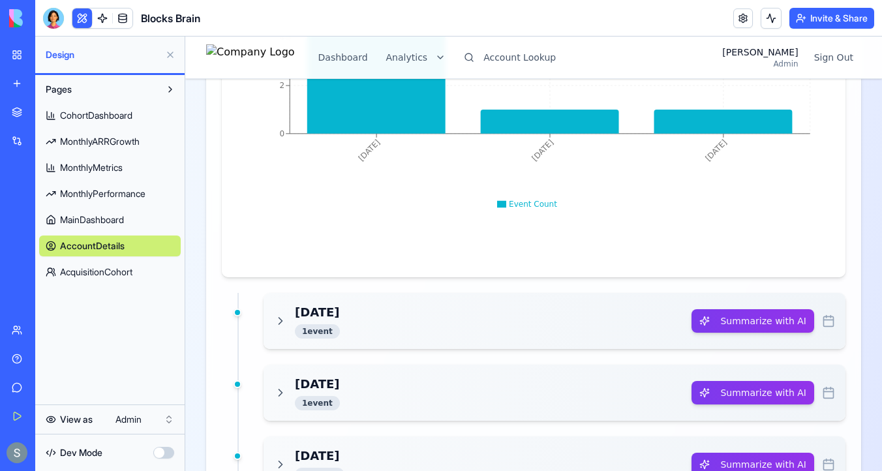
scroll to position [907, 0]
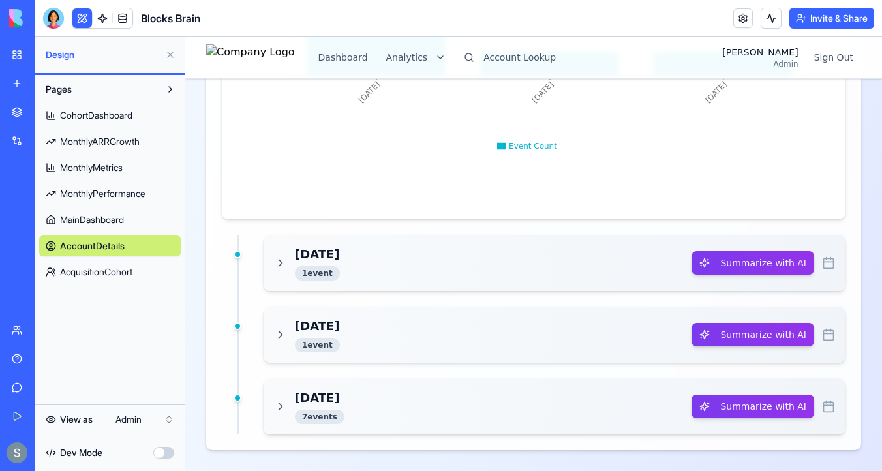
click at [377, 264] on div "[DATE] 1 event" at bounding box center [483, 262] width 418 height 35
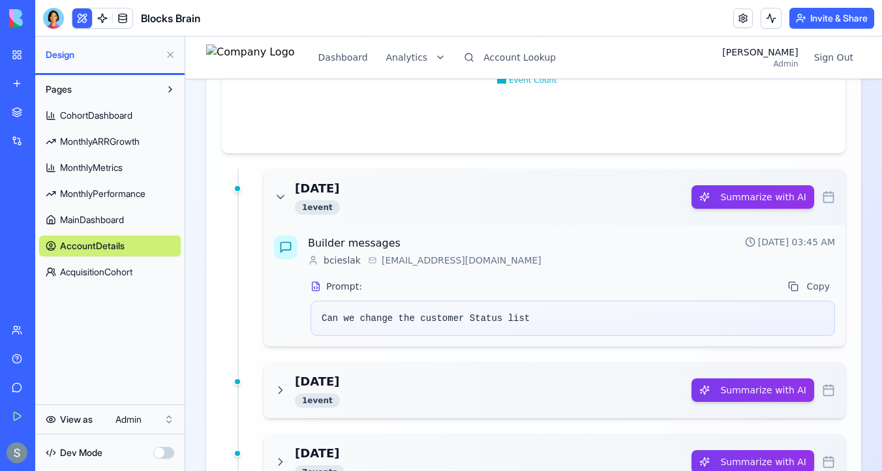
scroll to position [1029, 0]
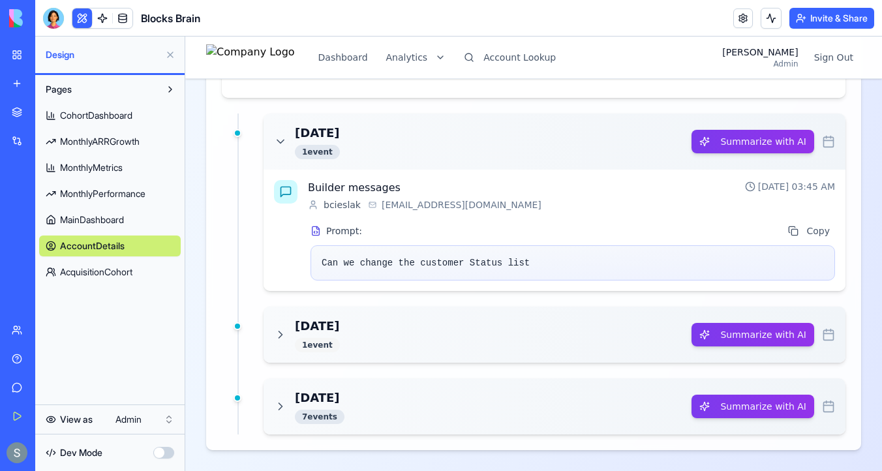
click at [322, 351] on div "1 event" at bounding box center [317, 345] width 45 height 14
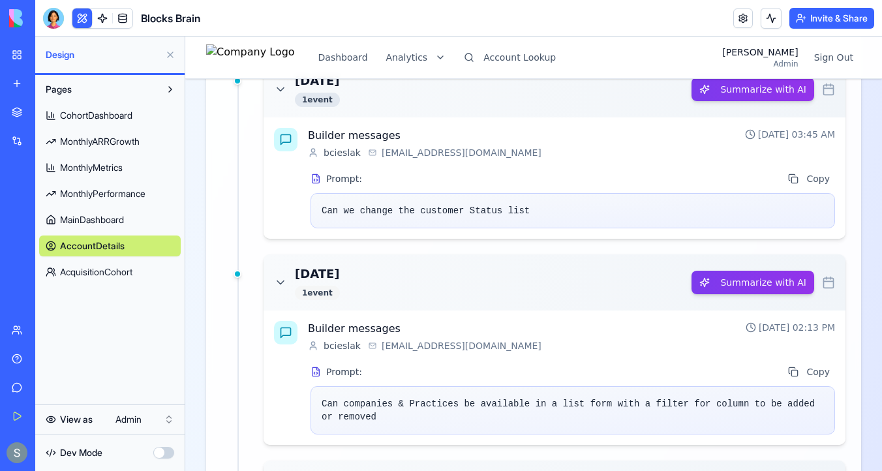
scroll to position [1163, 0]
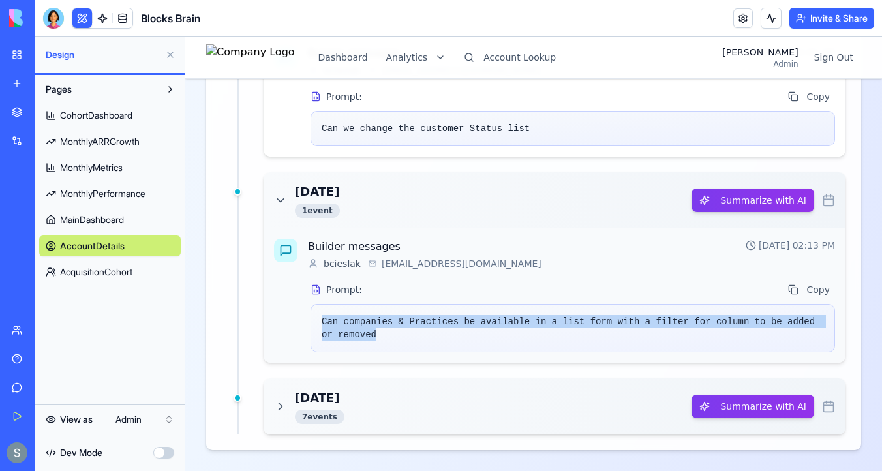
drag, startPoint x: 392, startPoint y: 334, endPoint x: 316, endPoint y: 320, distance: 76.9
click at [316, 320] on div "Can companies & Practices be available in a list form with a filter for column …" at bounding box center [573, 328] width 525 height 48
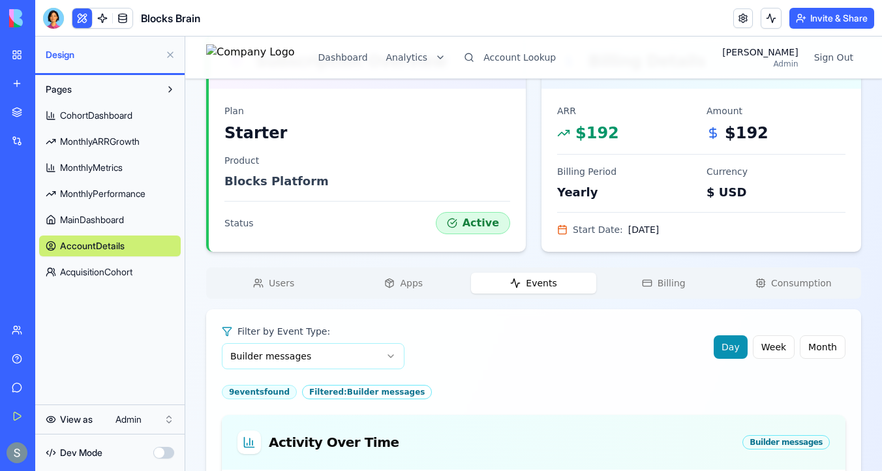
scroll to position [290, 0]
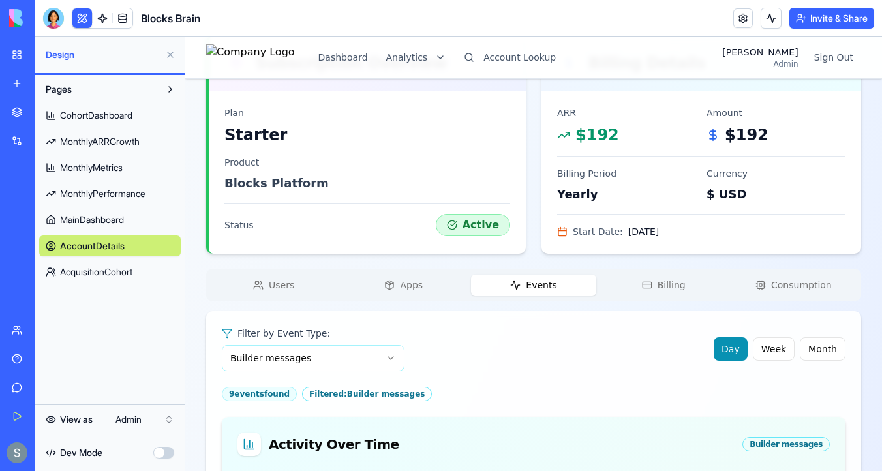
click at [655, 297] on div "Users Apps Events Billing Consumption" at bounding box center [533, 285] width 655 height 31
click at [666, 288] on span "Billing" at bounding box center [672, 285] width 28 height 13
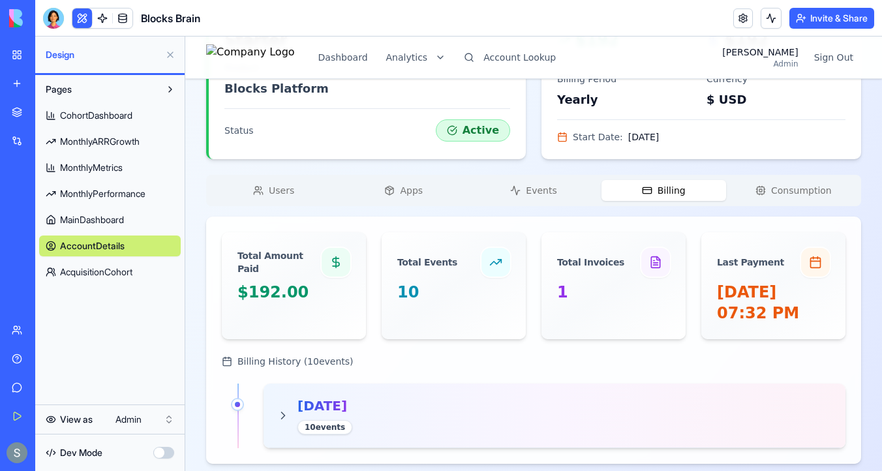
scroll to position [398, 0]
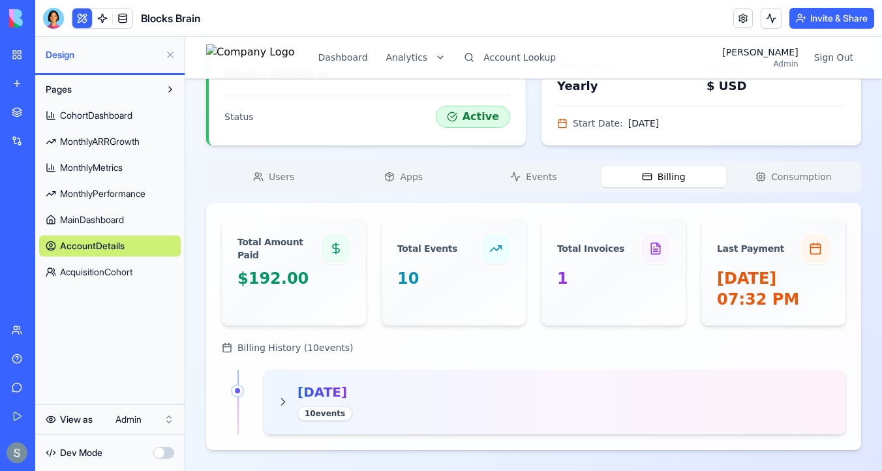
click at [794, 179] on span "Consumption" at bounding box center [801, 176] width 61 height 13
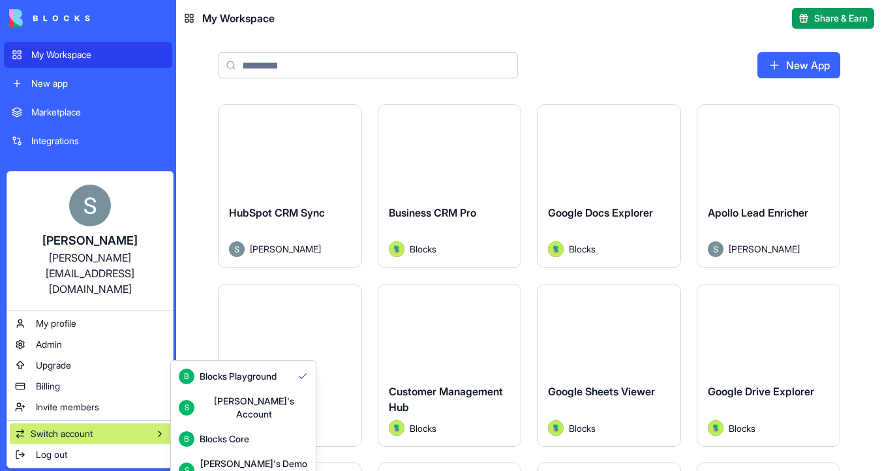
click at [225, 433] on div "Blocks Core" at bounding box center [225, 439] width 50 height 13
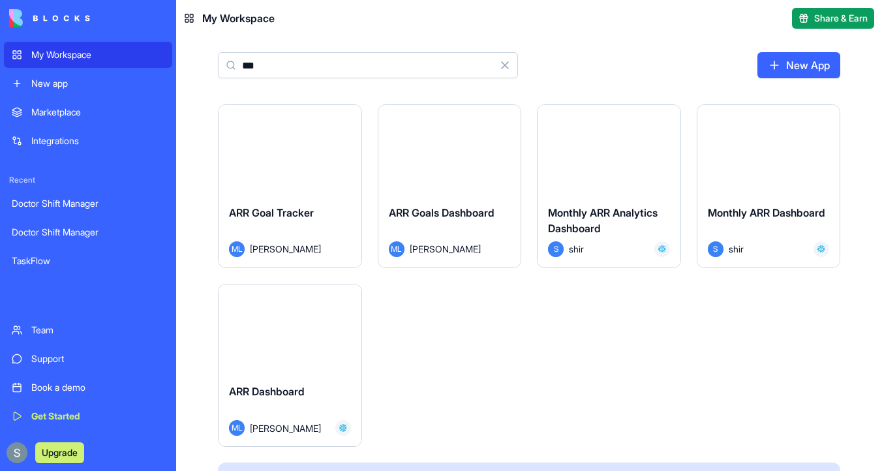
type input "***"
click at [464, 149] on button "Launch" at bounding box center [450, 149] width 98 height 26
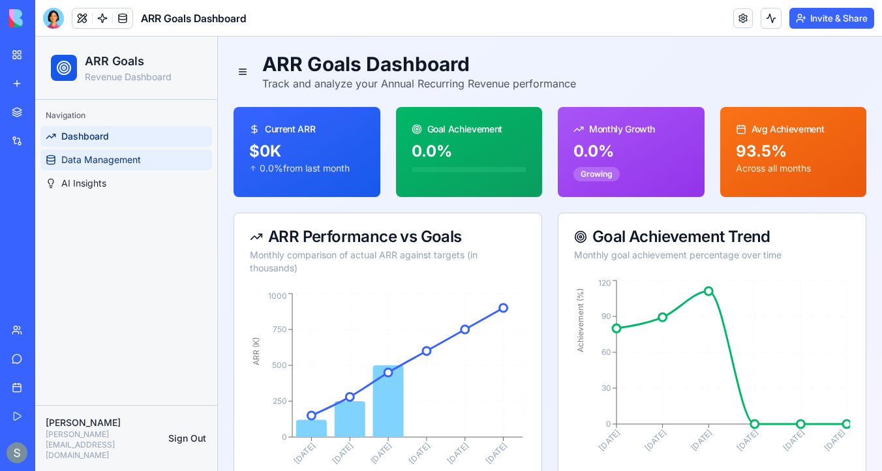
click at [129, 160] on span "Data Management" at bounding box center [101, 159] width 80 height 13
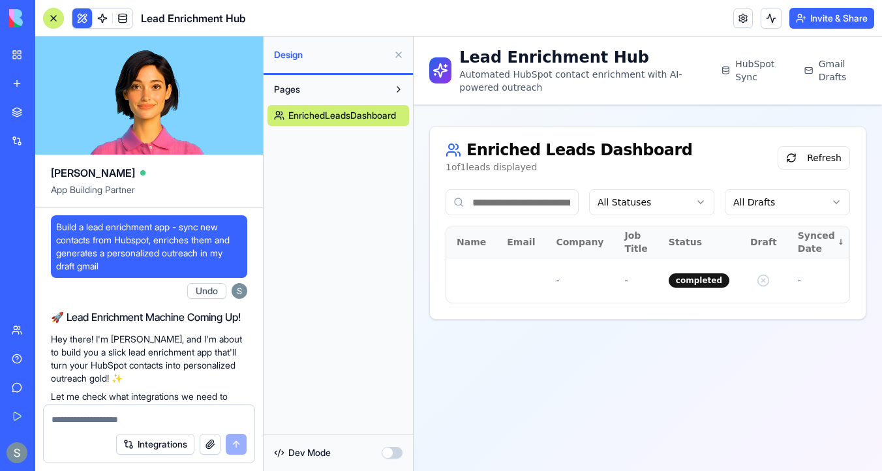
click at [18, 17] on img at bounding box center [49, 18] width 81 height 18
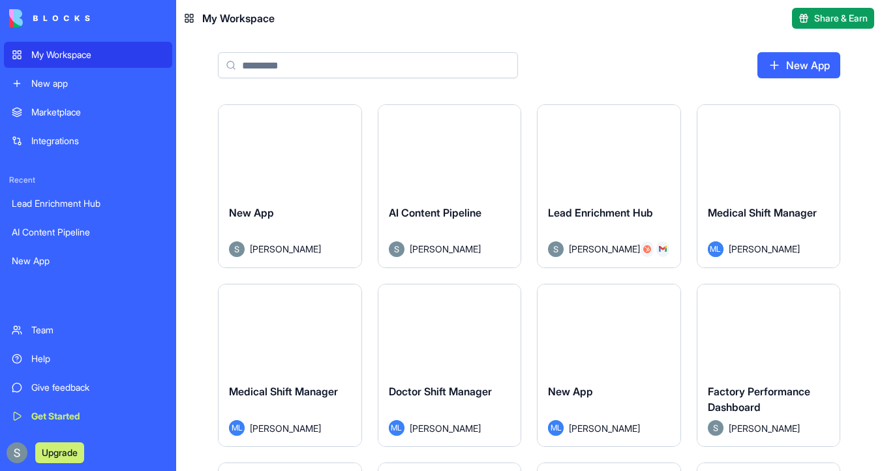
click at [51, 50] on div "My Workspace" at bounding box center [97, 54] width 133 height 13
click at [322, 65] on input at bounding box center [368, 65] width 300 height 26
click at [807, 72] on link "New App" at bounding box center [799, 65] width 83 height 26
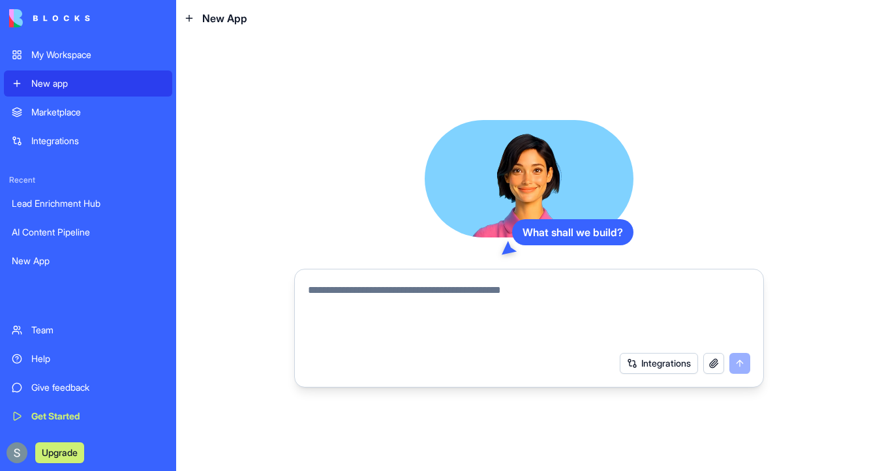
click at [410, 303] on textarea at bounding box center [529, 314] width 443 height 63
click at [417, 294] on textarea at bounding box center [529, 314] width 443 height 63
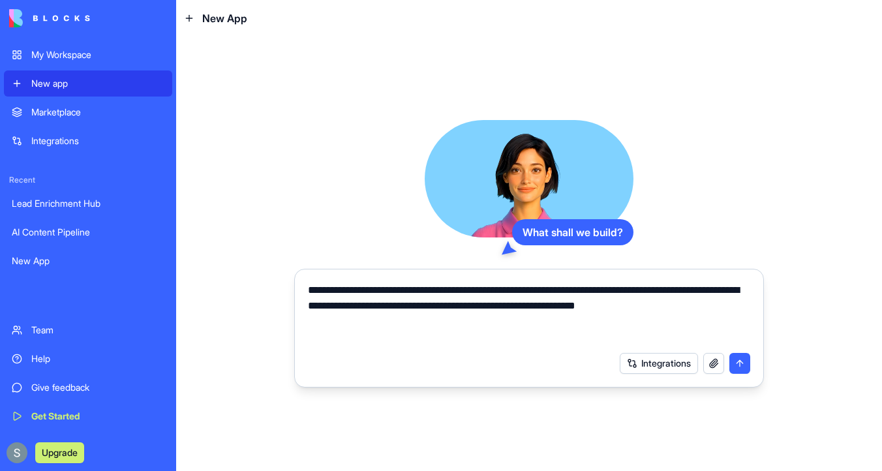
type textarea "**********"
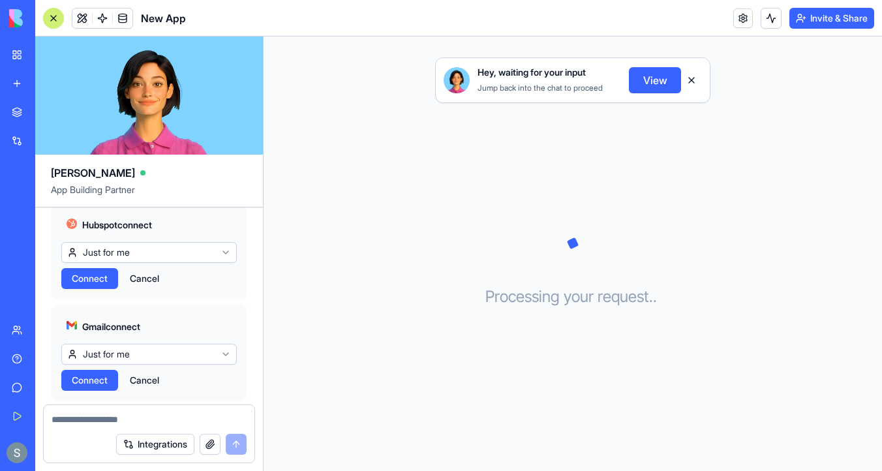
scroll to position [332, 0]
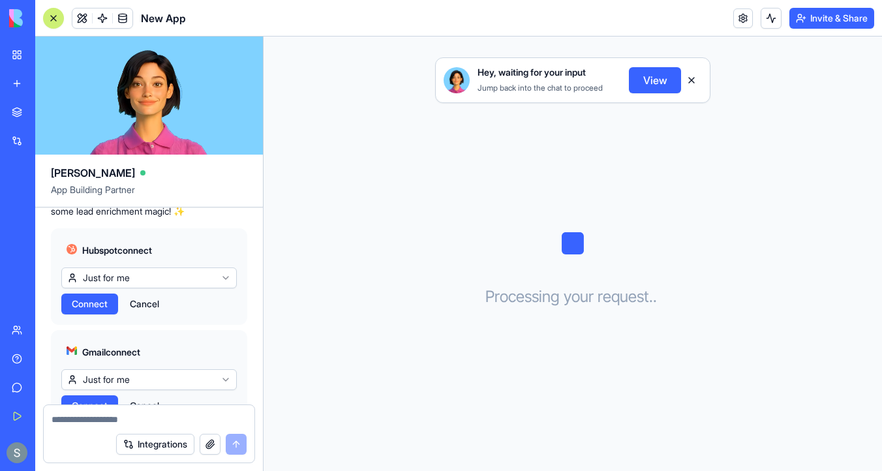
click at [91, 311] on span "Connect" at bounding box center [90, 304] width 36 height 13
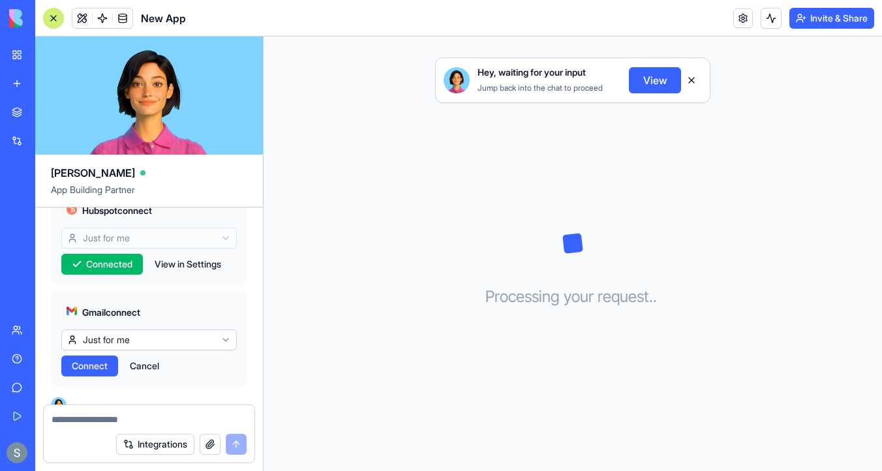
scroll to position [400, 0]
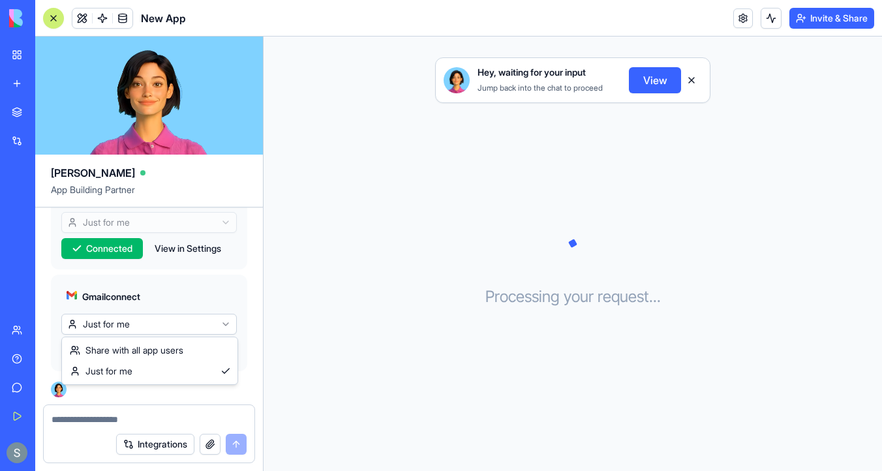
click at [180, 328] on html "My Workspace New app Marketplace Integrations Recent Lead Enrichment Hub AI Con…" at bounding box center [441, 235] width 882 height 471
click at [202, 219] on html "My Workspace New app Marketplace Integrations Recent Lead Enrichment Hub AI Con…" at bounding box center [441, 235] width 882 height 471
click at [138, 324] on html "My Workspace New app Marketplace Integrations Recent Lead Enrichment Hub AI Con…" at bounding box center [441, 235] width 882 height 471
click at [87, 349] on span "Connect" at bounding box center [90, 350] width 36 height 13
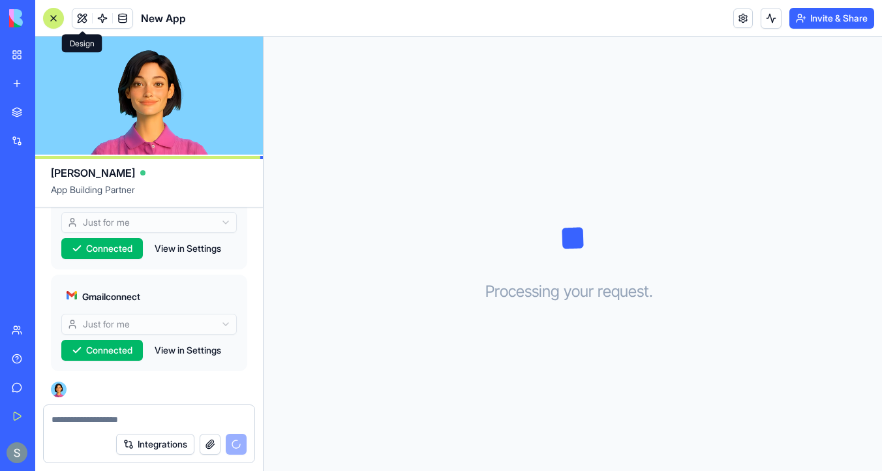
scroll to position [646, 0]
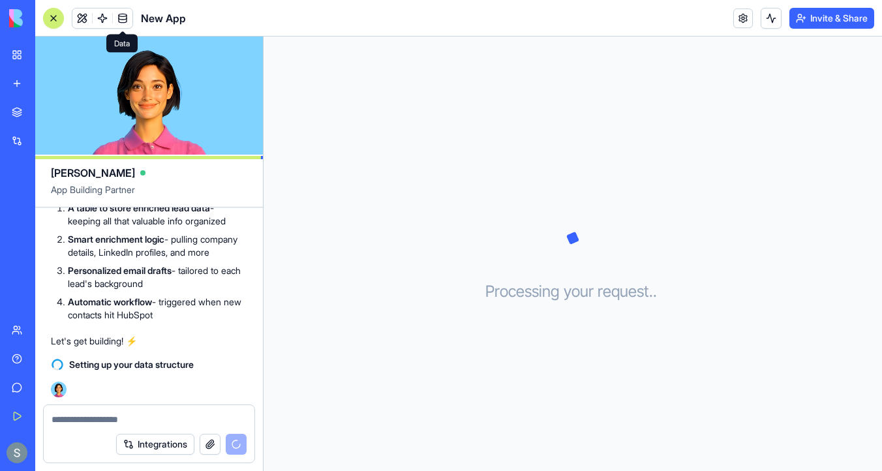
click at [121, 17] on span at bounding box center [122, 18] width 37 height 37
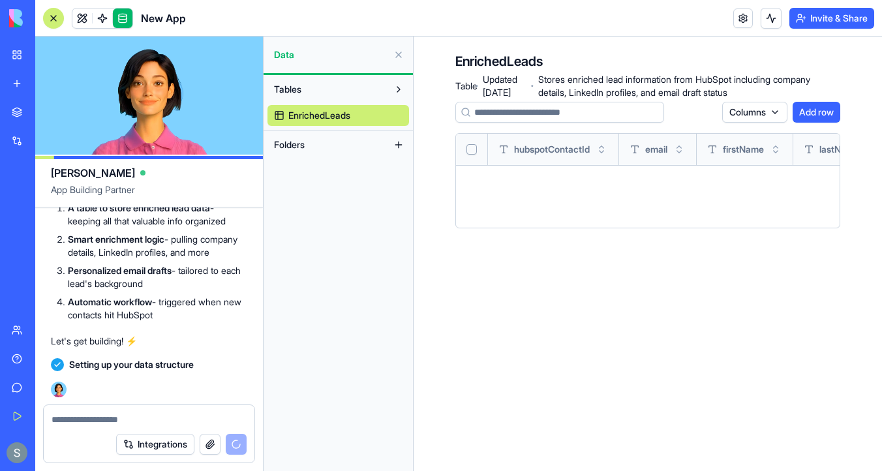
scroll to position [695, 0]
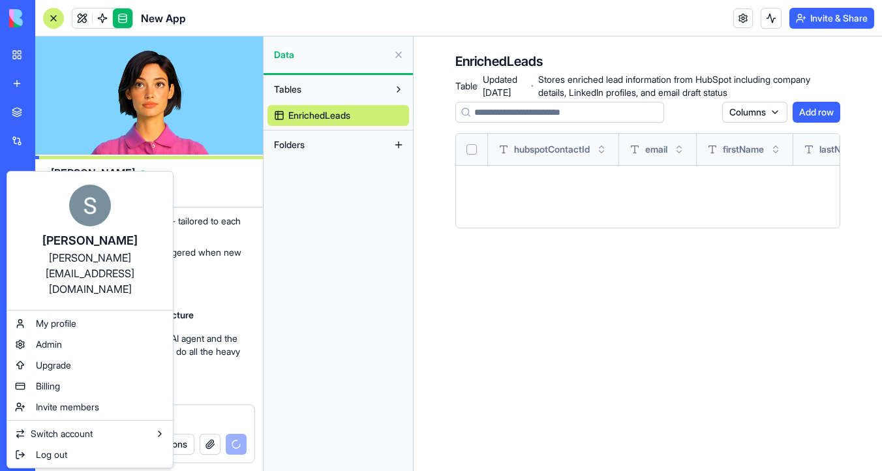
click at [8, 23] on html "My Workspace New app Marketplace Integrations Recent Lead Enrichment Hub AI Con…" at bounding box center [441, 235] width 882 height 471
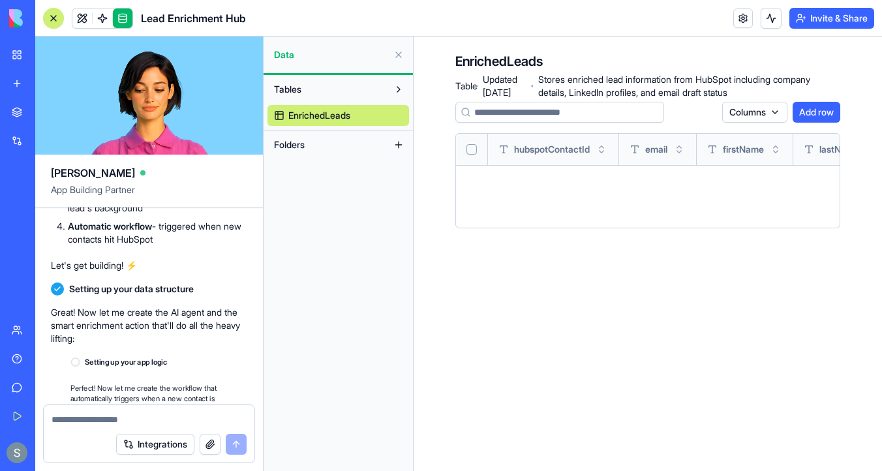
scroll to position [1426, 0]
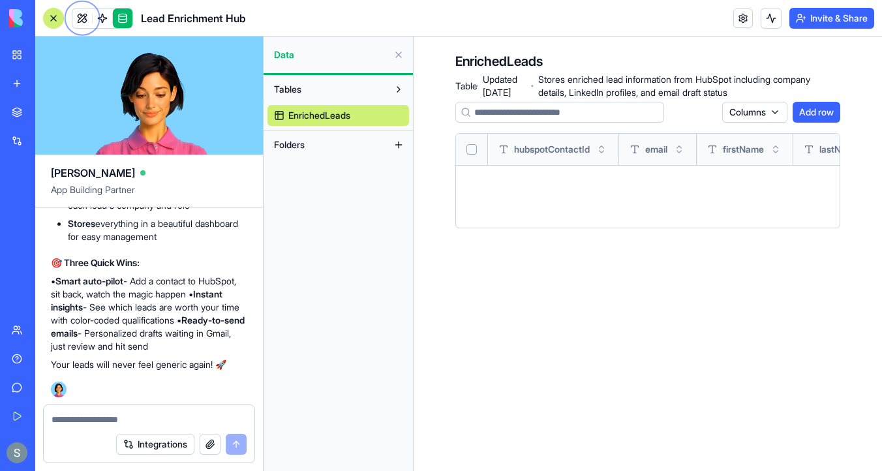
click at [16, 16] on img at bounding box center [49, 18] width 81 height 18
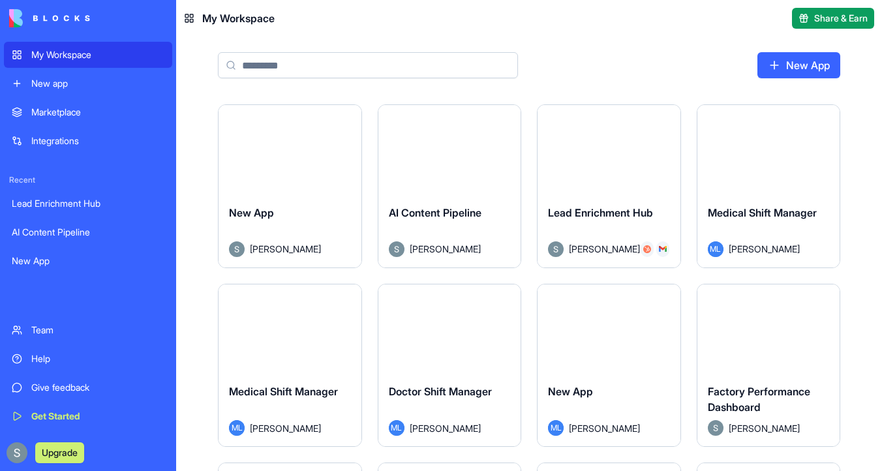
click at [87, 57] on div "My Workspace" at bounding box center [97, 54] width 133 height 13
click at [100, 106] on div "Marketplace" at bounding box center [97, 112] width 133 height 13
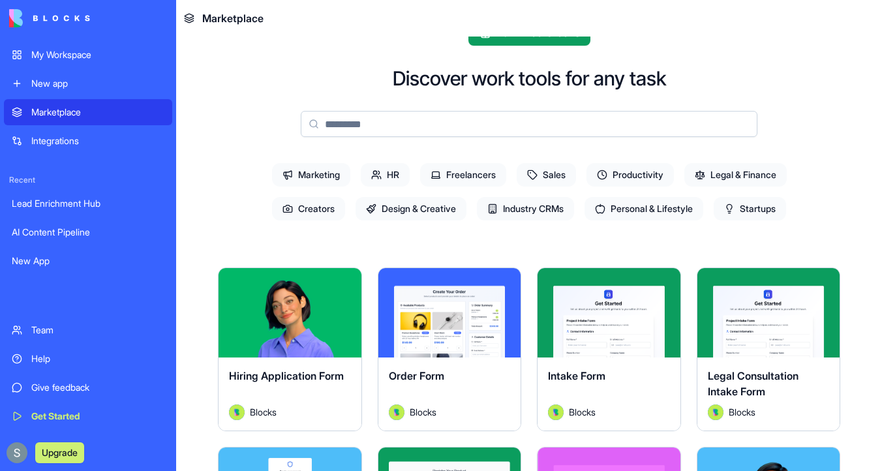
scroll to position [42, 0]
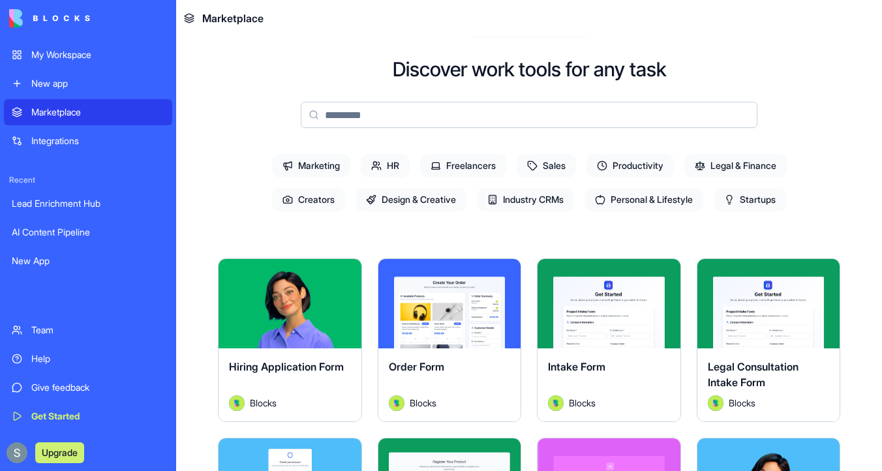
click at [433, 210] on span "Design & Creative" at bounding box center [411, 199] width 111 height 23
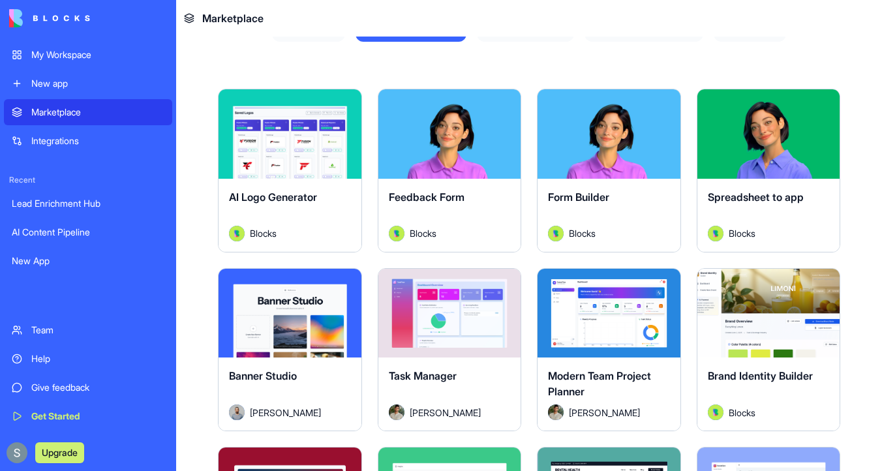
scroll to position [215, 0]
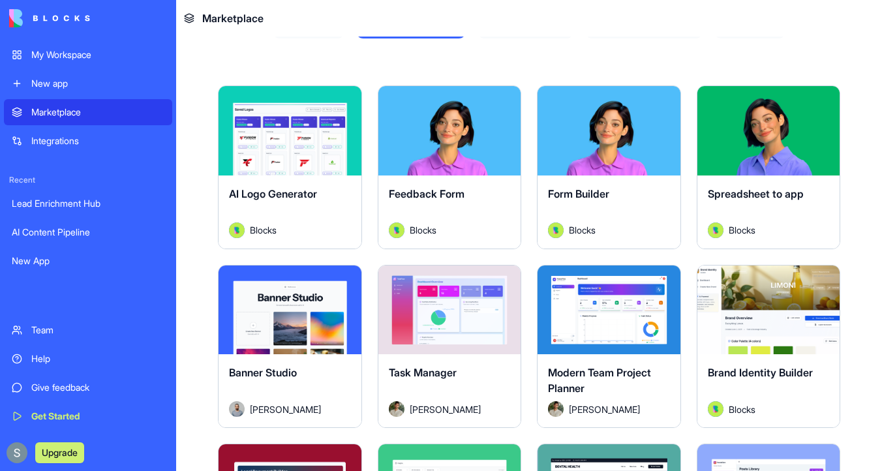
click at [324, 169] on div "Explore" at bounding box center [290, 130] width 143 height 89
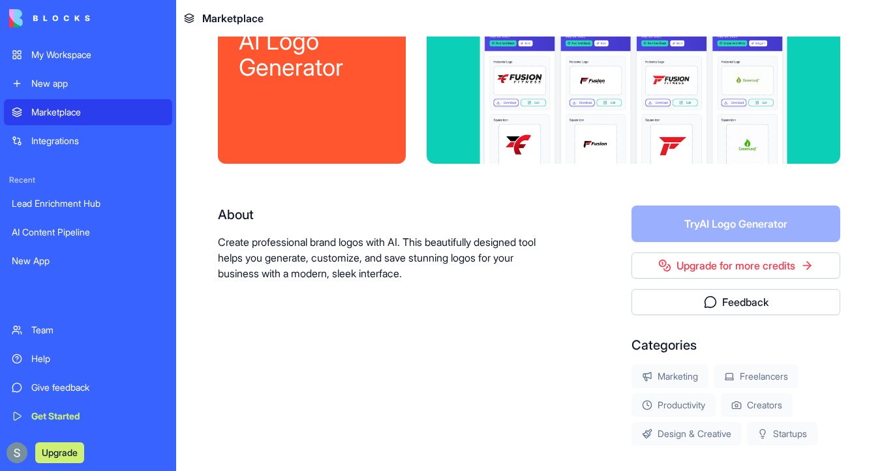
scroll to position [171, 0]
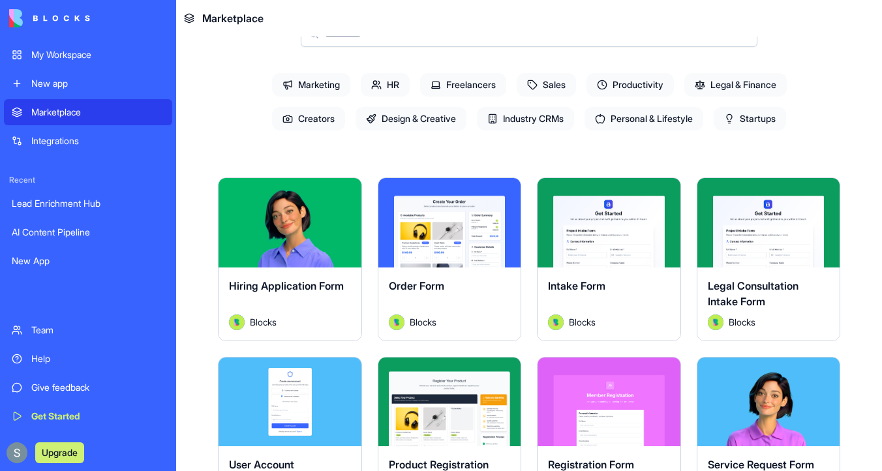
scroll to position [95, 0]
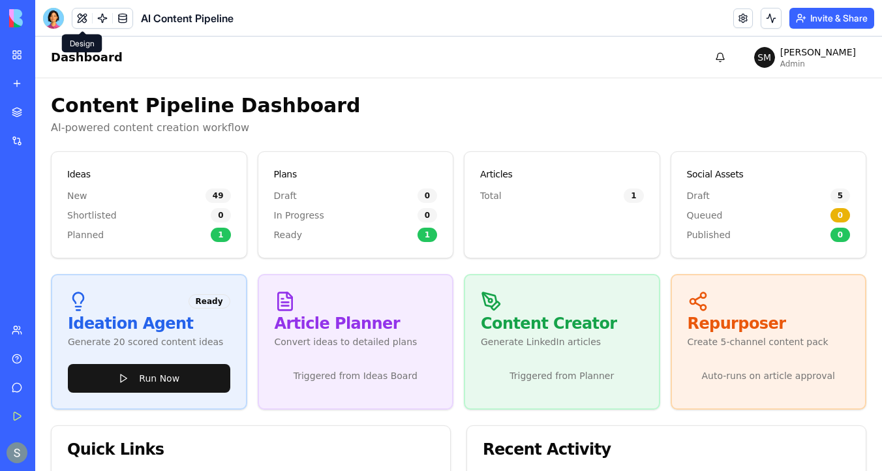
click at [74, 8] on div "AI Content Pipeline" at bounding box center [138, 18] width 191 height 21
click at [89, 23] on span at bounding box center [102, 18] width 37 height 37
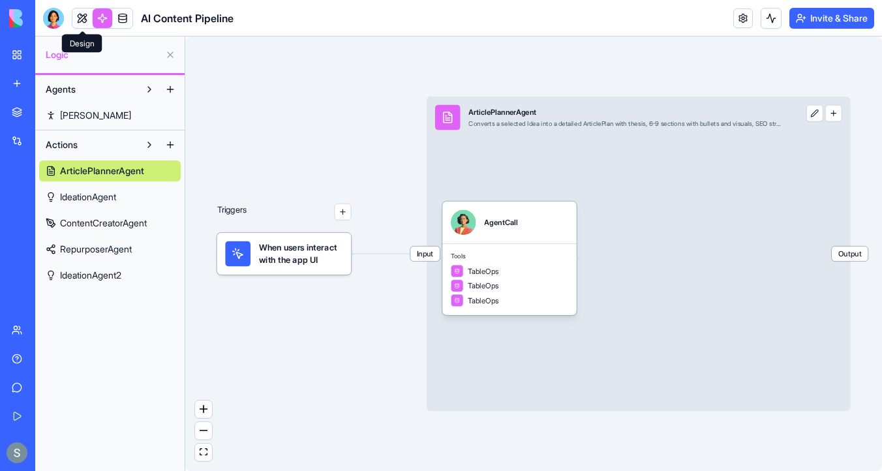
click at [82, 20] on link at bounding box center [82, 18] width 20 height 20
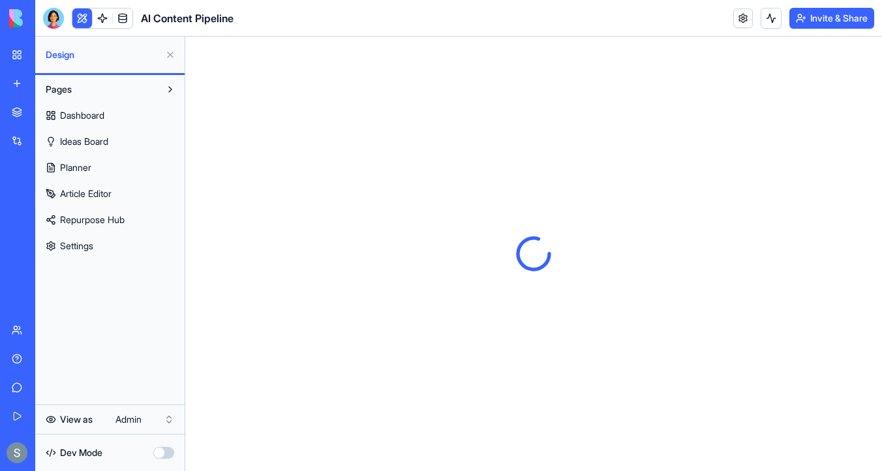
click at [99, 246] on link "Settings" at bounding box center [110, 246] width 142 height 21
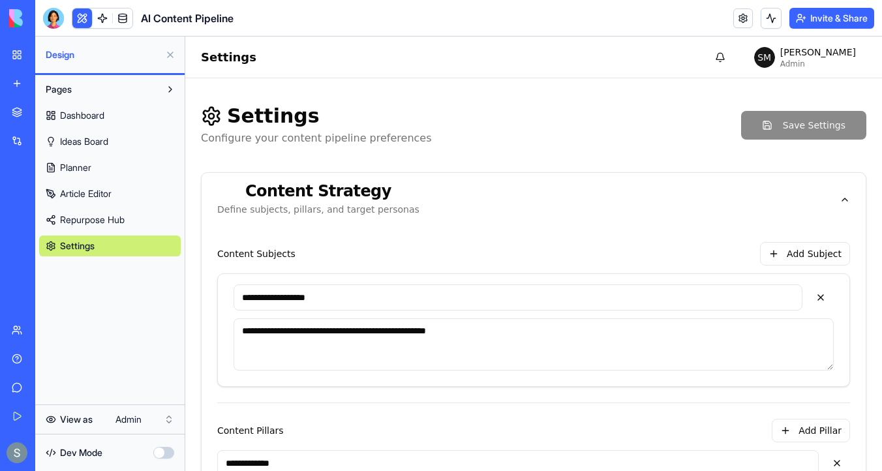
drag, startPoint x: 337, startPoint y: 298, endPoint x: 202, endPoint y: 295, distance: 135.1
click at [349, 304] on input "**********" at bounding box center [518, 298] width 569 height 26
click at [317, 298] on input "**********" at bounding box center [518, 298] width 569 height 26
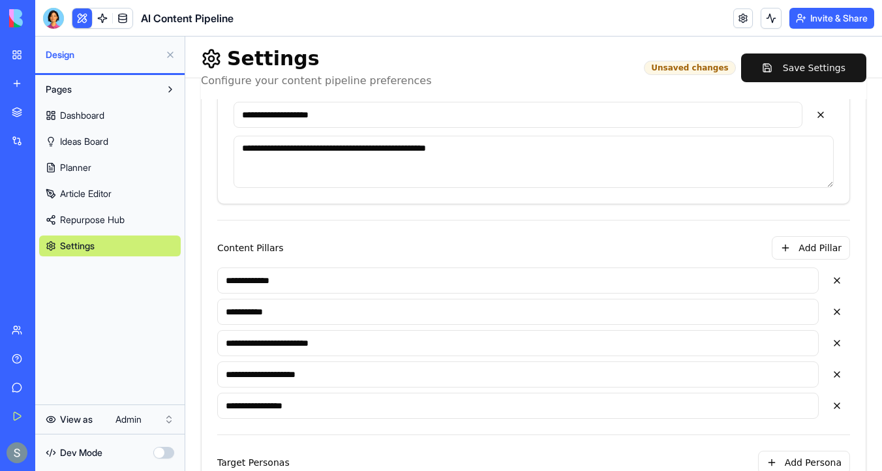
scroll to position [176, 0]
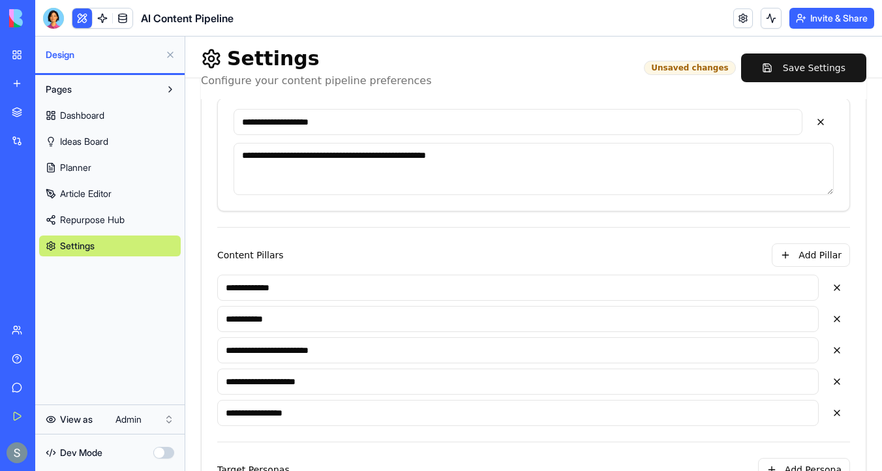
type input "**********"
click at [128, 140] on link "Ideas Board" at bounding box center [110, 141] width 142 height 21
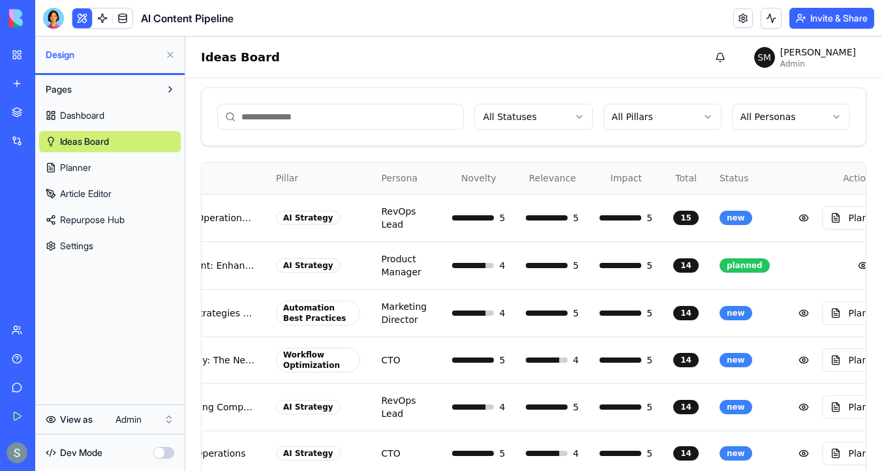
scroll to position [0, 166]
click at [850, 266] on button at bounding box center [863, 265] width 26 height 23
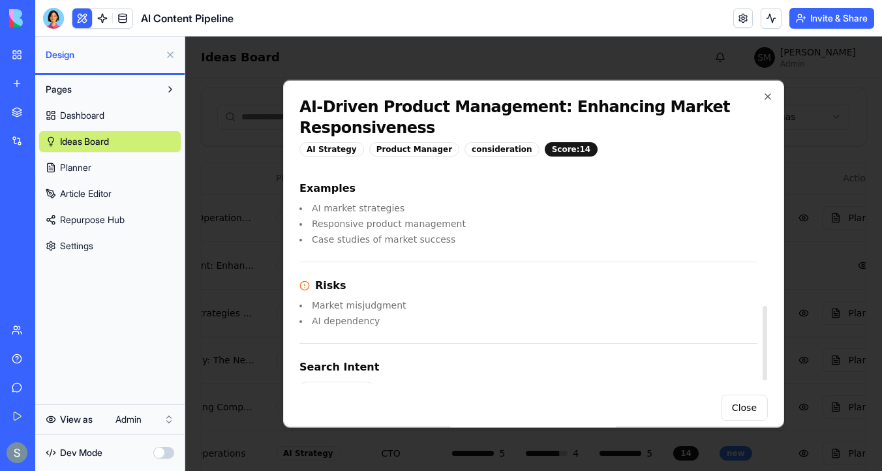
scroll to position [413, 0]
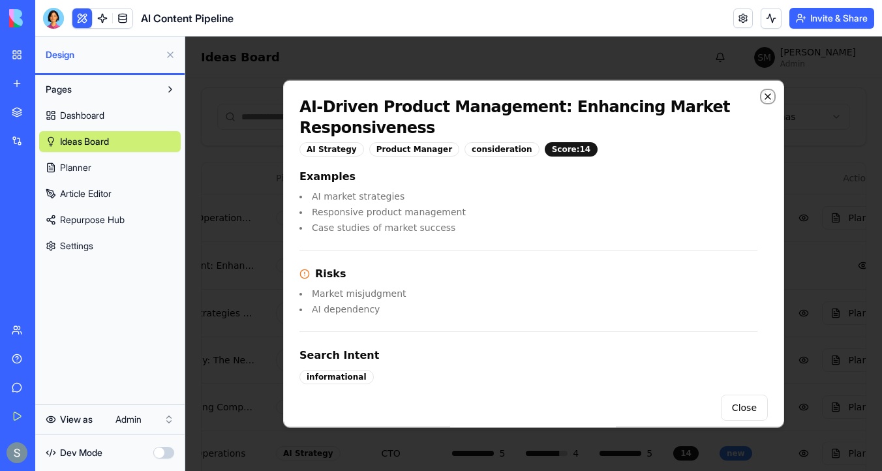
click at [771, 102] on icon "button" at bounding box center [768, 96] width 10 height 10
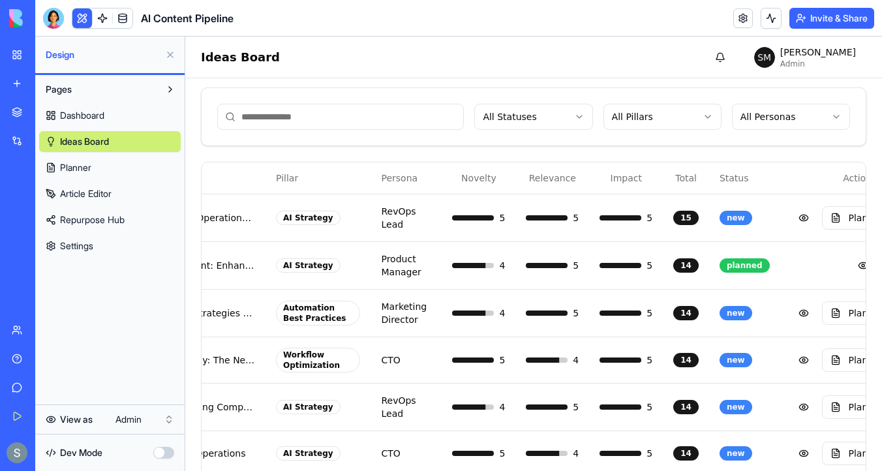
click at [108, 170] on link "Planner" at bounding box center [110, 167] width 142 height 21
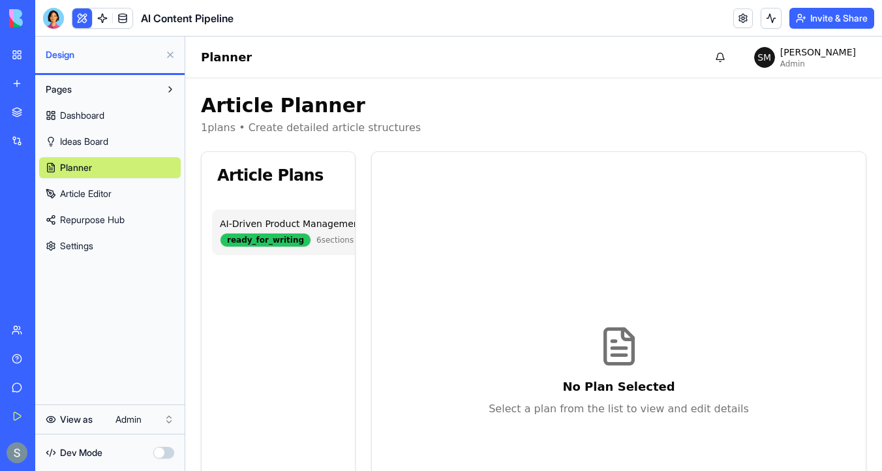
click at [298, 236] on div "ready_for_writing" at bounding box center [265, 240] width 91 height 14
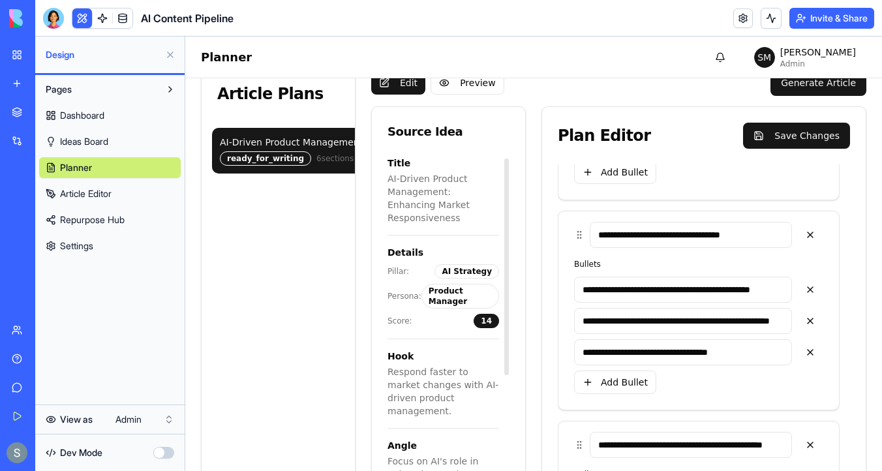
scroll to position [21, 0]
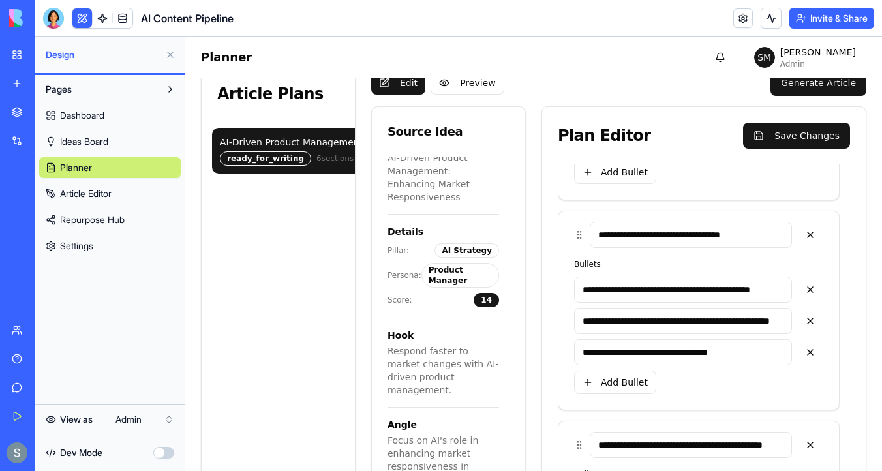
click at [112, 192] on span "Article Editor" at bounding box center [86, 193] width 52 height 13
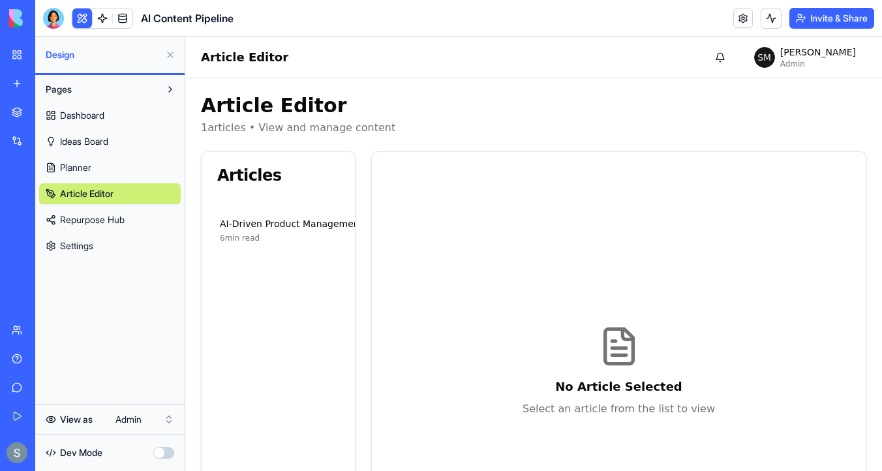
click at [291, 193] on div "Articles" at bounding box center [278, 175] width 153 height 47
click at [283, 219] on div "AI-Driven Product Management: Enhancing Market Responsiveness" at bounding box center [373, 223] width 307 height 13
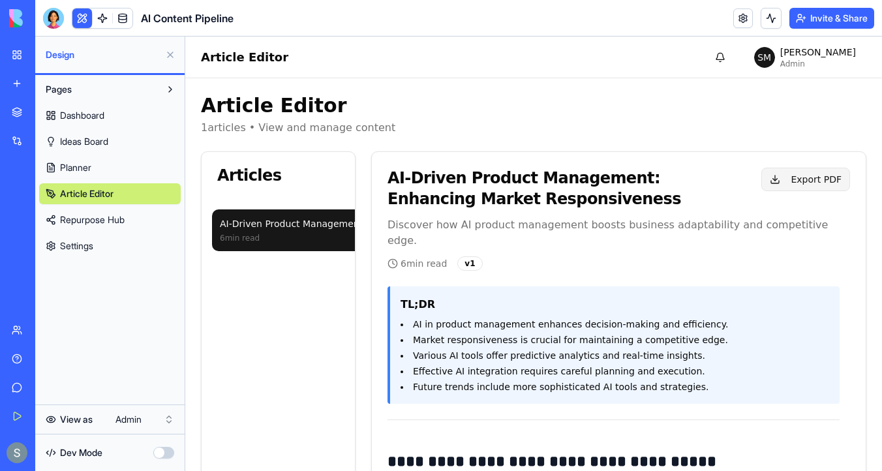
click at [803, 185] on button "Export PDF" at bounding box center [806, 179] width 89 height 23
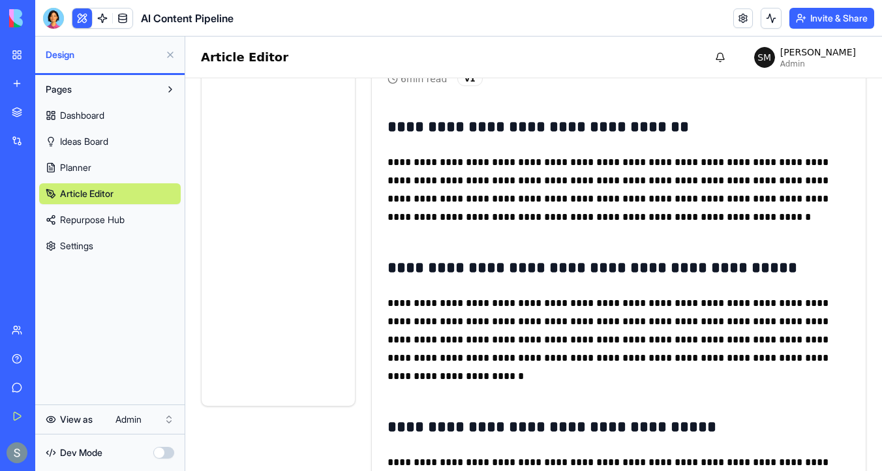
scroll to position [189, 0]
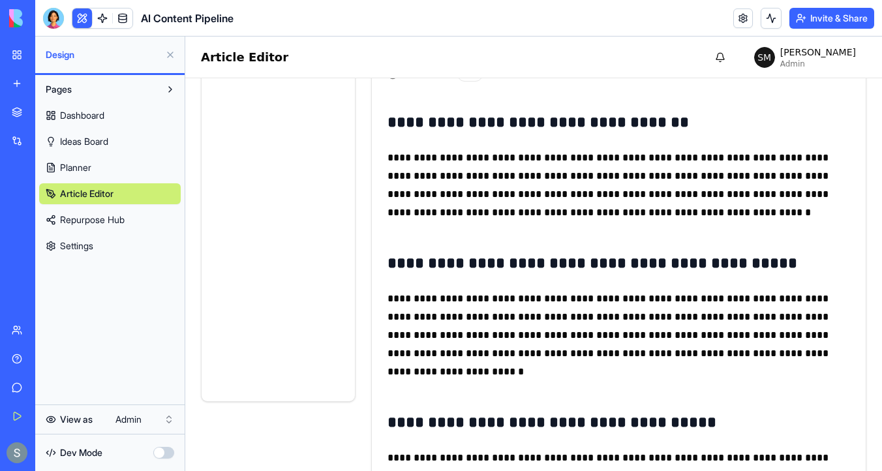
click at [110, 221] on span "Repurpose Hub" at bounding box center [92, 219] width 65 height 13
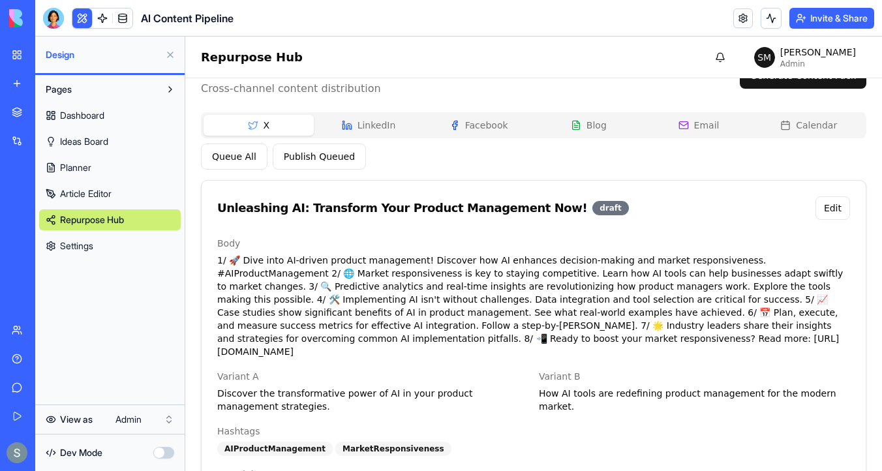
scroll to position [33, 0]
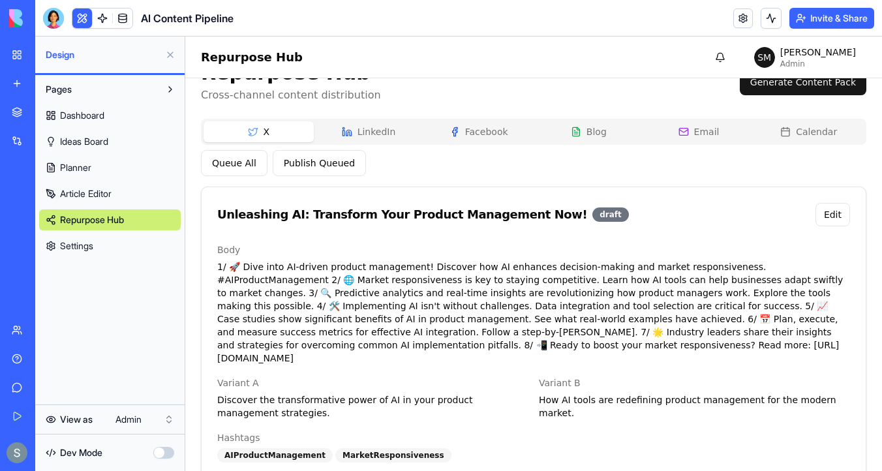
click at [364, 129] on button "LinkedIn" at bounding box center [369, 131] width 110 height 21
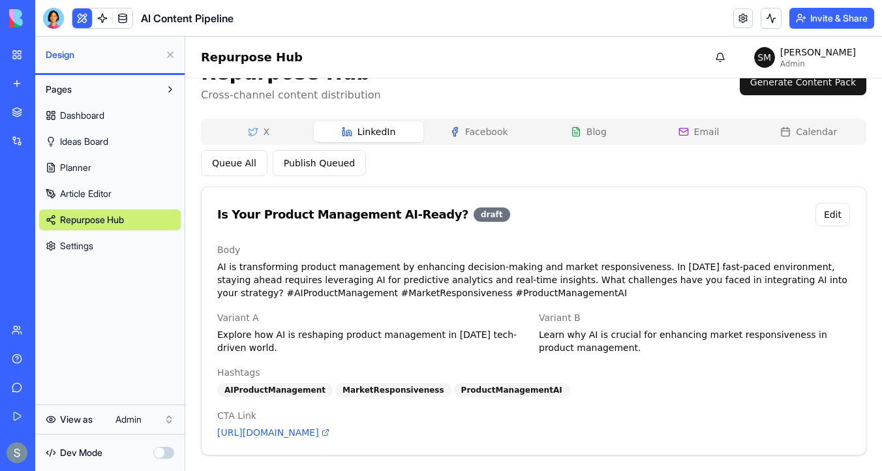
scroll to position [20, 0]
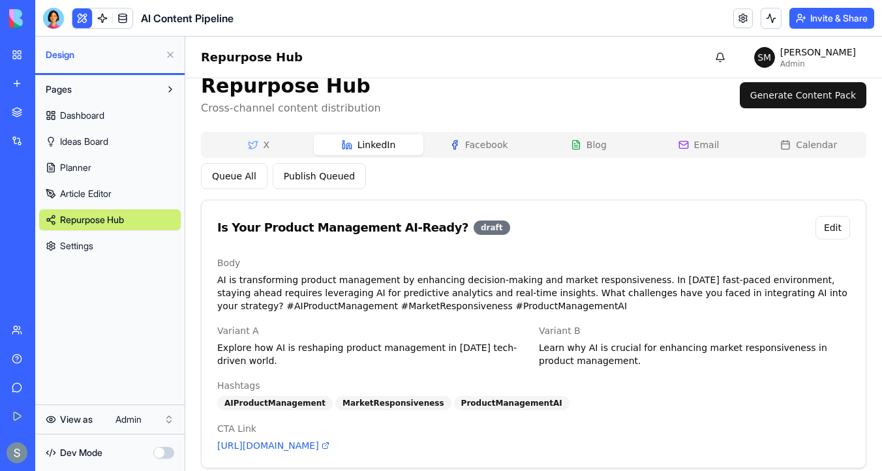
click at [478, 129] on div "Repurpose Hub Cross-channel content distribution Generate Content Pack X Linked…" at bounding box center [534, 271] width 666 height 394
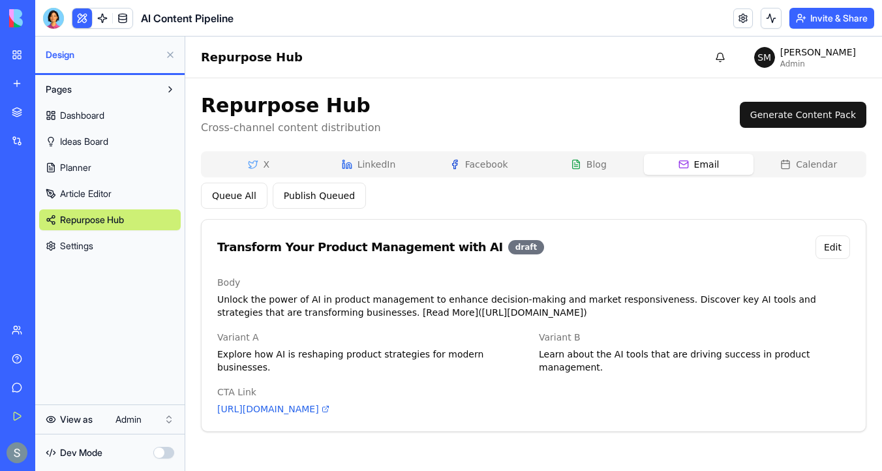
scroll to position [0, 0]
click at [693, 146] on div "Repurpose Hub Cross-channel content distribution Generate Content Pack X Linked…" at bounding box center [534, 263] width 666 height 338
click at [653, 351] on p "Learn about the AI tools that are driving success in product management." at bounding box center [694, 361] width 311 height 26
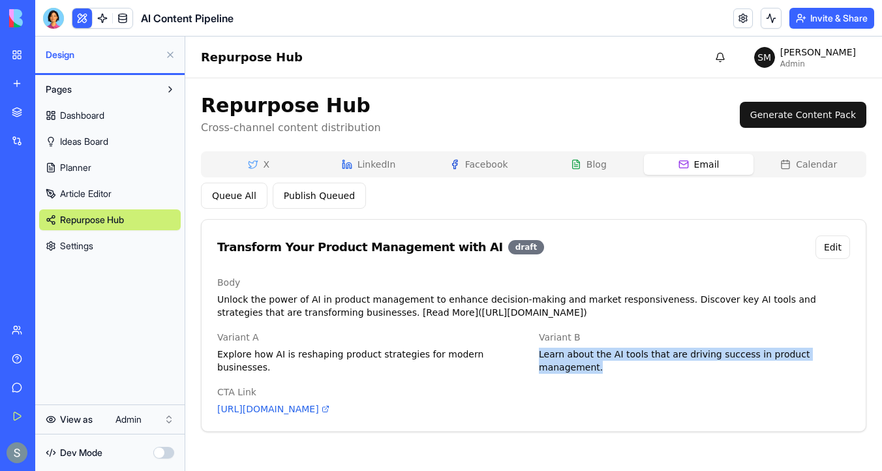
click at [653, 351] on p "Learn about the AI tools that are driving success in product management." at bounding box center [694, 361] width 311 height 26
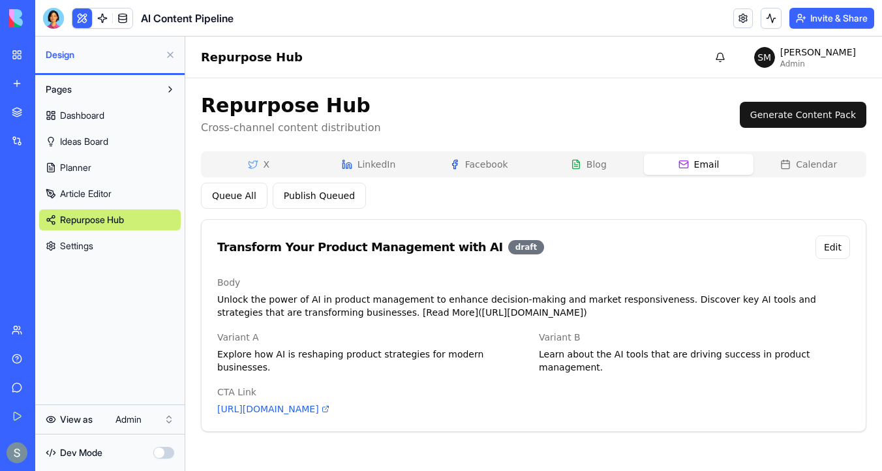
click at [285, 352] on p "Explore how AI is reshaping product strategies for modern businesses." at bounding box center [372, 361] width 311 height 26
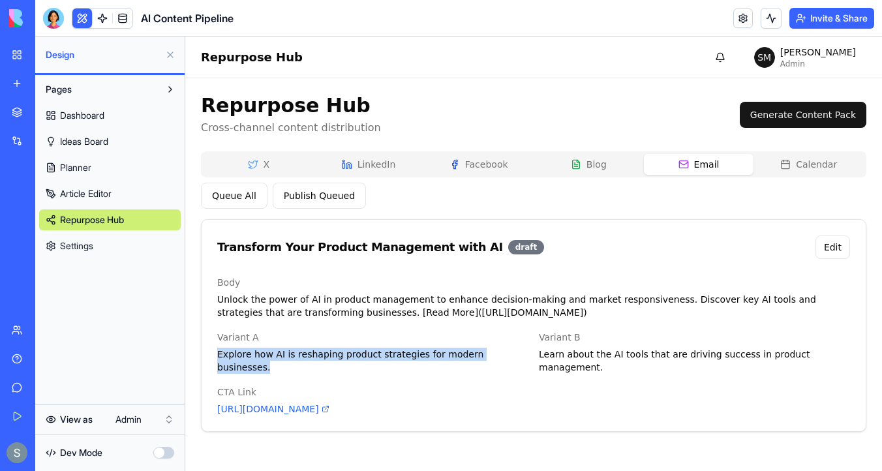
click at [285, 352] on p "Explore how AI is reshaping product strategies for modern businesses." at bounding box center [372, 361] width 311 height 26
click at [805, 165] on button "Calendar" at bounding box center [809, 164] width 110 height 21
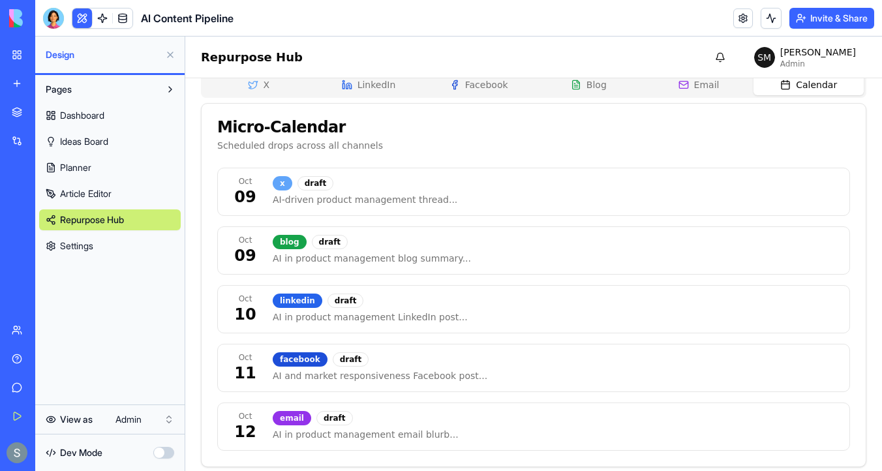
scroll to position [33, 0]
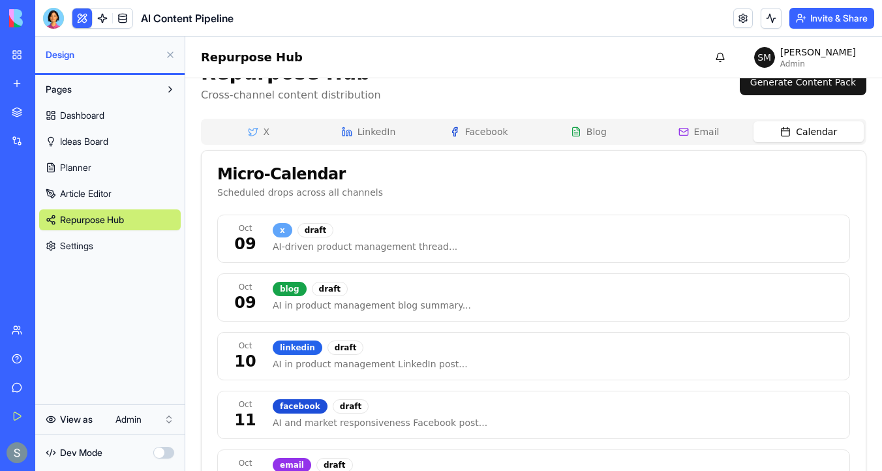
click at [366, 81] on div "Repurpose Hub Cross-channel content distribution Generate Content Pack X Linked…" at bounding box center [534, 287] width 666 height 453
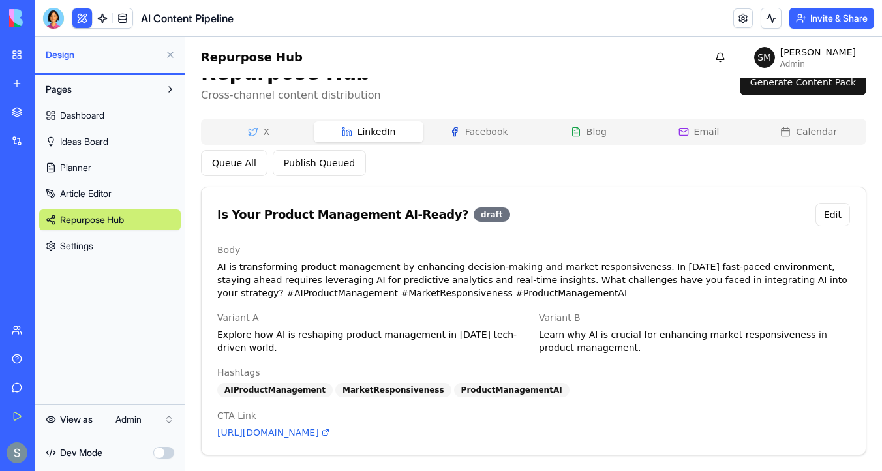
scroll to position [0, 0]
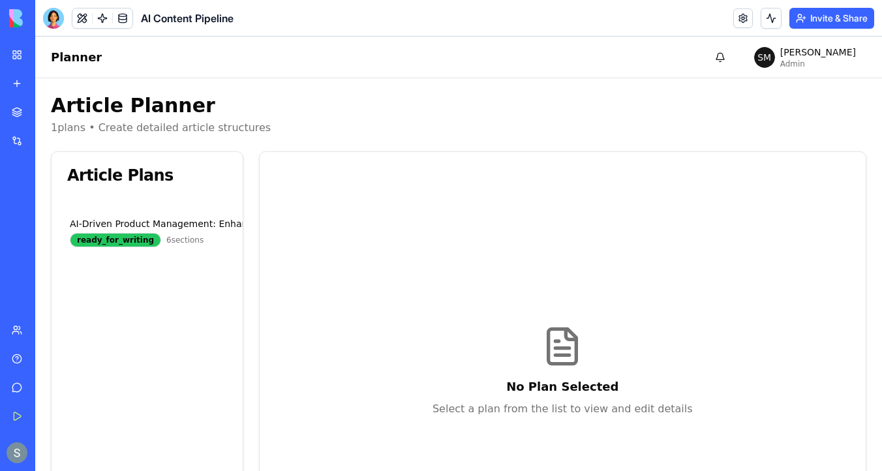
scroll to position [72, 0]
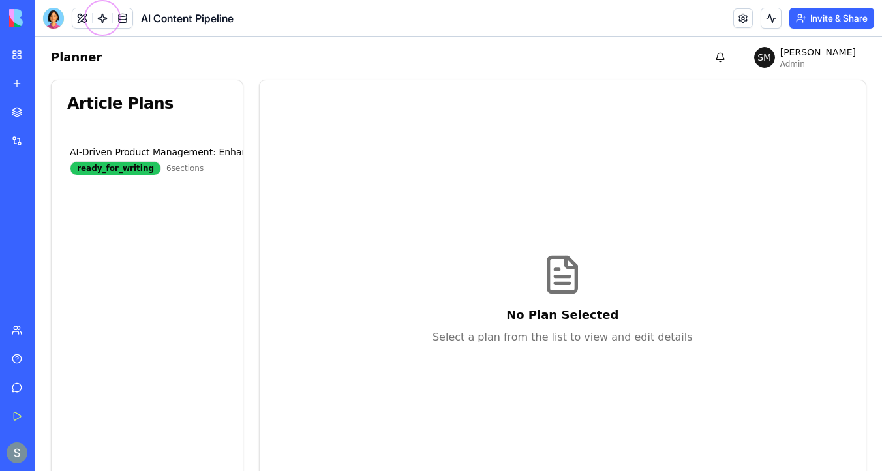
click at [16, 22] on img at bounding box center [49, 18] width 81 height 18
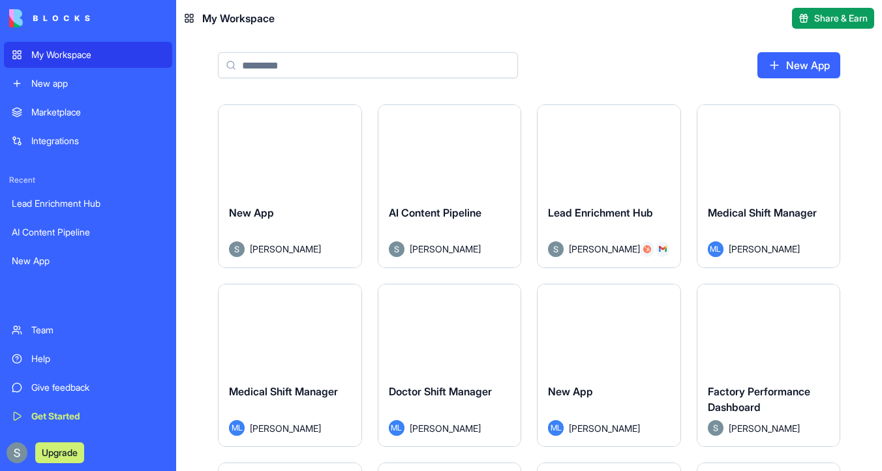
click at [374, 66] on input at bounding box center [368, 65] width 300 height 26
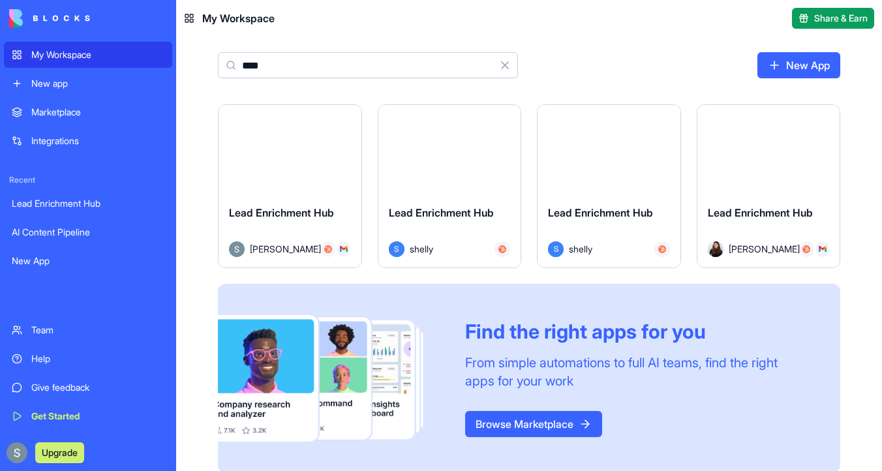
type input "****"
click at [771, 149] on button "Launch" at bounding box center [769, 149] width 98 height 26
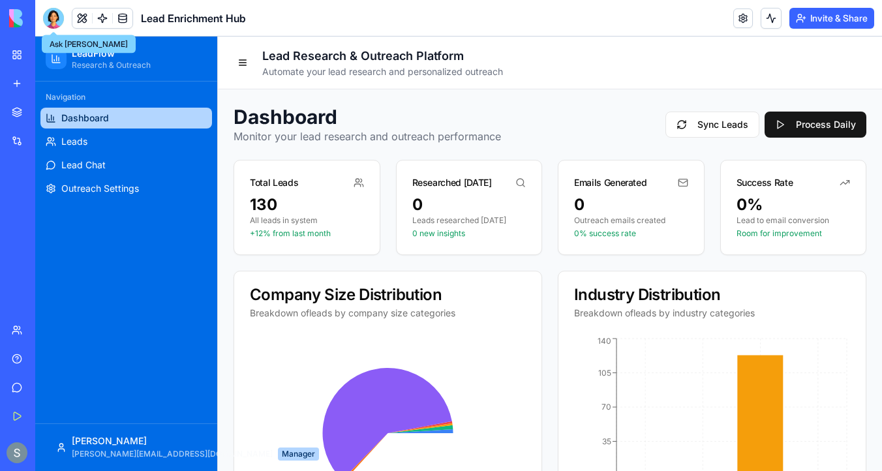
click at [55, 19] on div at bounding box center [53, 18] width 21 height 21
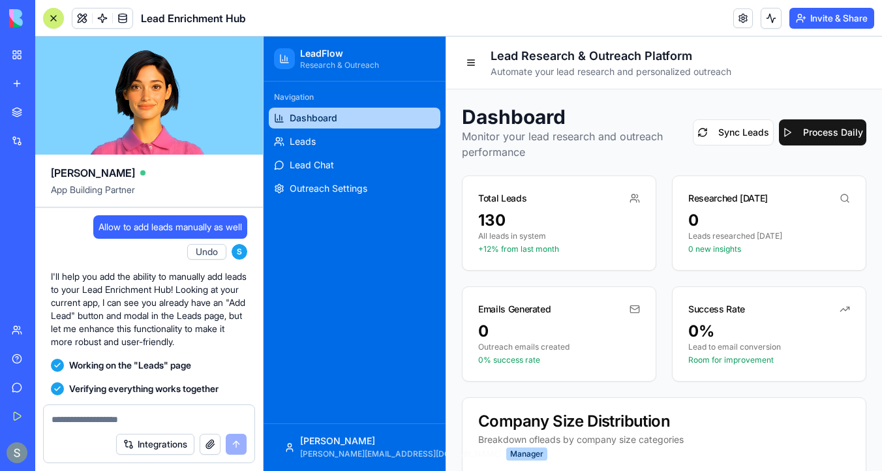
click at [57, 18] on div at bounding box center [53, 18] width 10 height 10
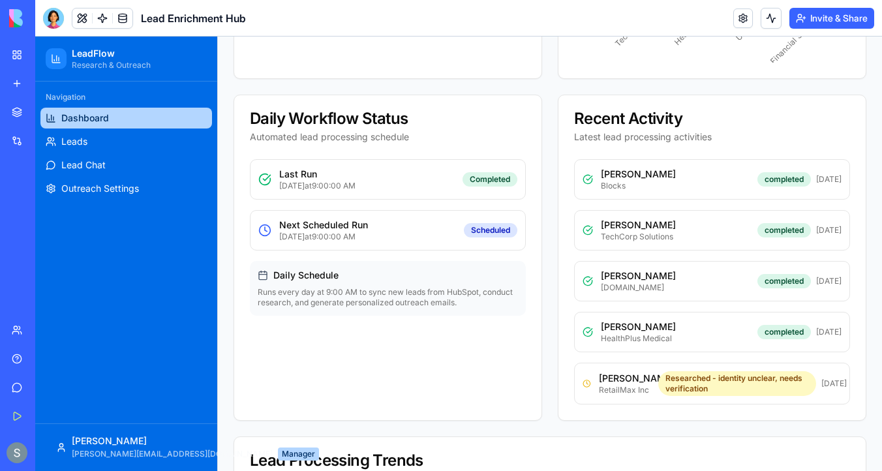
scroll to position [471, 0]
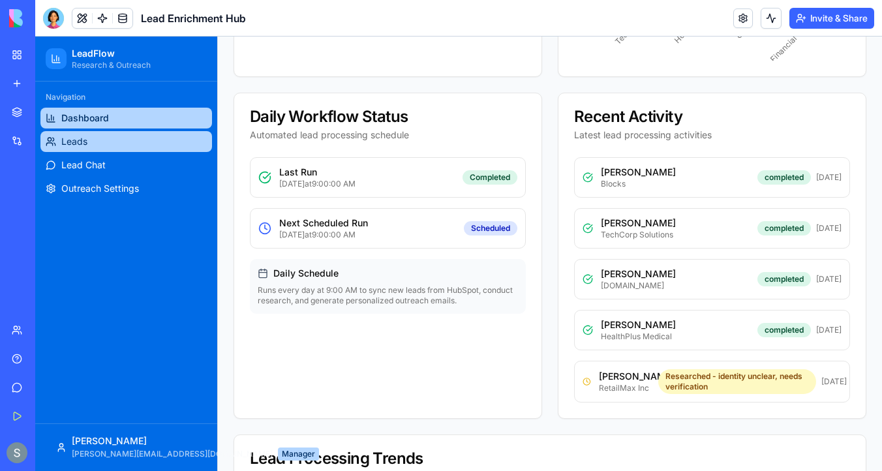
click at [101, 140] on link "Leads" at bounding box center [126, 141] width 172 height 21
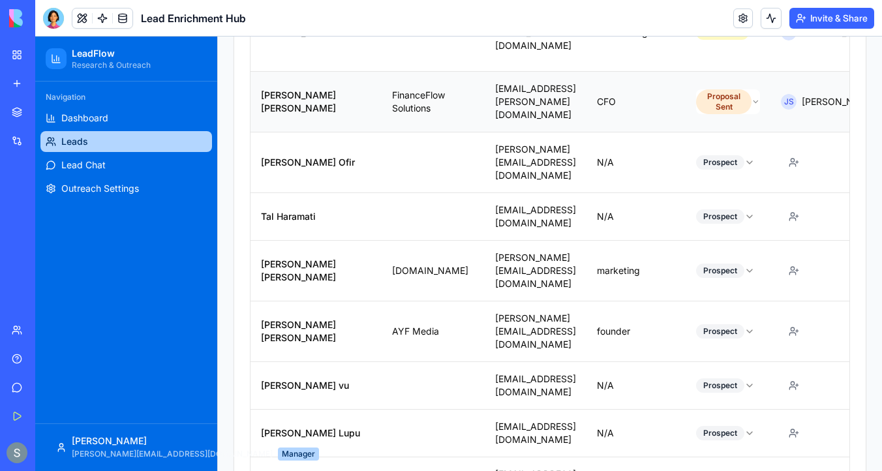
scroll to position [621, 0]
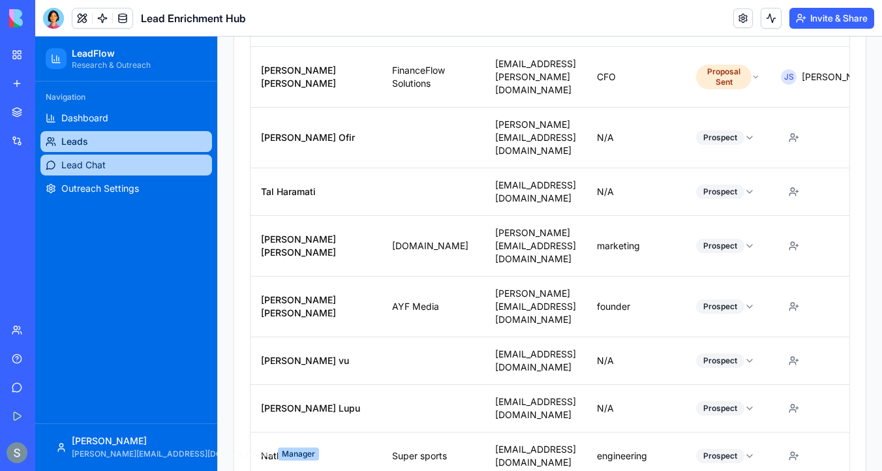
click at [140, 174] on link "Lead Chat" at bounding box center [126, 165] width 172 height 21
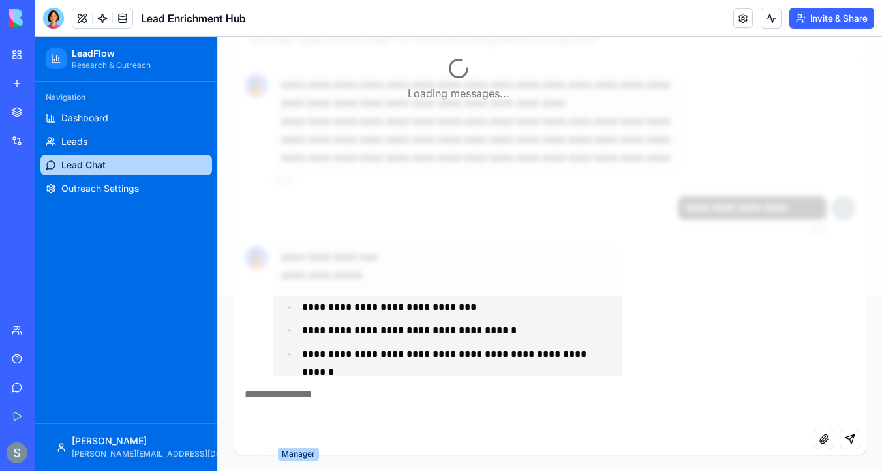
scroll to position [48, 0]
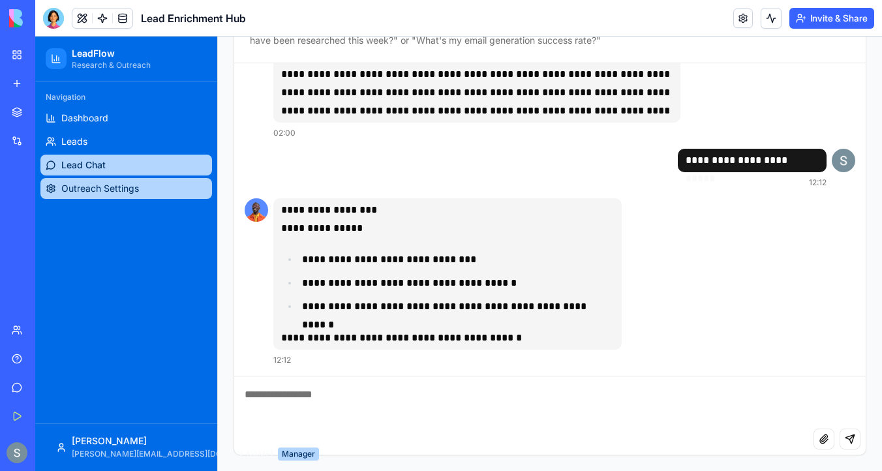
click at [144, 192] on link "Outreach Settings" at bounding box center [126, 188] width 172 height 21
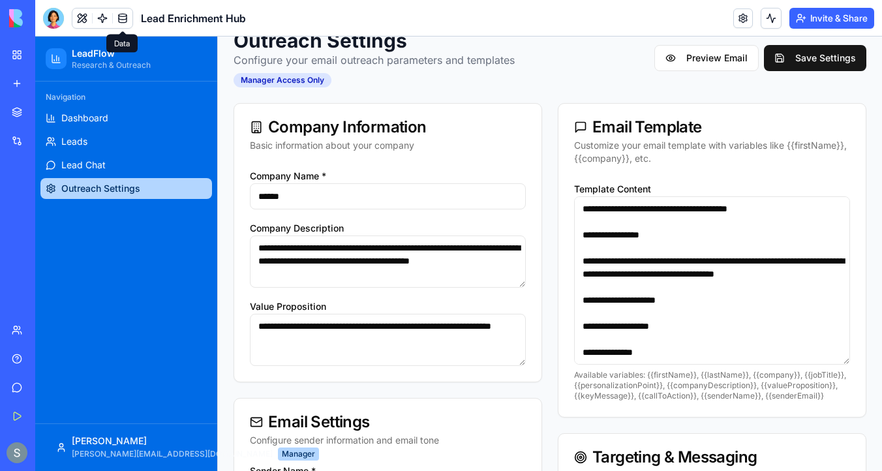
click at [122, 18] on link at bounding box center [123, 18] width 20 height 20
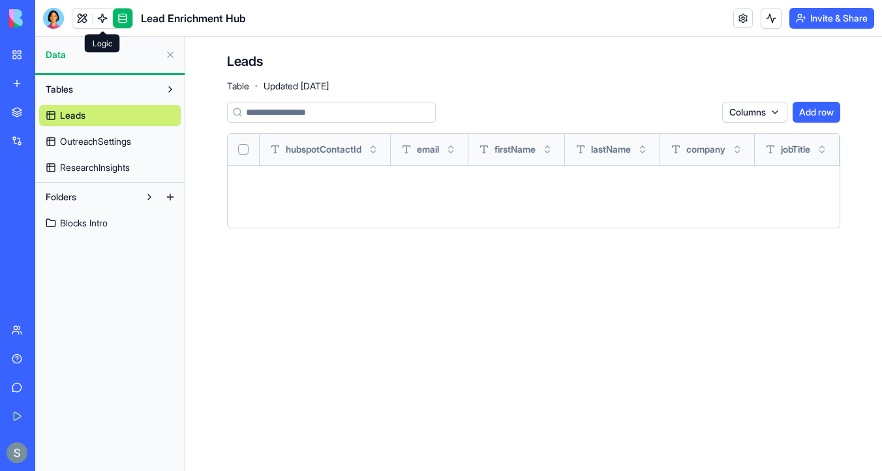
click at [99, 18] on link at bounding box center [103, 18] width 20 height 20
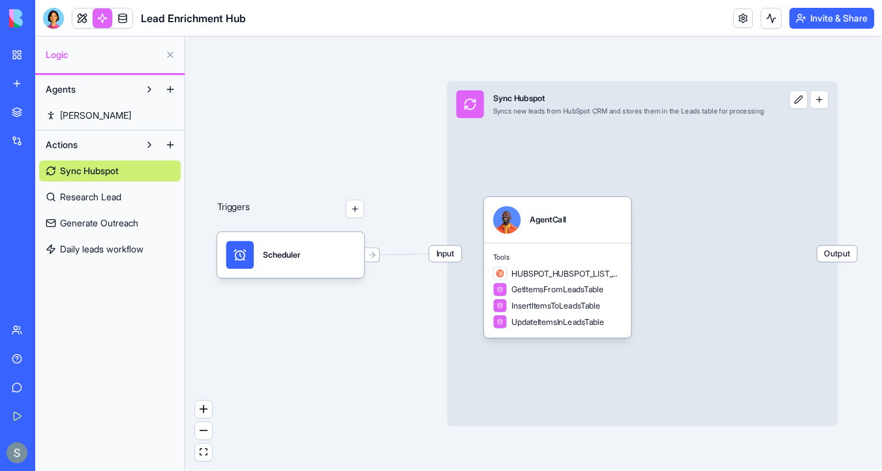
click at [82, 119] on span "[PERSON_NAME]" at bounding box center [95, 115] width 71 height 13
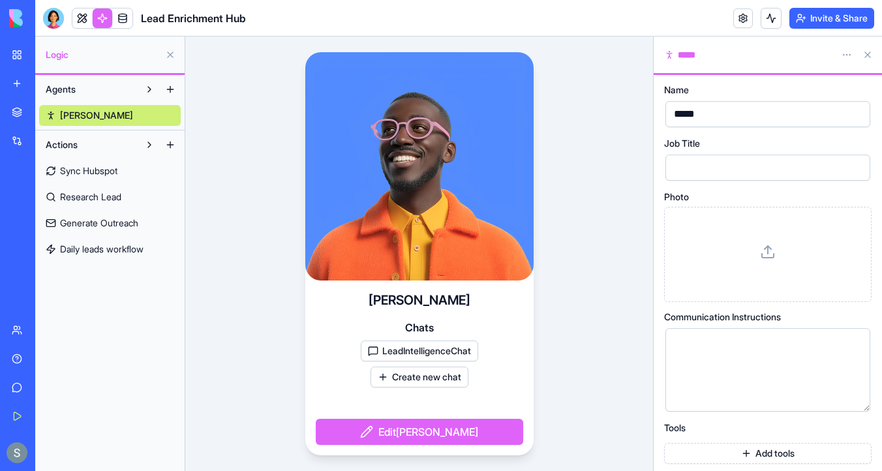
scroll to position [54, 0]
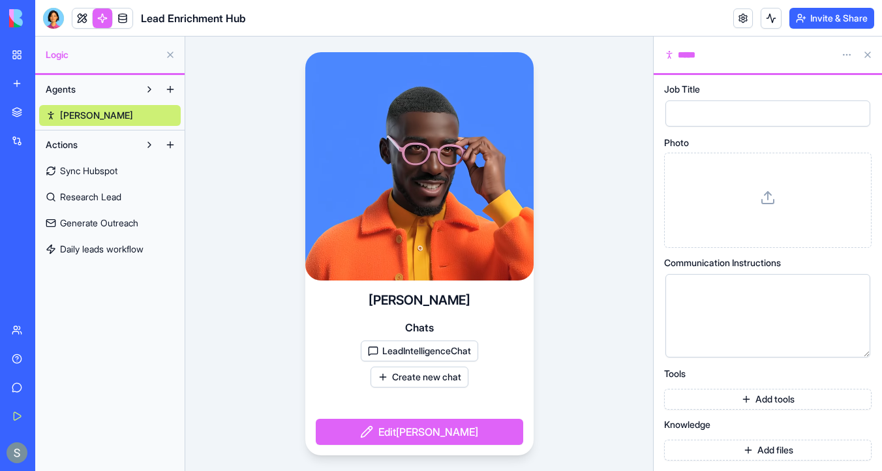
click at [104, 170] on span "Sync Hubspot" at bounding box center [88, 170] width 57 height 13
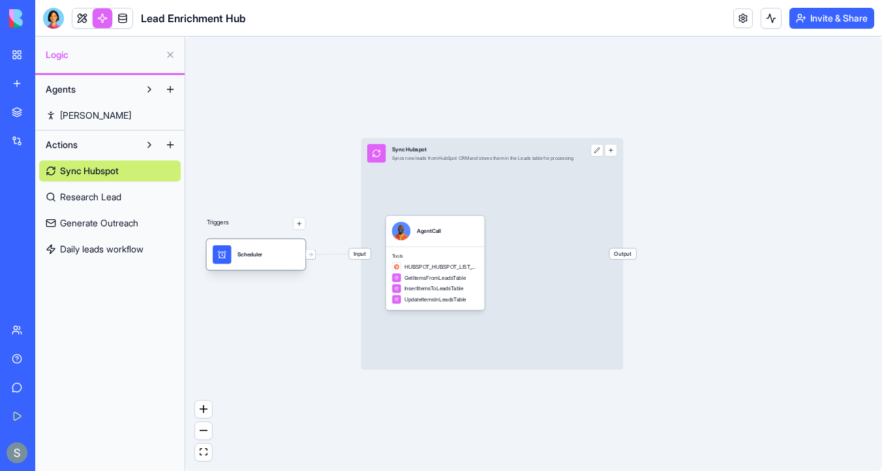
click at [260, 256] on div "Scheduler" at bounding box center [250, 255] width 25 height 8
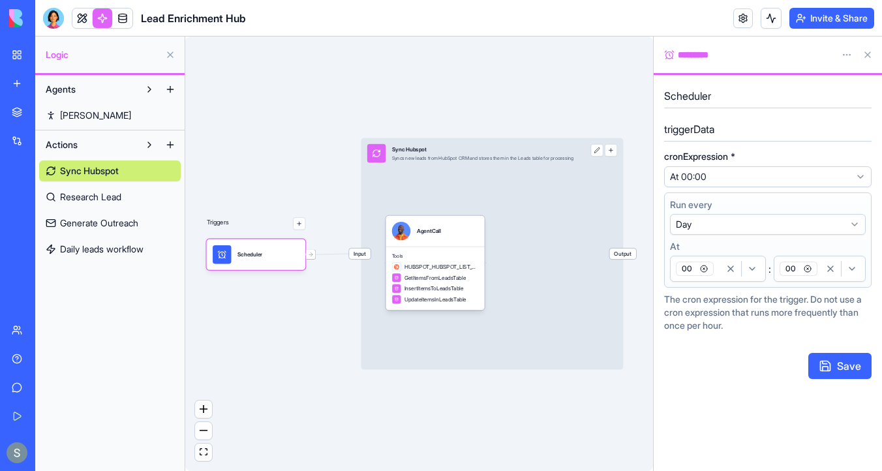
click at [304, 228] on button "button" at bounding box center [299, 223] width 12 height 12
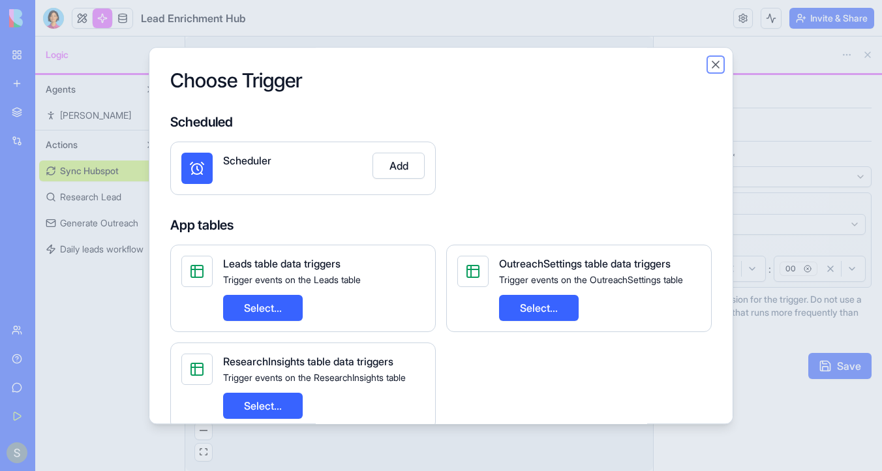
click at [715, 62] on button "Close" at bounding box center [715, 64] width 13 height 13
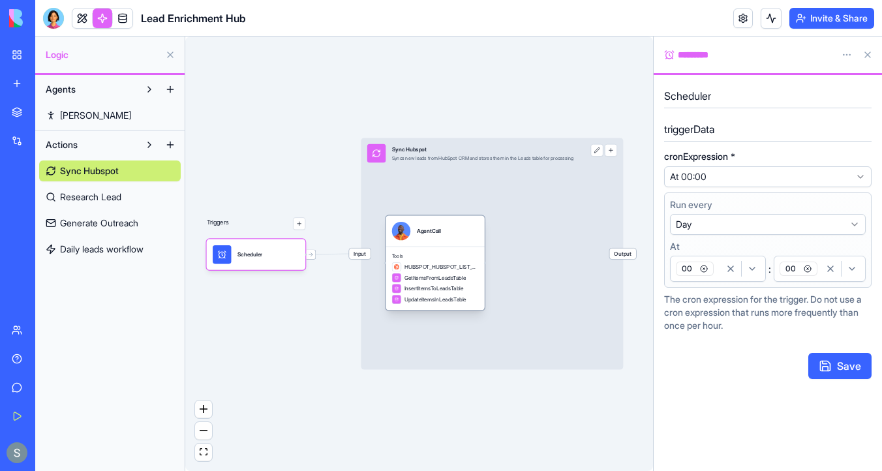
click at [461, 237] on div "AgentCall" at bounding box center [435, 231] width 87 height 18
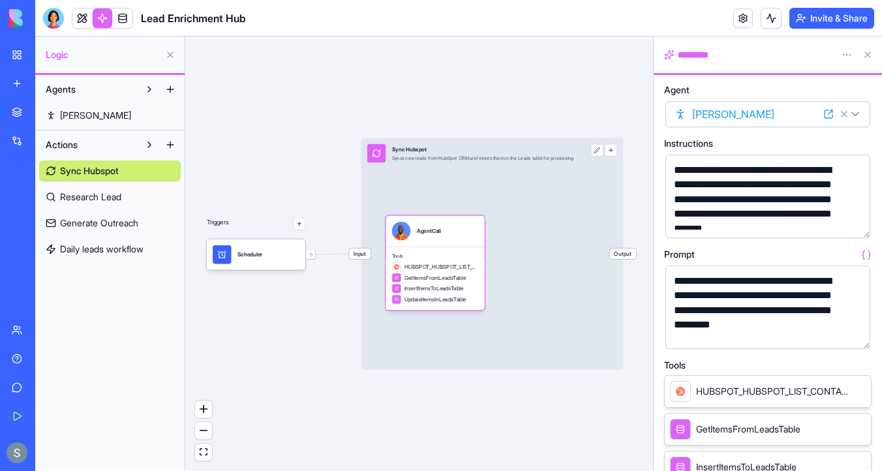
click at [864, 225] on button "button" at bounding box center [857, 225] width 21 height 21
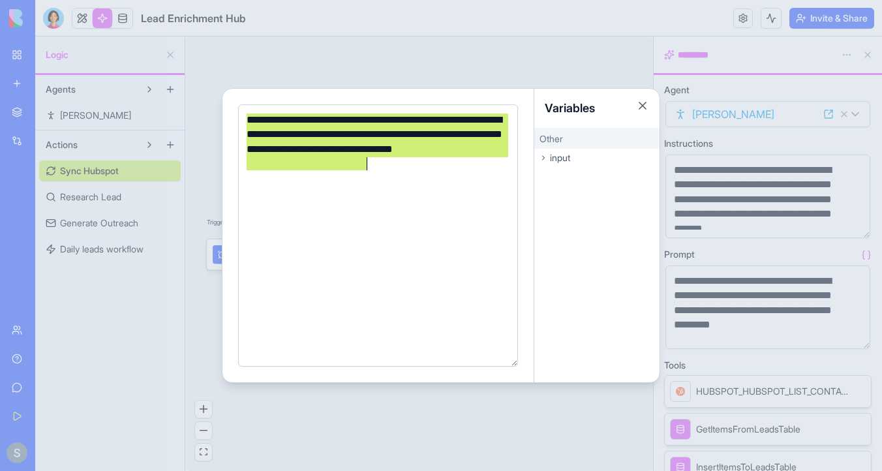
drag, startPoint x: 247, startPoint y: 117, endPoint x: 408, endPoint y: 165, distance: 168.1
click at [408, 165] on div "**********" at bounding box center [376, 142] width 267 height 59
click at [398, 163] on div "**********" at bounding box center [376, 142] width 267 height 59
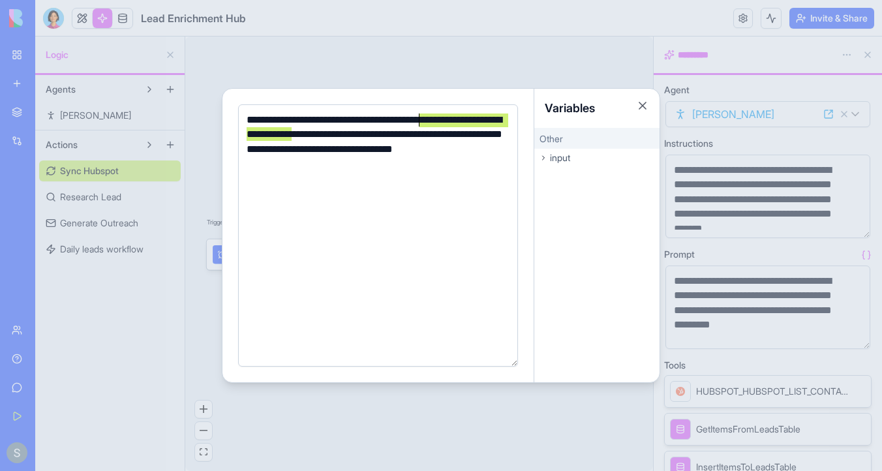
drag, startPoint x: 294, startPoint y: 133, endPoint x: 418, endPoint y: 117, distance: 125.0
click at [418, 117] on div "**********" at bounding box center [376, 142] width 267 height 59
click at [273, 152] on div "**********" at bounding box center [376, 142] width 267 height 59
click at [646, 106] on button "Close" at bounding box center [642, 105] width 13 height 13
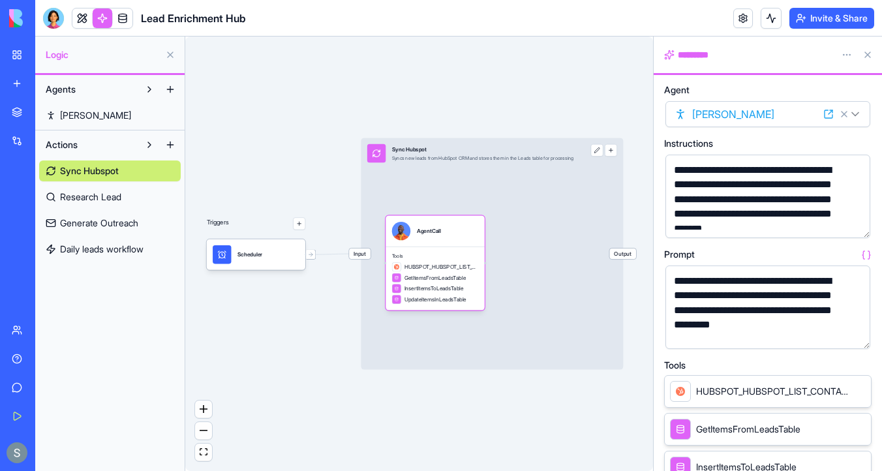
click at [855, 334] on button "button" at bounding box center [857, 336] width 21 height 21
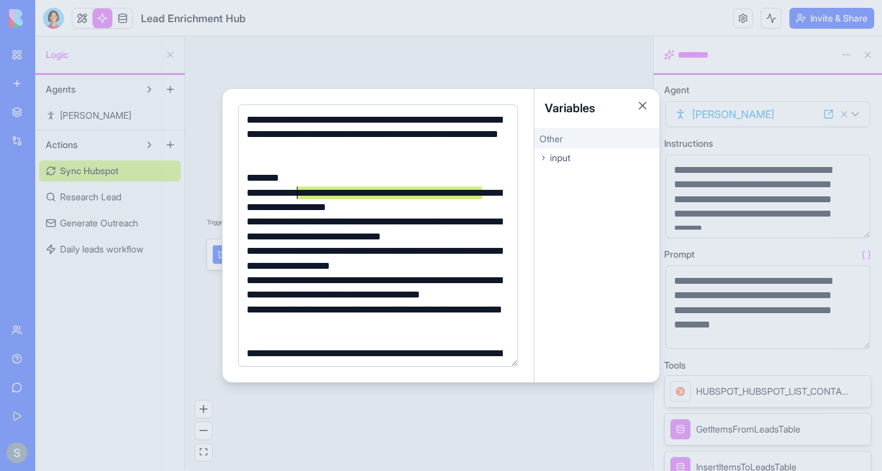
drag, startPoint x: 482, startPoint y: 194, endPoint x: 298, endPoint y: 190, distance: 183.4
click at [298, 190] on div "**********" at bounding box center [376, 200] width 267 height 29
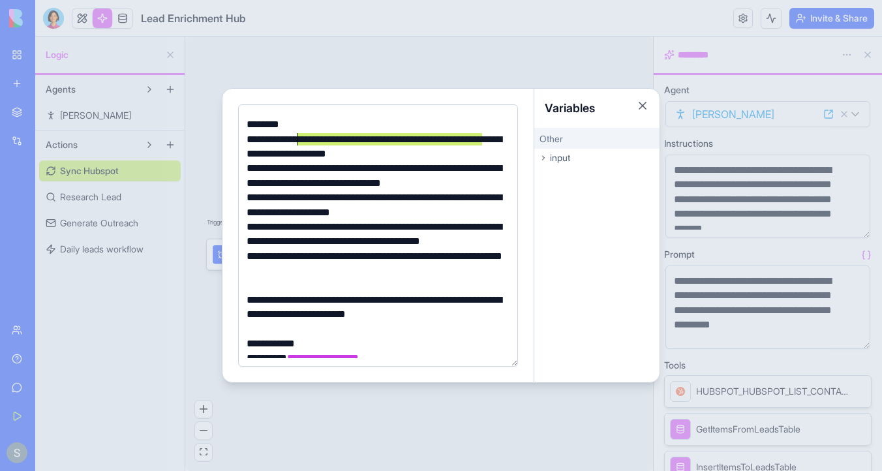
scroll to position [61, 0]
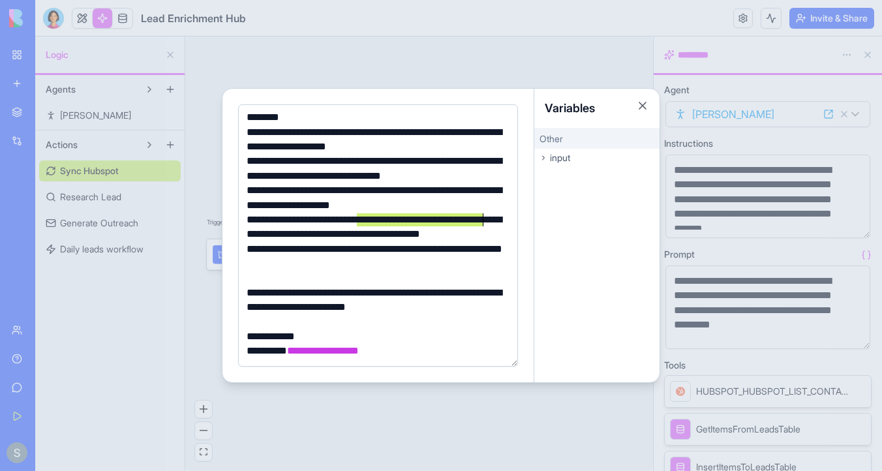
drag, startPoint x: 359, startPoint y: 221, endPoint x: 482, endPoint y: 224, distance: 122.7
click at [482, 224] on div "**********" at bounding box center [376, 227] width 267 height 29
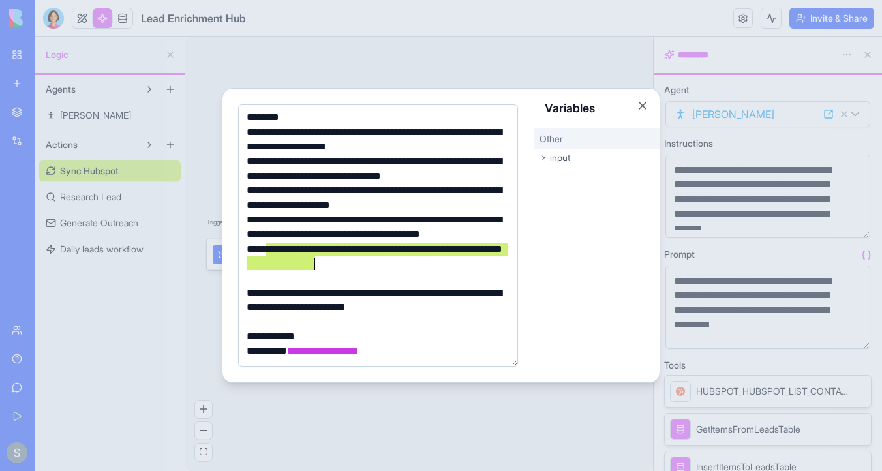
drag, startPoint x: 265, startPoint y: 250, endPoint x: 444, endPoint y: 257, distance: 179.6
click at [444, 257] on div "**********" at bounding box center [376, 256] width 267 height 29
click at [643, 104] on button "Close" at bounding box center [642, 105] width 13 height 13
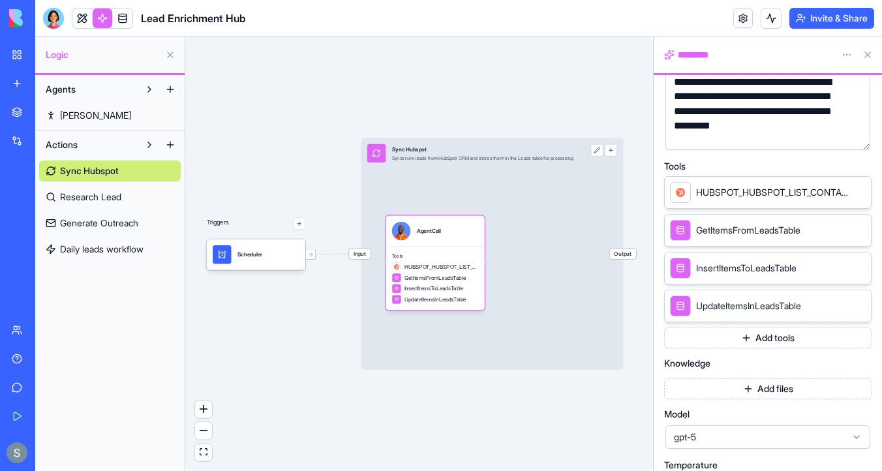
scroll to position [311, 0]
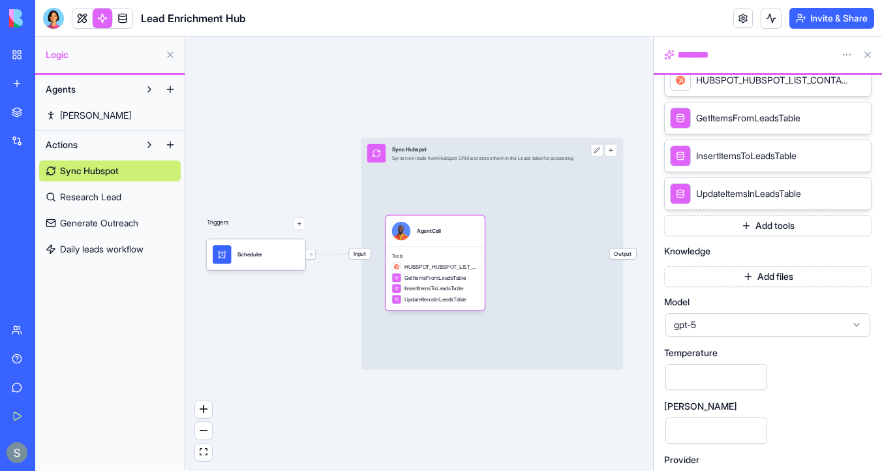
click at [704, 332] on div "gpt-5" at bounding box center [768, 324] width 205 height 23
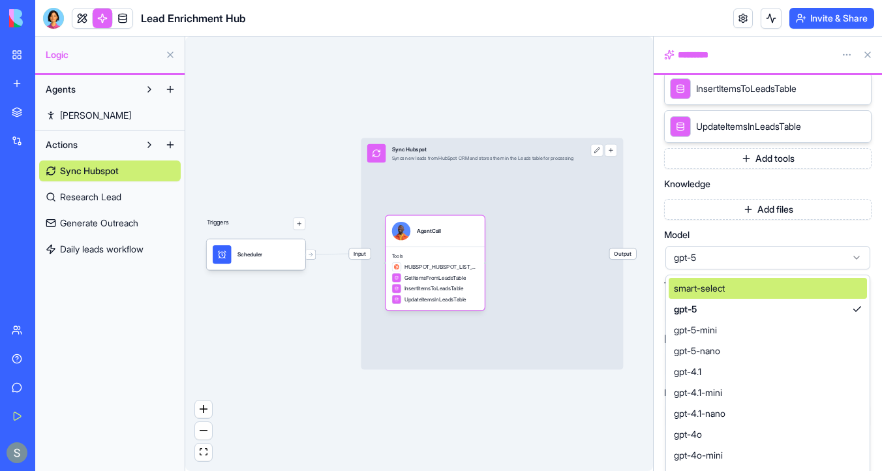
click at [719, 287] on span "smart-select" at bounding box center [699, 288] width 51 height 13
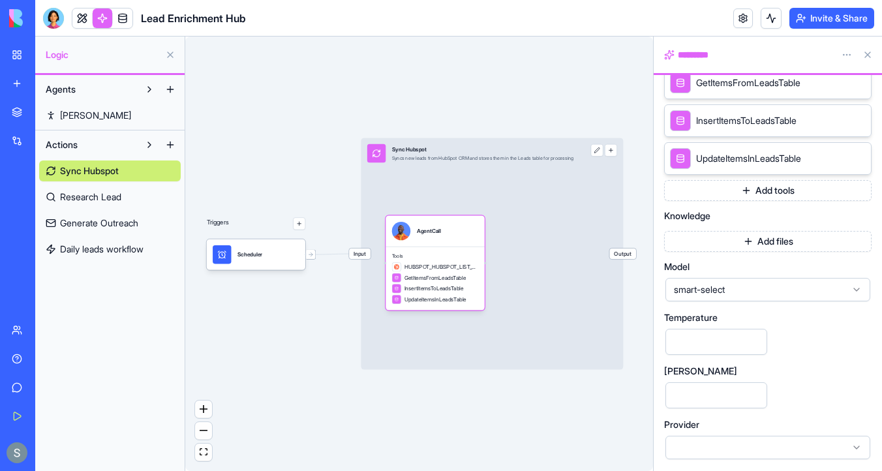
scroll to position [347, 0]
click at [722, 292] on span "smart-select" at bounding box center [760, 289] width 172 height 13
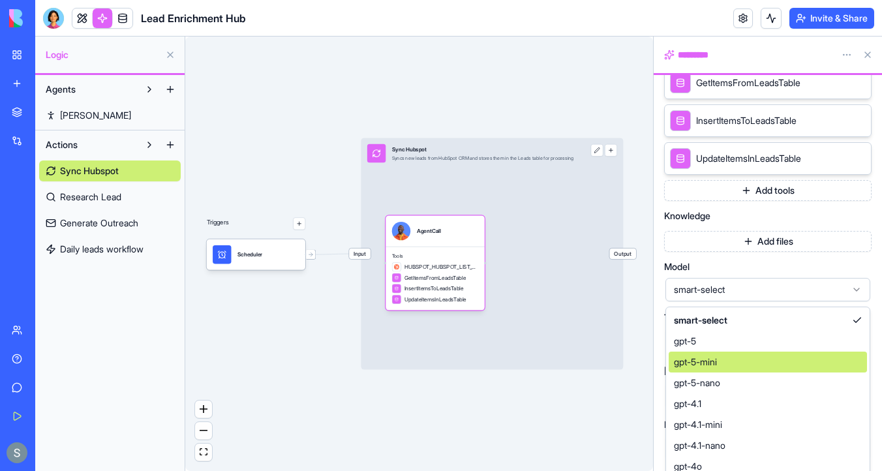
scroll to position [379, 0]
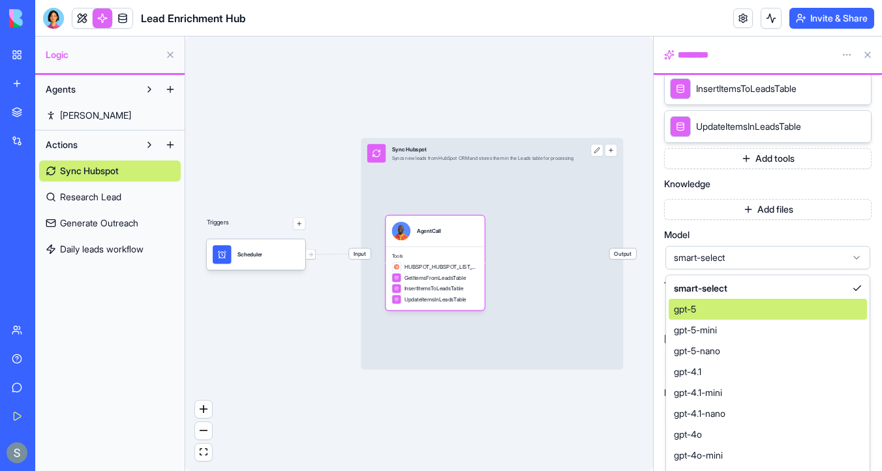
click at [709, 312] on div "gpt-5" at bounding box center [768, 309] width 198 height 21
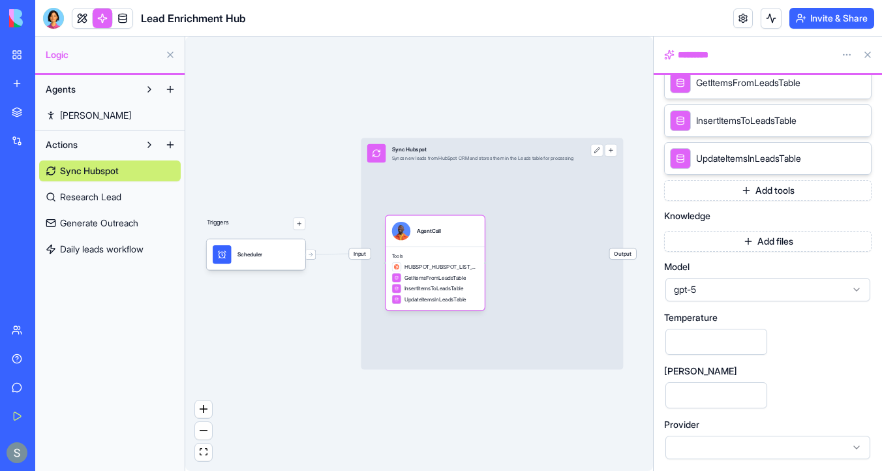
click at [128, 198] on link "Research Lead" at bounding box center [110, 197] width 142 height 21
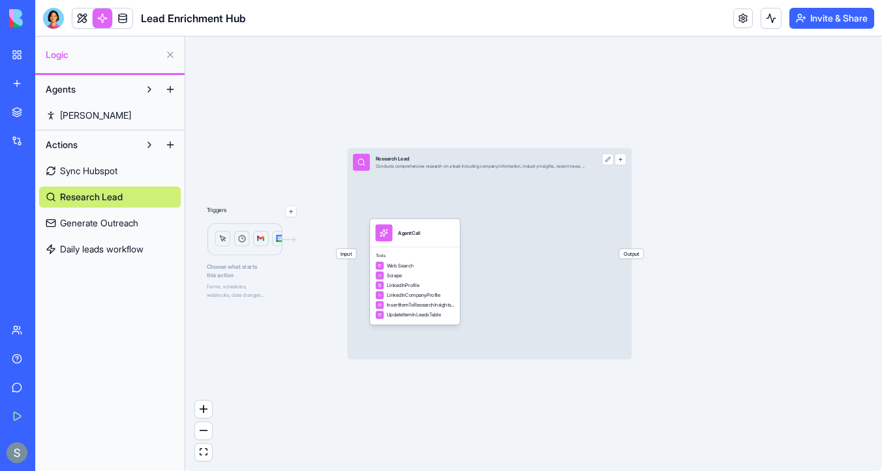
click at [446, 211] on div "Input Research Lead Conducts comprehensive research on a lead including company…" at bounding box center [489, 253] width 285 height 211
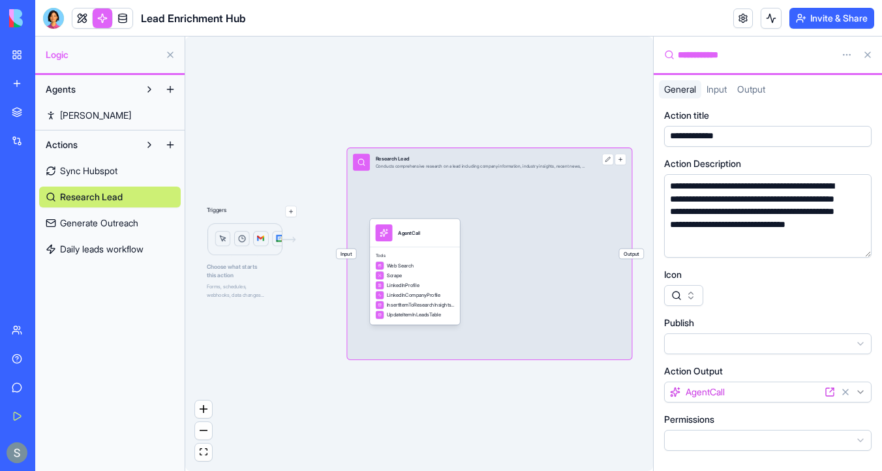
scroll to position [5, 0]
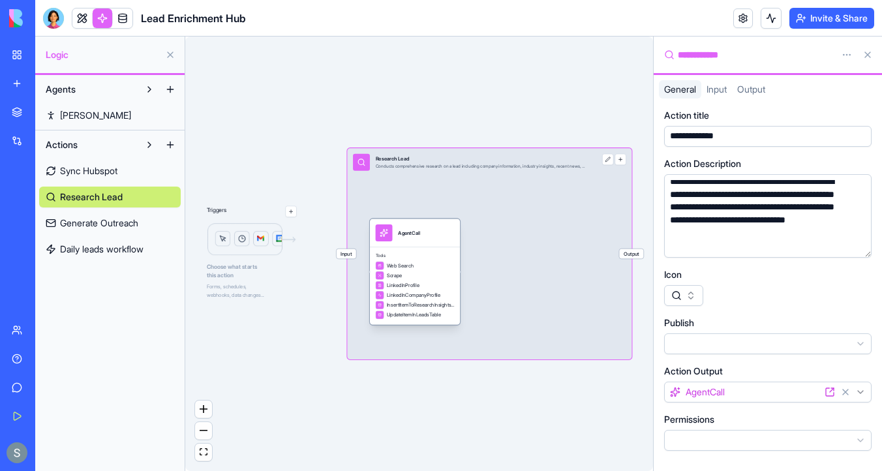
click at [433, 266] on div "Web Search" at bounding box center [415, 266] width 79 height 8
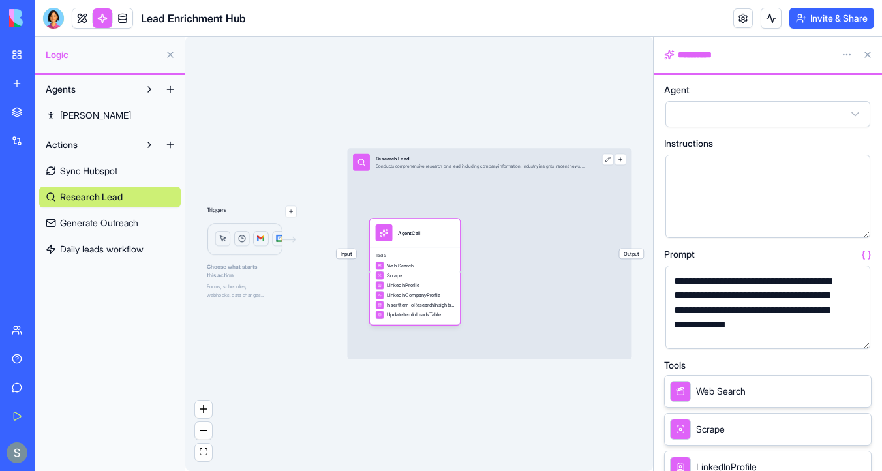
click at [474, 204] on div "Input Research Lead Conducts comprehensive research on a lead including company…" at bounding box center [489, 253] width 285 height 211
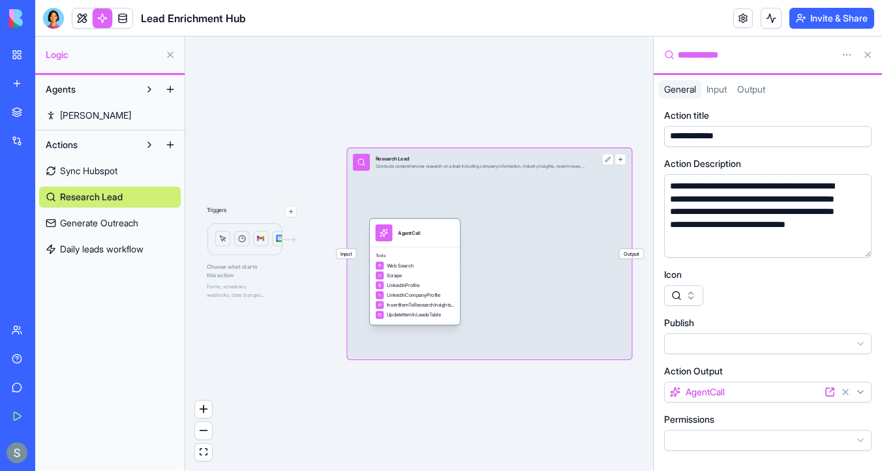
click at [424, 275] on div "Scrape" at bounding box center [415, 276] width 79 height 8
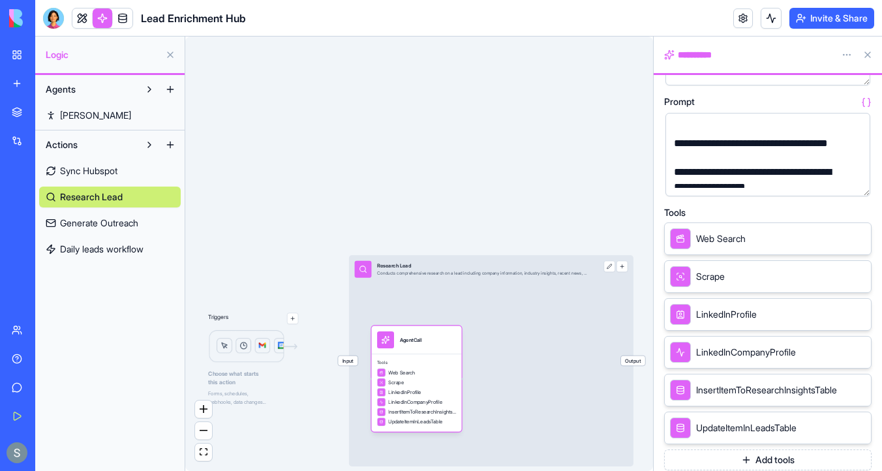
scroll to position [88, 0]
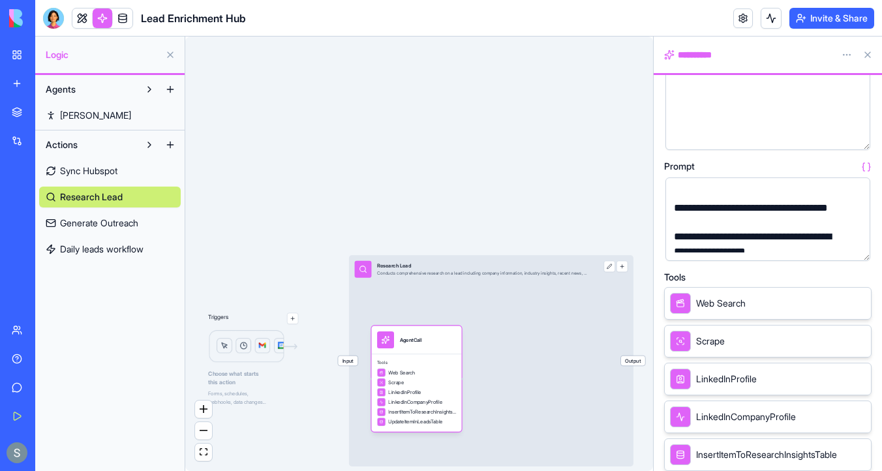
click at [857, 250] on button "button" at bounding box center [857, 248] width 21 height 21
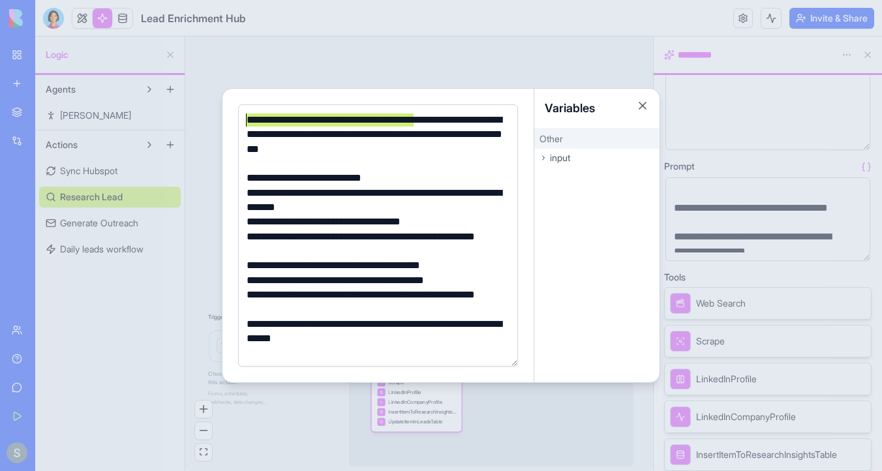
drag, startPoint x: 414, startPoint y: 122, endPoint x: 181, endPoint y: 122, distance: 233.0
click at [181, 122] on body "**********" at bounding box center [441, 235] width 882 height 471
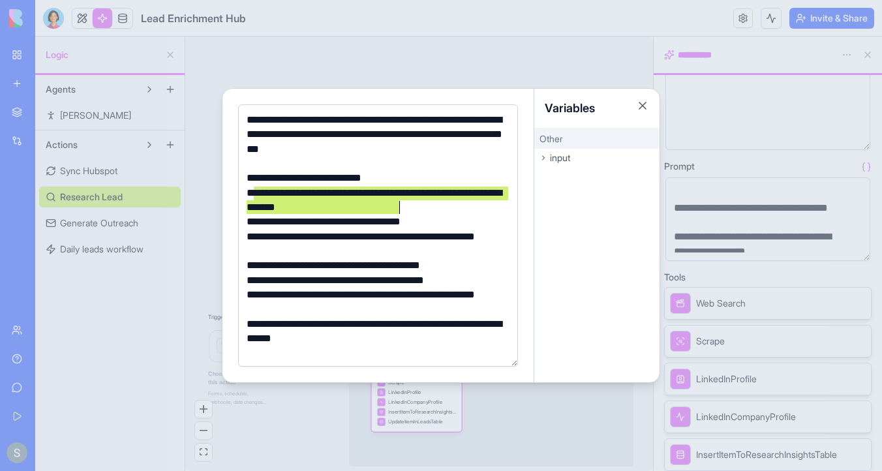
drag, startPoint x: 255, startPoint y: 197, endPoint x: 412, endPoint y: 210, distance: 157.8
click at [412, 210] on div "**********" at bounding box center [376, 200] width 267 height 29
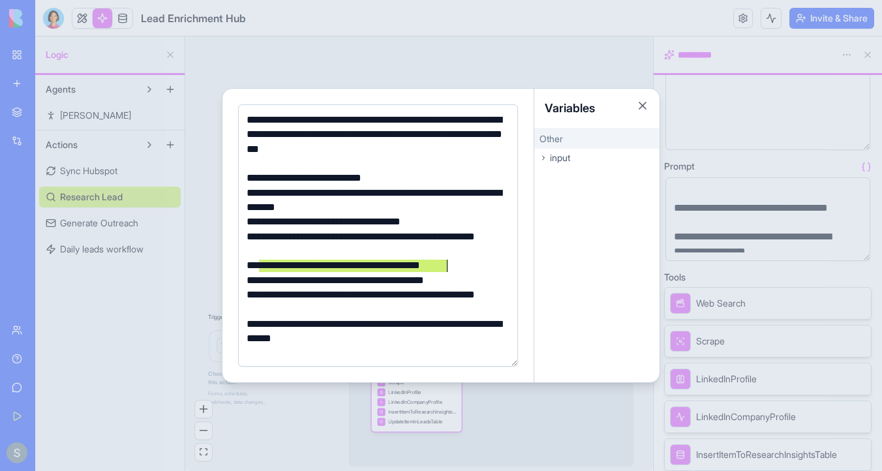
drag, startPoint x: 260, startPoint y: 263, endPoint x: 499, endPoint y: 262, distance: 238.2
click at [499, 262] on div "**********" at bounding box center [376, 265] width 267 height 14
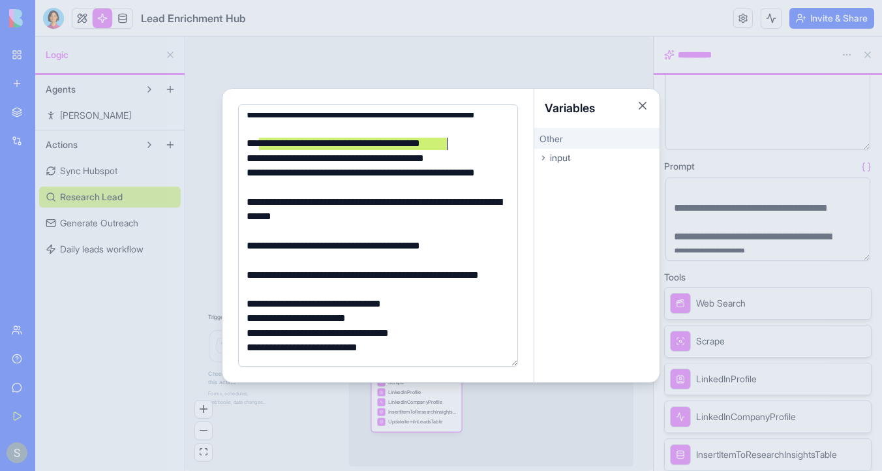
scroll to position [126, 0]
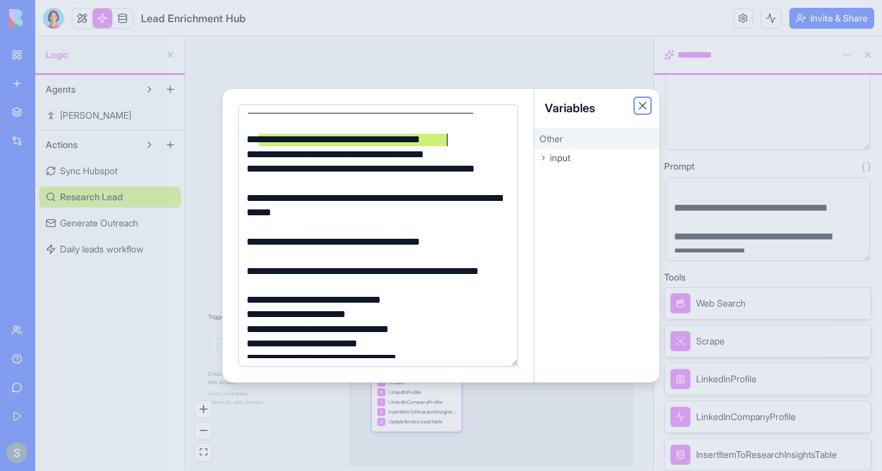
click at [640, 102] on button "Close" at bounding box center [642, 105] width 13 height 13
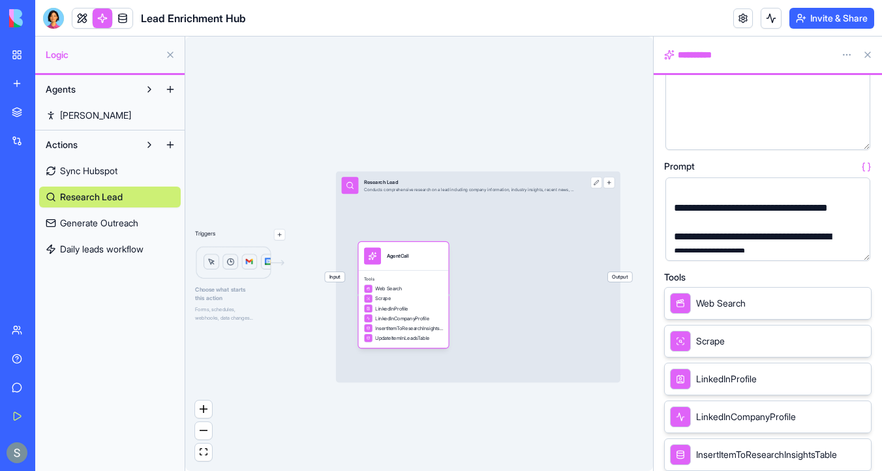
click at [129, 223] on span "Generate Outreach" at bounding box center [99, 223] width 78 height 13
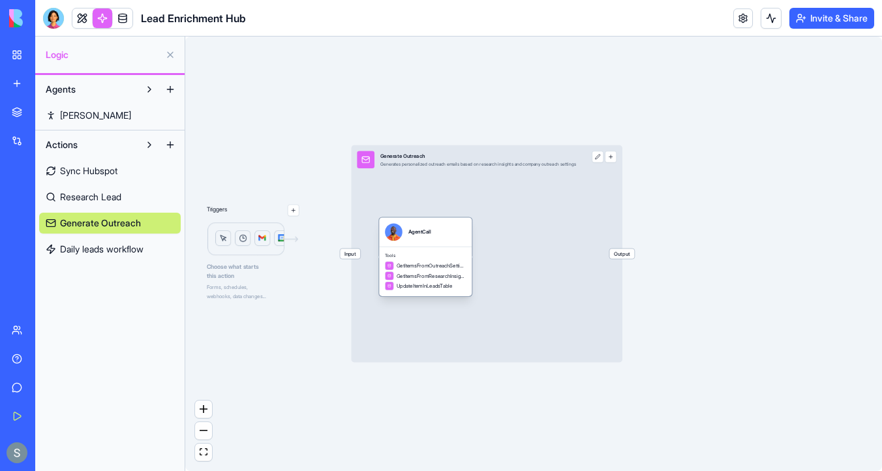
click at [438, 242] on div "AgentCall" at bounding box center [425, 232] width 93 height 29
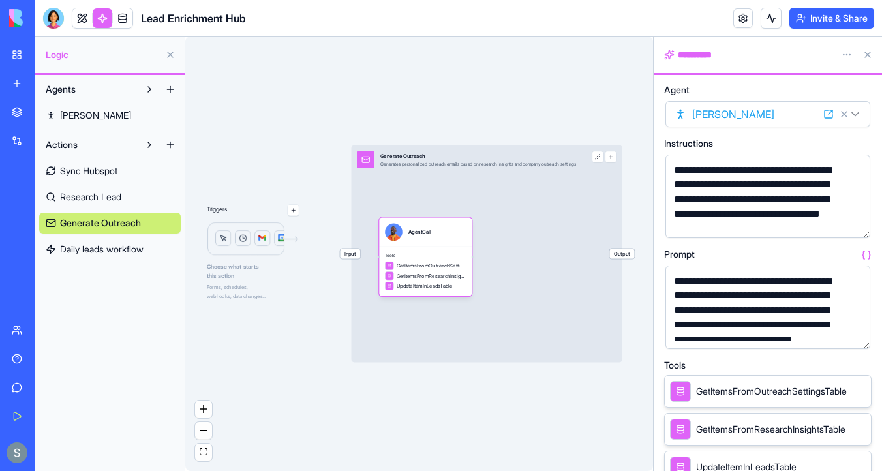
click at [873, 334] on div "**********" at bounding box center [768, 273] width 228 height 396
click at [857, 337] on button "button" at bounding box center [857, 336] width 21 height 21
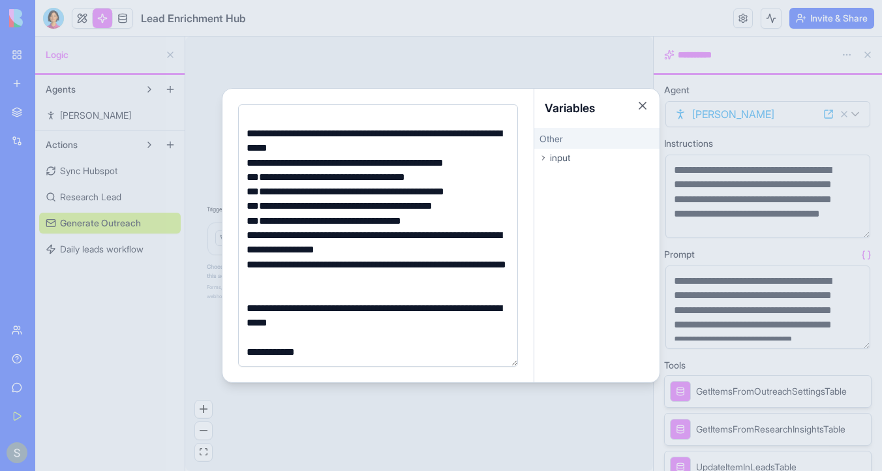
scroll to position [106, 0]
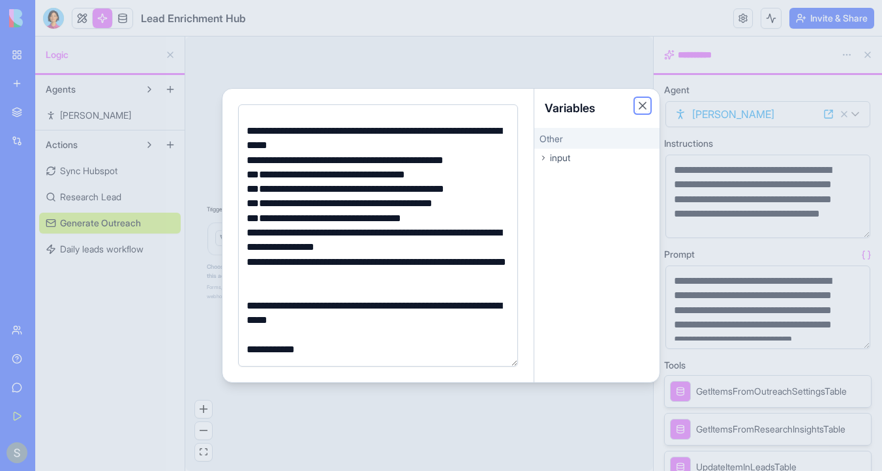
click at [640, 105] on button "Close" at bounding box center [642, 105] width 13 height 13
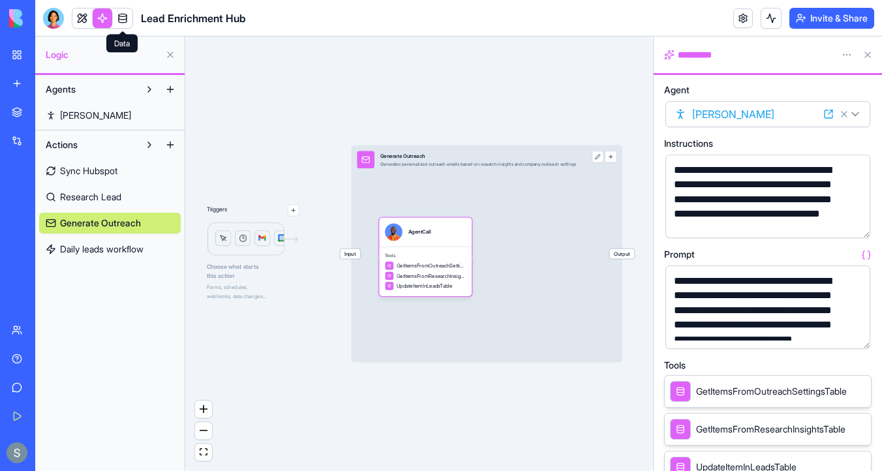
click at [123, 20] on link at bounding box center [123, 18] width 20 height 20
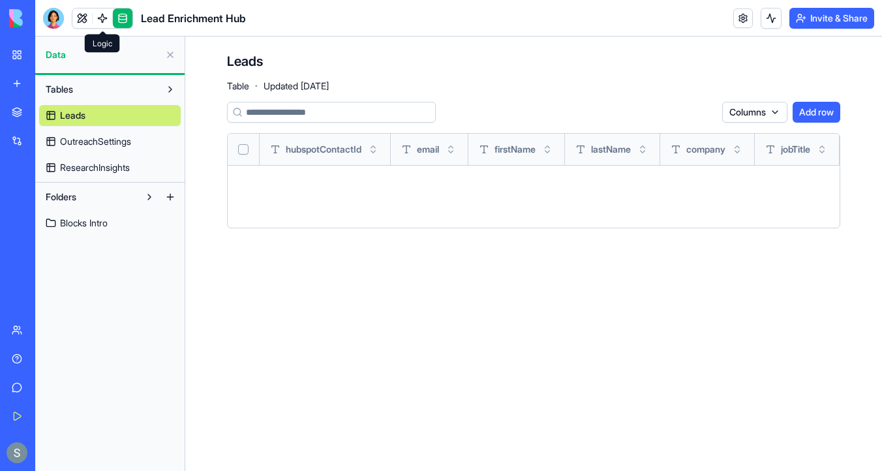
click at [106, 19] on link at bounding box center [103, 18] width 20 height 20
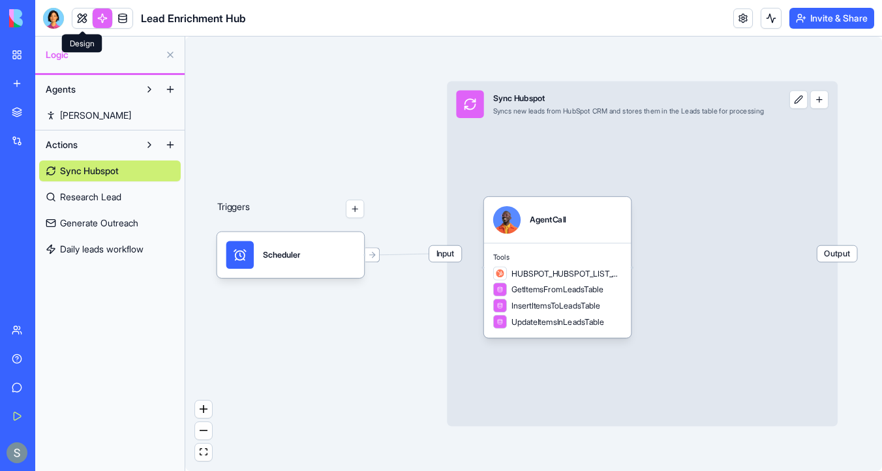
click at [84, 20] on link at bounding box center [82, 18] width 20 height 20
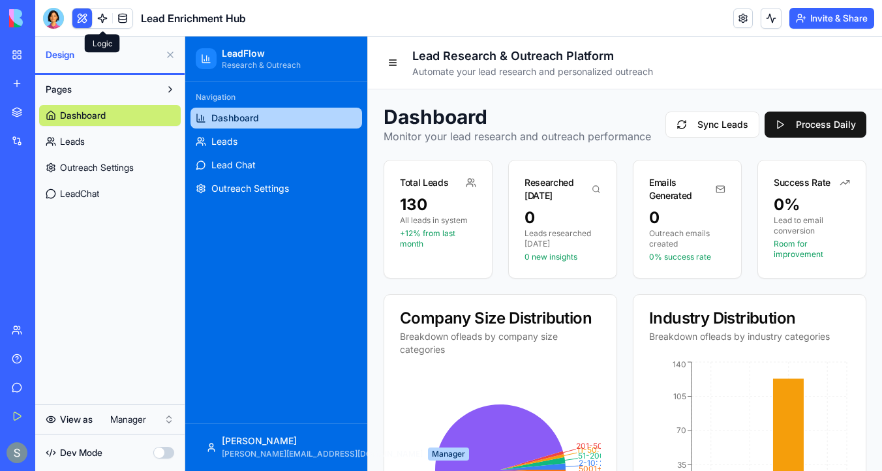
click at [104, 21] on link at bounding box center [103, 18] width 20 height 20
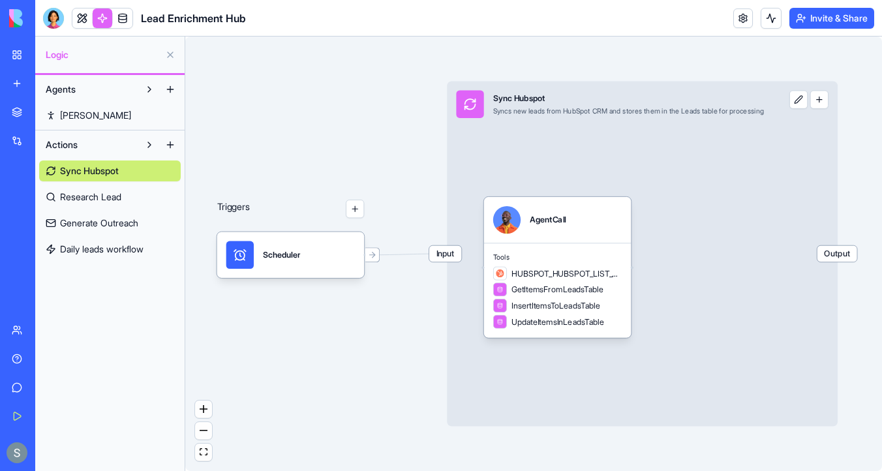
click at [116, 195] on span "Research Lead" at bounding box center [90, 197] width 61 height 13
